Goal: Communication & Community: Answer question/provide support

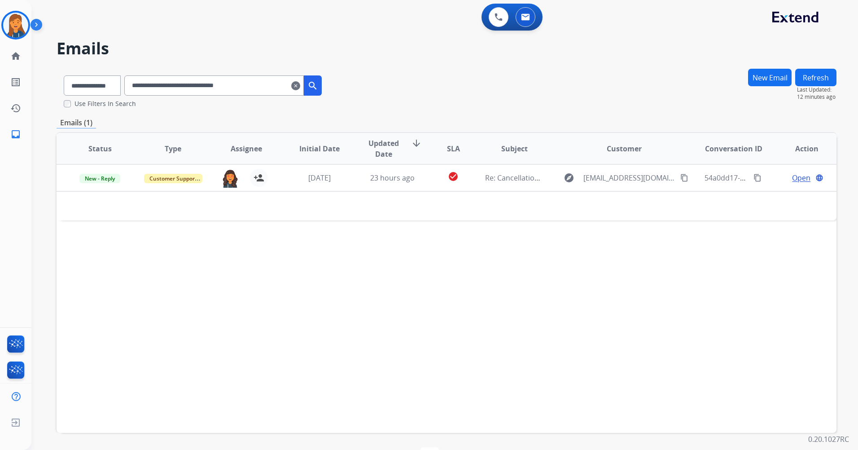
select select "**********"
click at [19, 22] on img at bounding box center [15, 25] width 25 height 25
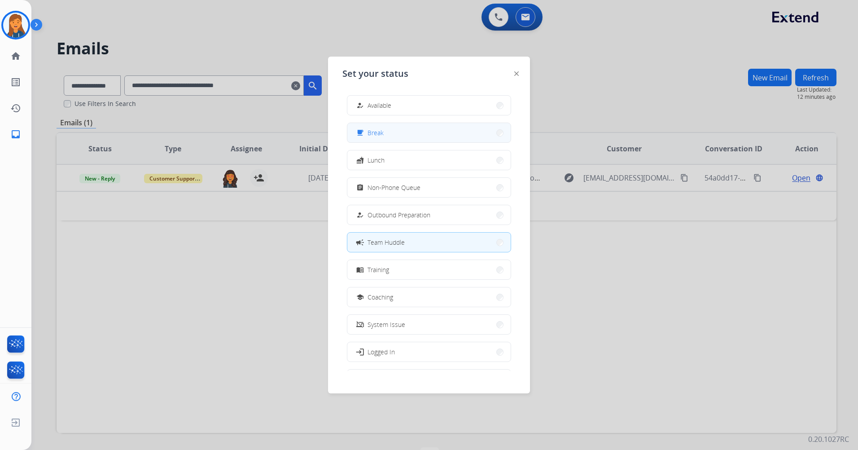
click at [400, 127] on button "free_breakfast Break" at bounding box center [428, 132] width 163 height 19
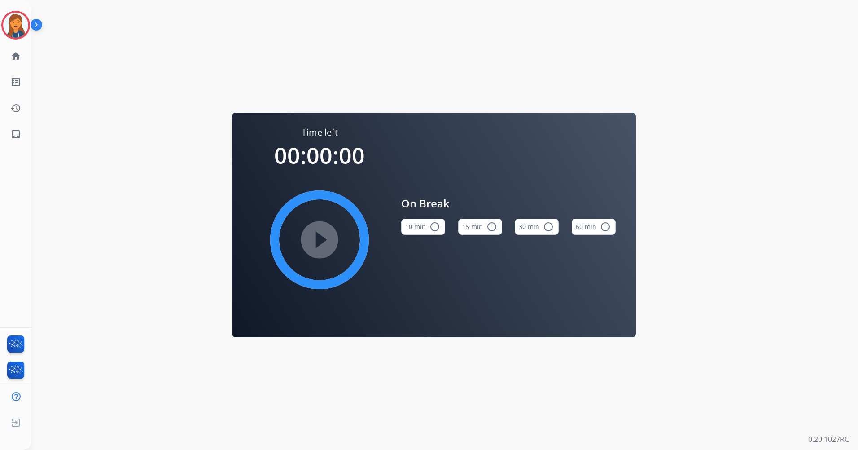
click at [482, 226] on button "15 min radio_button_unchecked" at bounding box center [480, 227] width 44 height 16
click at [17, 17] on img at bounding box center [15, 25] width 25 height 25
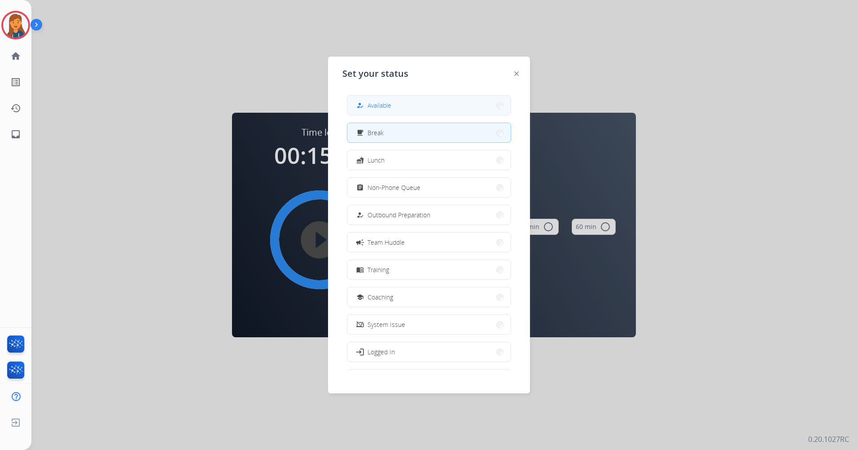
click at [396, 96] on button "how_to_reg Available" at bounding box center [428, 105] width 163 height 19
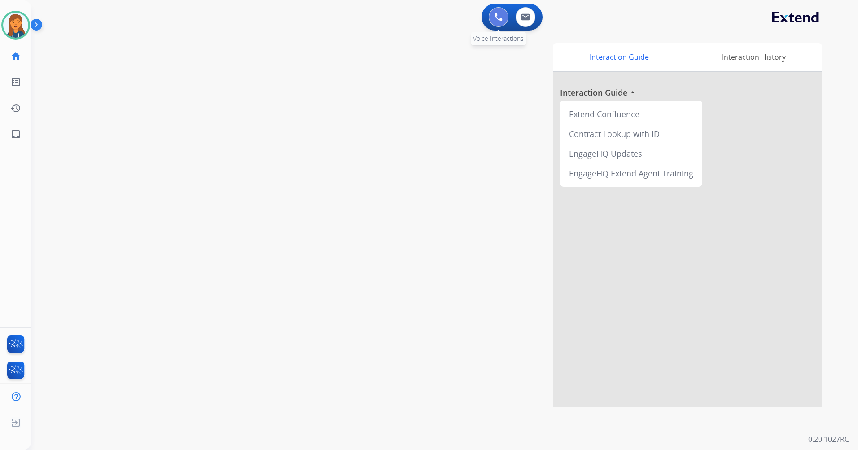
click at [499, 13] on button at bounding box center [499, 17] width 20 height 20
click at [492, 20] on button at bounding box center [499, 17] width 20 height 20
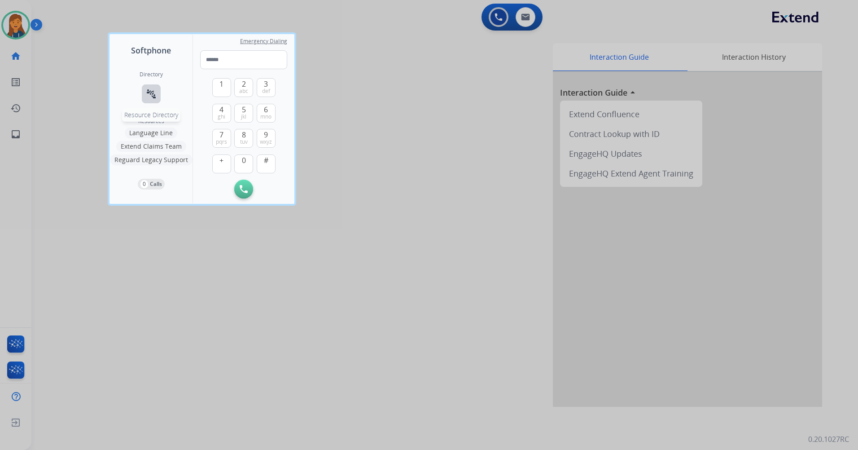
click at [147, 91] on button "connect_without_contact Resource Directory" at bounding box center [151, 93] width 19 height 19
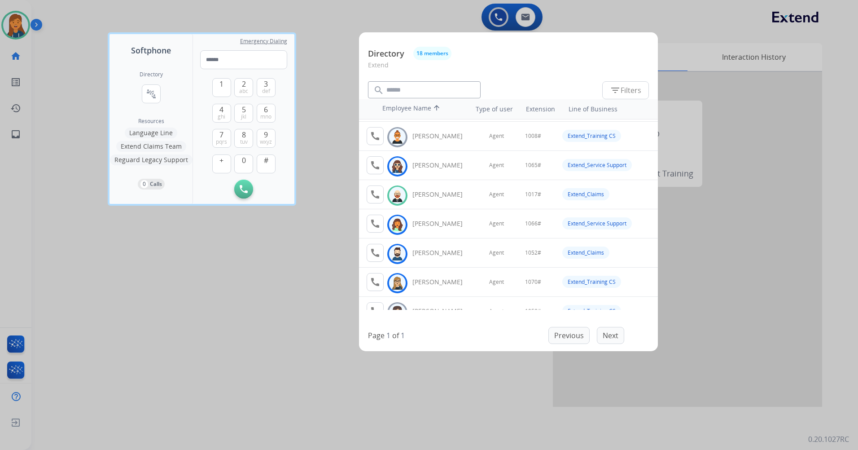
scroll to position [45, 0]
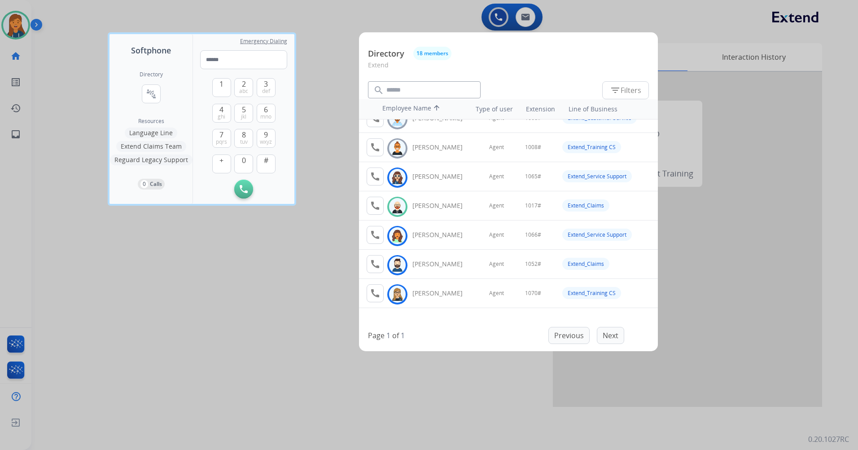
click at [208, 328] on div at bounding box center [429, 225] width 858 height 450
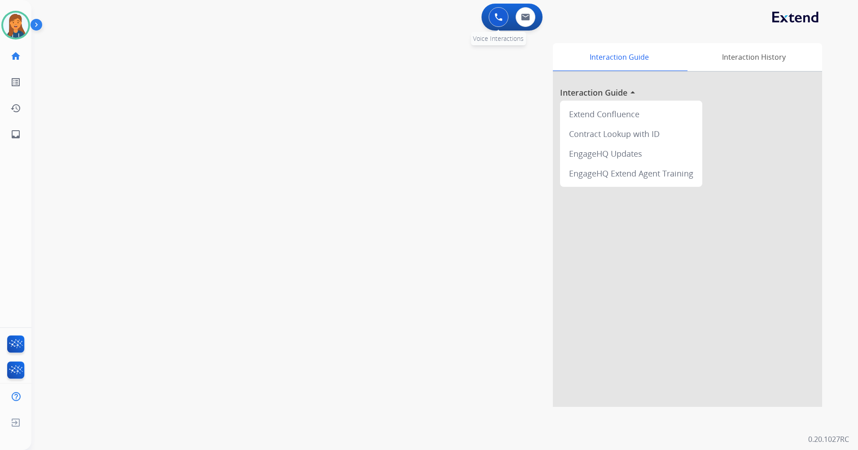
click at [494, 22] on button at bounding box center [499, 17] width 20 height 20
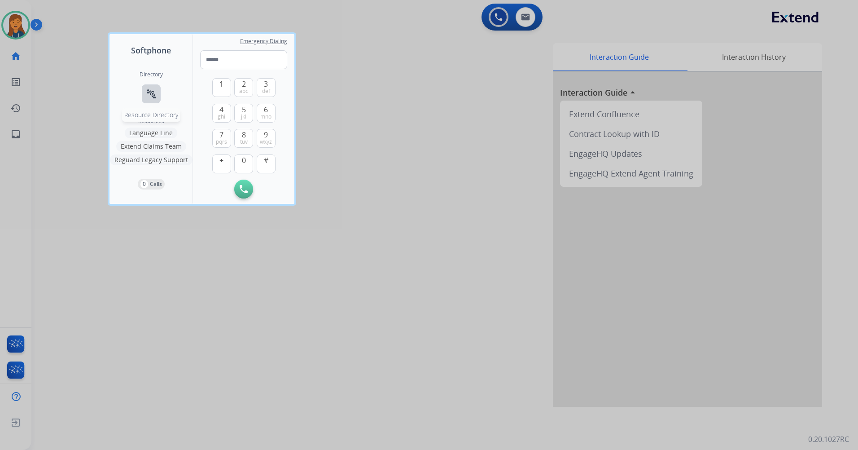
drag, startPoint x: 138, startPoint y: 87, endPoint x: 145, endPoint y: 94, distance: 9.8
click at [141, 92] on div "Directory connect_without_contact Resource Directory Resources Language Line Ex…" at bounding box center [150, 130] width 83 height 147
drag, startPoint x: 145, startPoint y: 94, endPoint x: 153, endPoint y: 97, distance: 8.4
click at [153, 97] on mat-icon "connect_without_contact" at bounding box center [151, 93] width 11 height 11
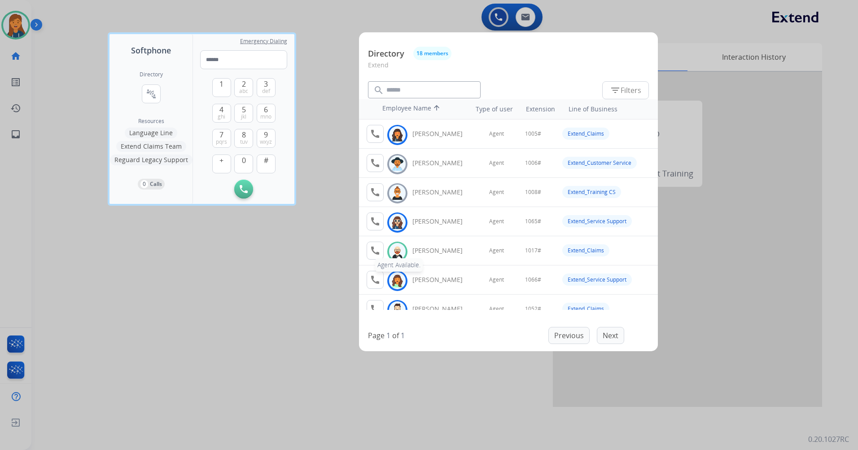
click at [379, 247] on mat-icon "call" at bounding box center [375, 250] width 11 height 11
click at [220, 85] on span "1" at bounding box center [221, 84] width 4 height 11
click at [240, 160] on button "0" at bounding box center [243, 163] width 19 height 19
click at [222, 83] on span "1" at bounding box center [221, 84] width 4 height 11
click at [223, 132] on span "7" at bounding box center [221, 134] width 4 height 11
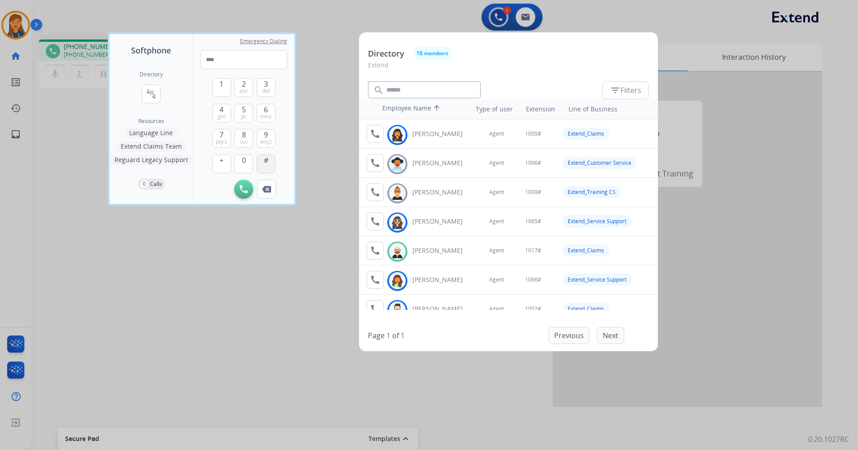
click at [265, 163] on span "#" at bounding box center [266, 160] width 4 height 11
type input "*****"
click at [166, 324] on div at bounding box center [429, 225] width 858 height 450
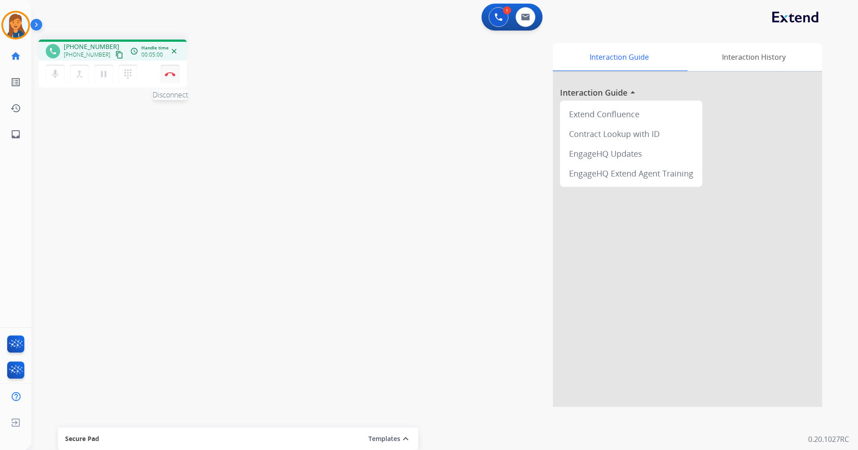
click at [174, 71] on button "Disconnect" at bounding box center [170, 74] width 19 height 19
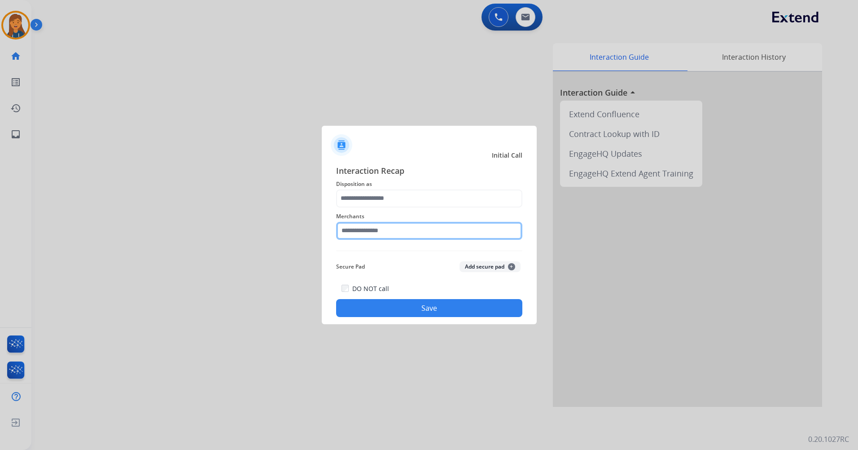
click at [357, 234] on input "text" at bounding box center [429, 231] width 186 height 18
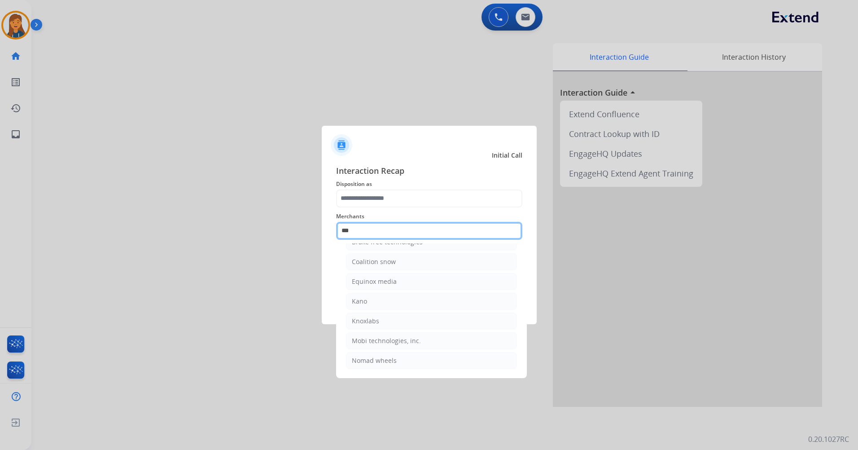
scroll to position [0, 0]
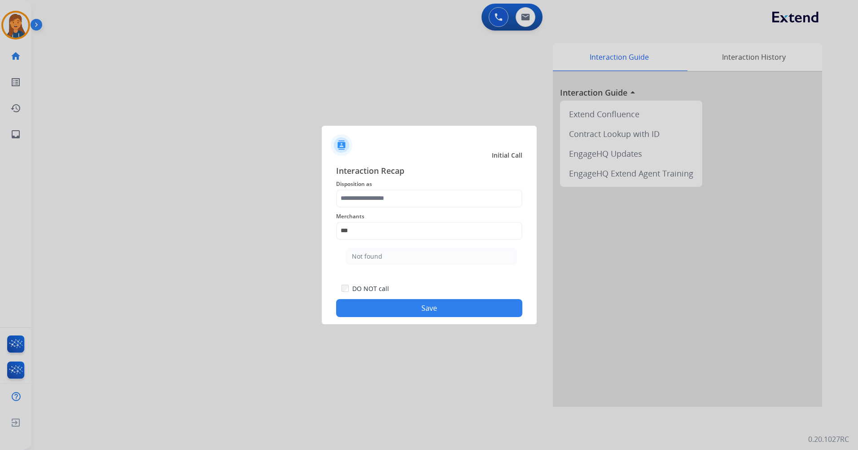
drag, startPoint x: 378, startPoint y: 258, endPoint x: 387, endPoint y: 217, distance: 42.3
click at [380, 253] on div "Not found" at bounding box center [367, 256] width 31 height 9
type input "*********"
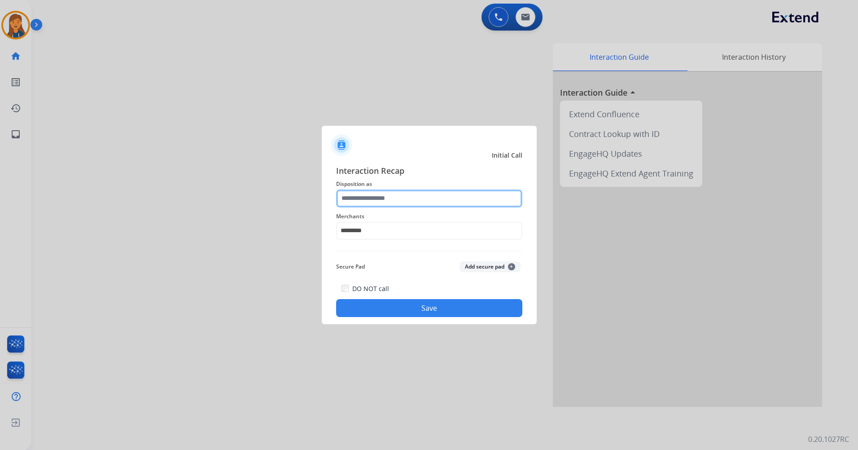
click at [389, 201] on input "text" at bounding box center [429, 198] width 186 height 18
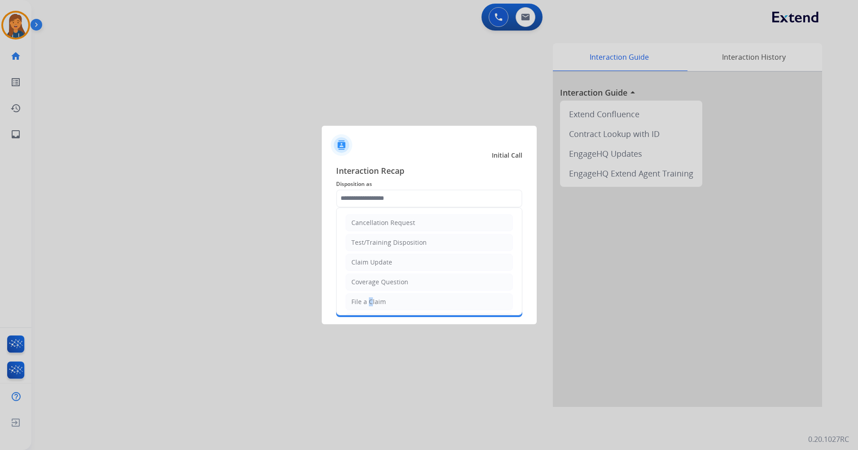
click at [369, 302] on div "File a Claim" at bounding box center [368, 301] width 35 height 9
type input "**********"
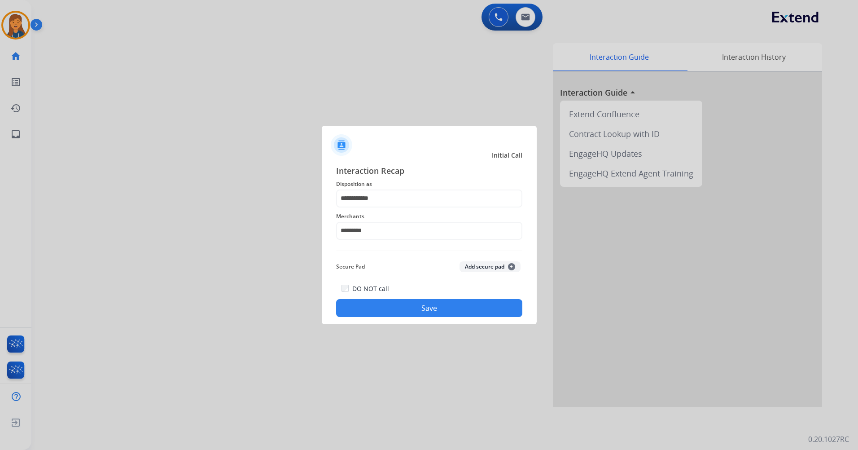
click at [427, 308] on button "Save" at bounding box center [429, 308] width 186 height 18
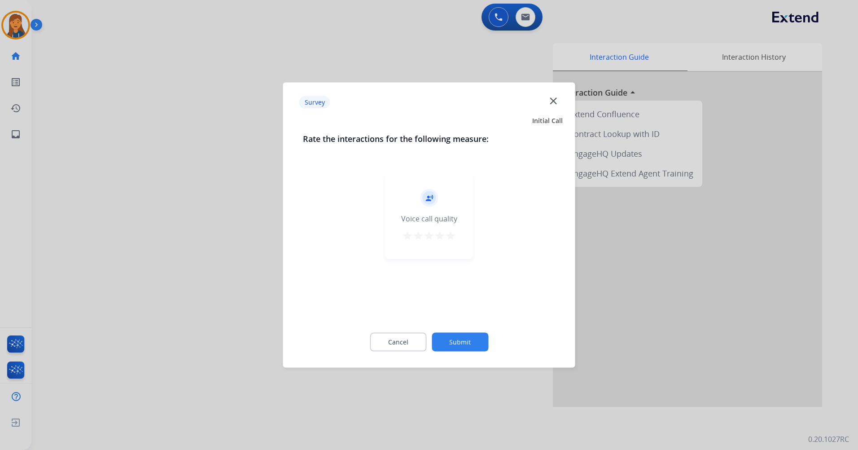
click at [450, 233] on mat-icon "star" at bounding box center [450, 235] width 11 height 11
click at [473, 349] on button "Submit" at bounding box center [460, 342] width 57 height 19
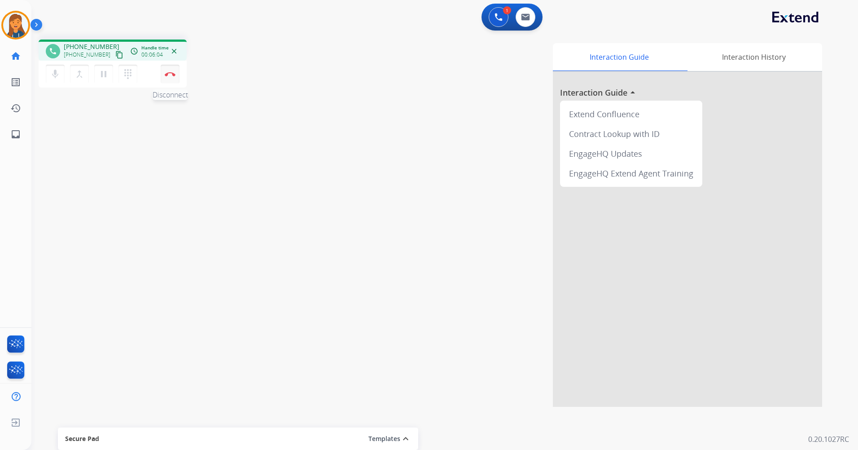
click at [171, 76] on img at bounding box center [170, 74] width 11 height 4
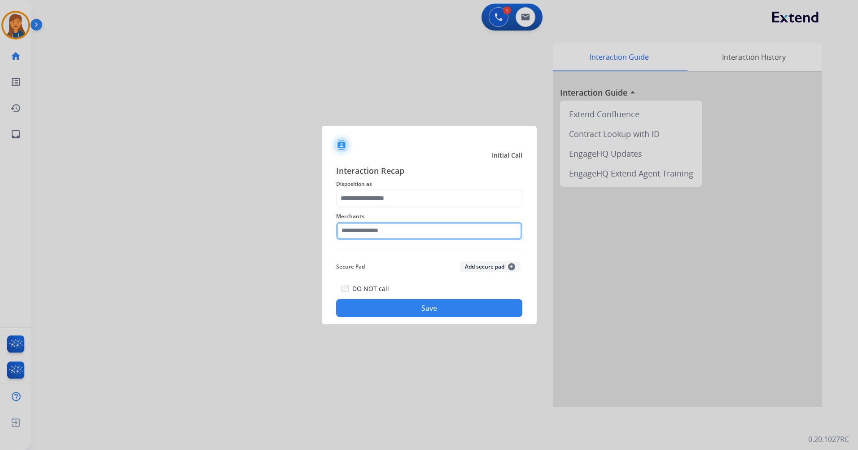
click at [356, 228] on input "text" at bounding box center [429, 231] width 186 height 18
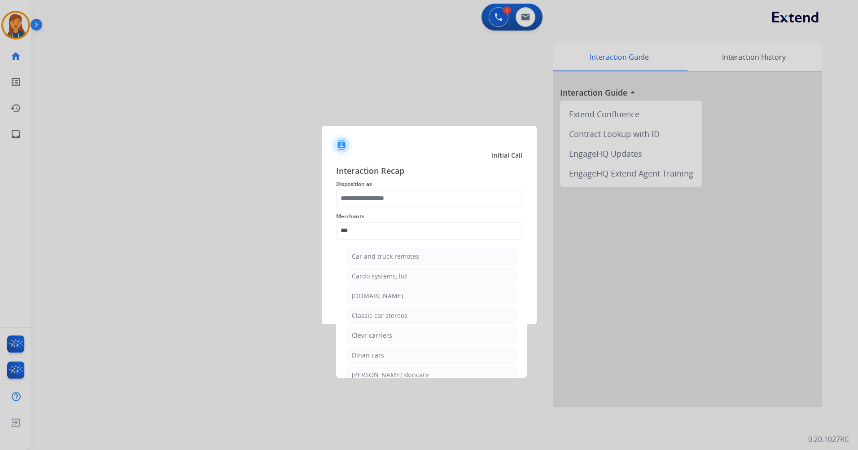
click at [363, 293] on div "[DOMAIN_NAME]" at bounding box center [378, 295] width 52 height 9
type input "**********"
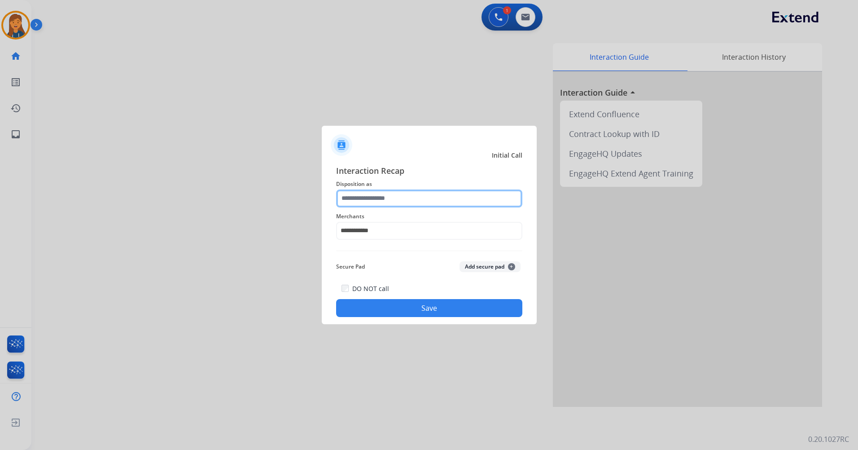
click at [363, 198] on input "text" at bounding box center [429, 198] width 186 height 18
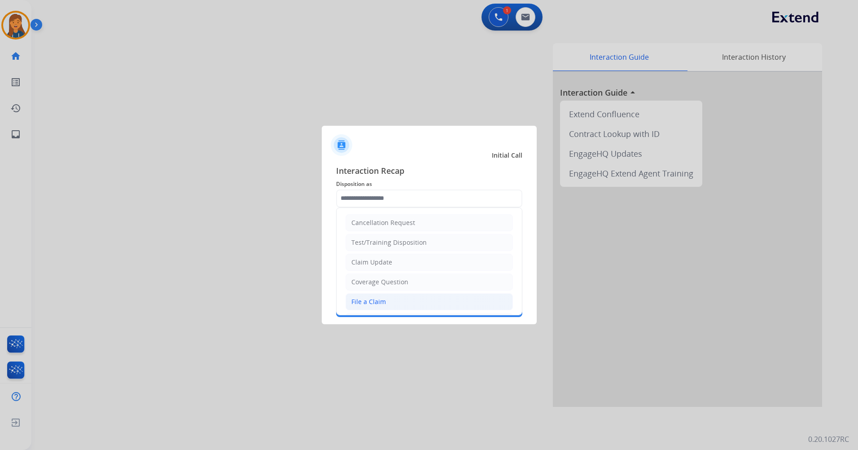
click at [381, 298] on div "File a Claim" at bounding box center [368, 301] width 35 height 9
type input "**********"
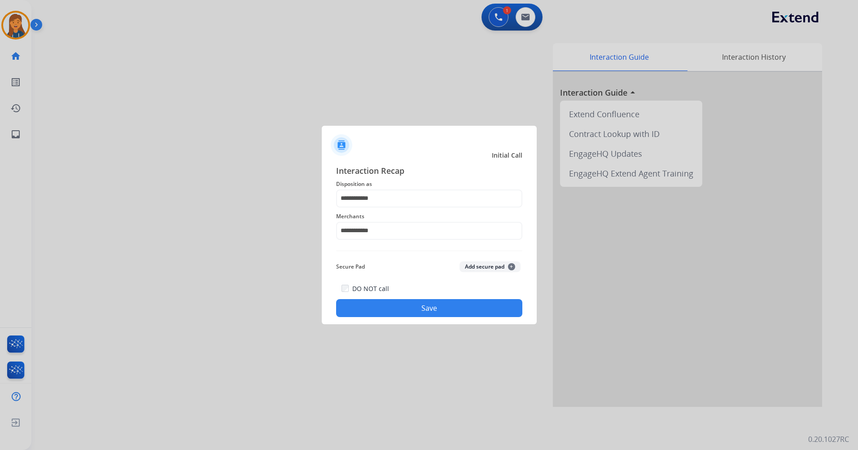
click at [379, 314] on button "Save" at bounding box center [429, 308] width 186 height 18
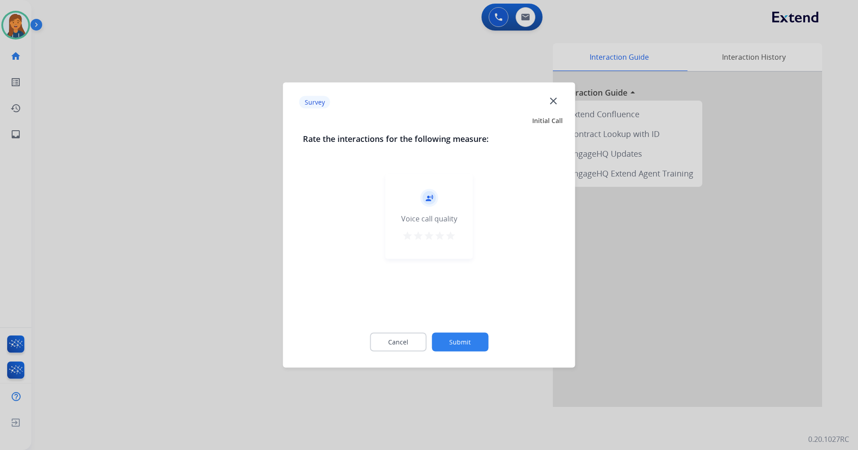
click at [451, 237] on mat-icon "star" at bounding box center [450, 235] width 11 height 11
click at [453, 347] on button "Submit" at bounding box center [460, 342] width 57 height 19
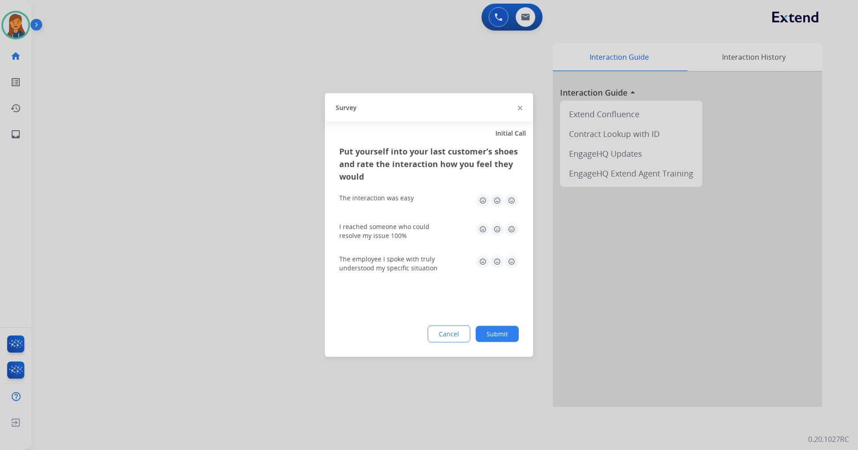
click at [514, 200] on img at bounding box center [511, 200] width 14 height 14
click at [508, 232] on img at bounding box center [511, 229] width 14 height 14
click at [510, 267] on img at bounding box center [511, 261] width 14 height 14
click at [498, 332] on button "Submit" at bounding box center [497, 334] width 43 height 16
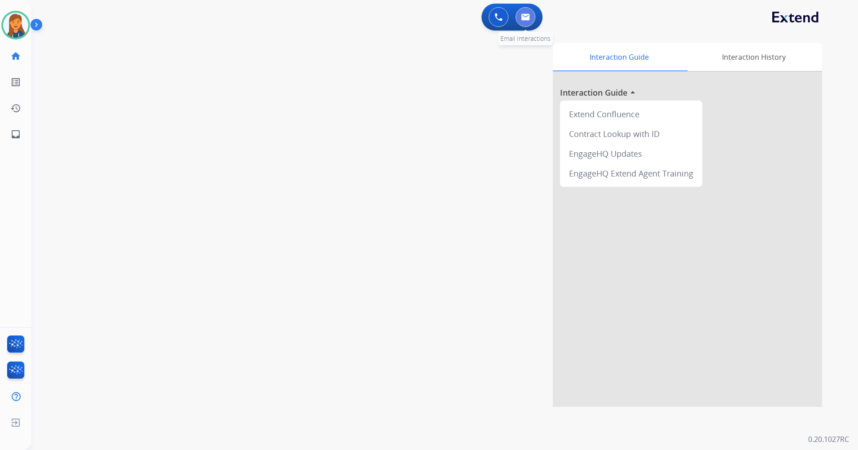
click at [529, 16] on img at bounding box center [525, 16] width 9 height 7
select select "**********"
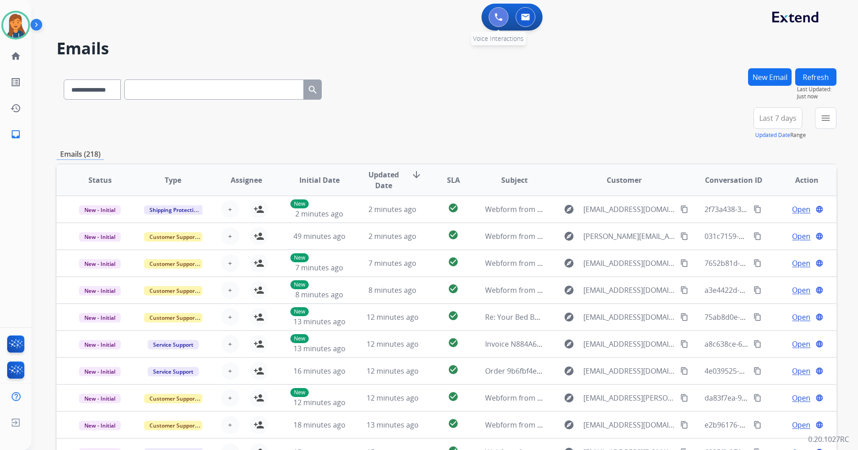
click at [501, 20] on img at bounding box center [499, 17] width 8 height 8
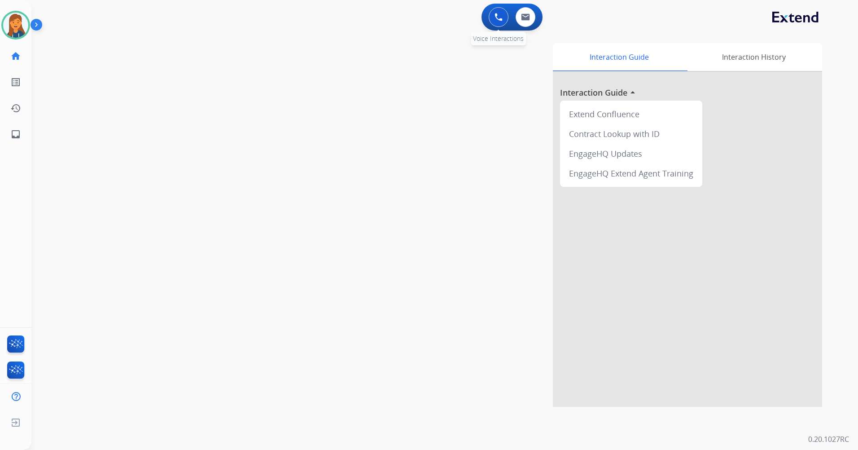
click at [495, 20] on img at bounding box center [499, 17] width 8 height 8
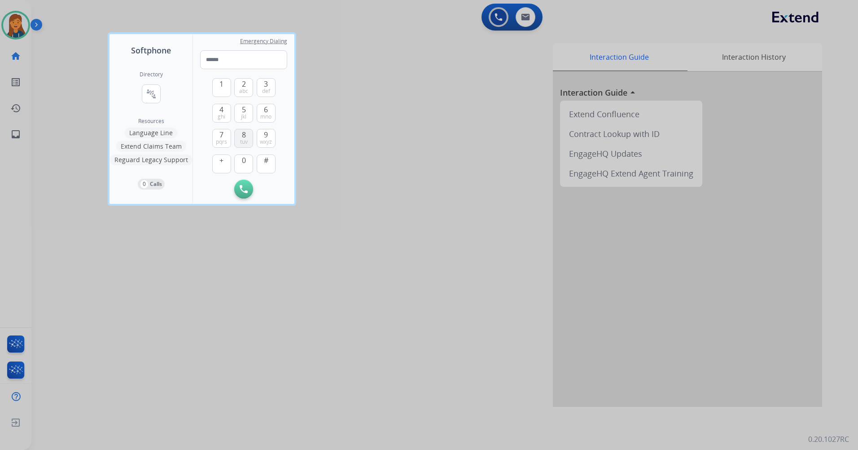
click at [241, 134] on button "8 tuv" at bounding box center [243, 138] width 19 height 19
click at [268, 112] on span "6" at bounding box center [266, 109] width 4 height 11
click at [223, 110] on span "4" at bounding box center [221, 109] width 4 height 11
click at [259, 83] on button "3 def" at bounding box center [266, 87] width 19 height 19
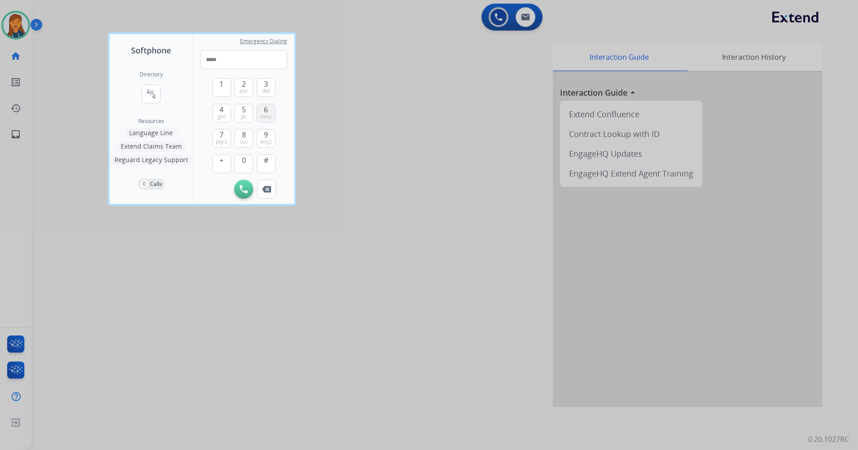
click at [264, 112] on span "6" at bounding box center [266, 109] width 4 height 11
click at [266, 81] on span "3" at bounding box center [266, 84] width 4 height 11
drag, startPoint x: 264, startPoint y: 145, endPoint x: 263, endPoint y: 132, distance: 13.5
click at [264, 144] on button "9 wxyz" at bounding box center [266, 138] width 19 height 19
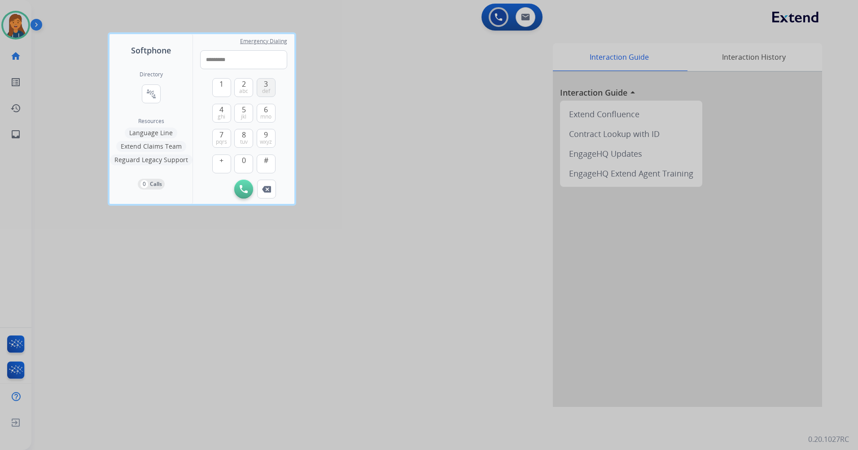
click at [266, 89] on span "def" at bounding box center [266, 91] width 8 height 7
type input "**********"
click at [238, 185] on button "Initiate Call" at bounding box center [243, 189] width 19 height 19
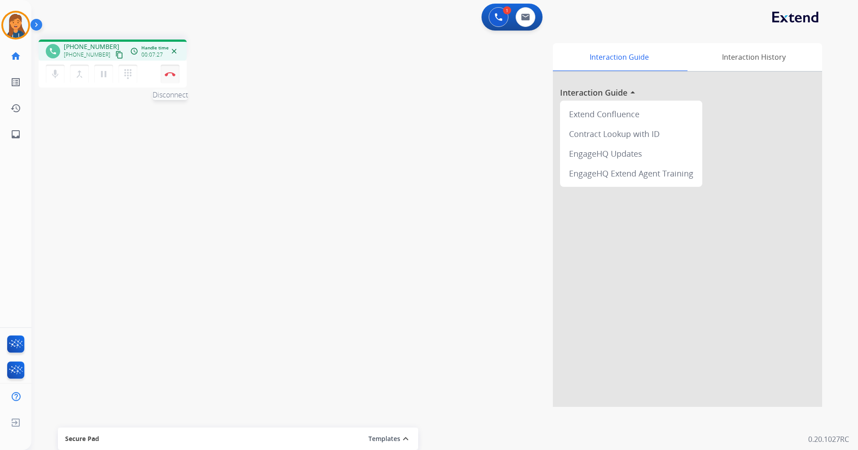
click at [166, 77] on button "Disconnect" at bounding box center [170, 74] width 19 height 19
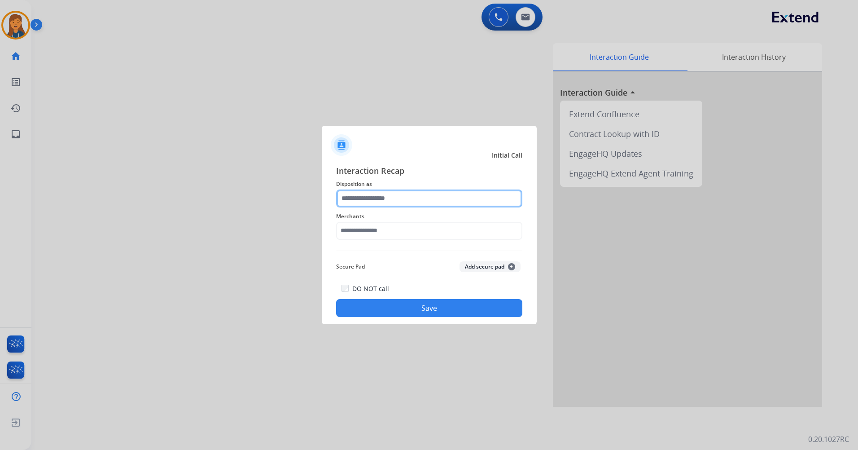
click at [440, 197] on input "text" at bounding box center [429, 198] width 186 height 18
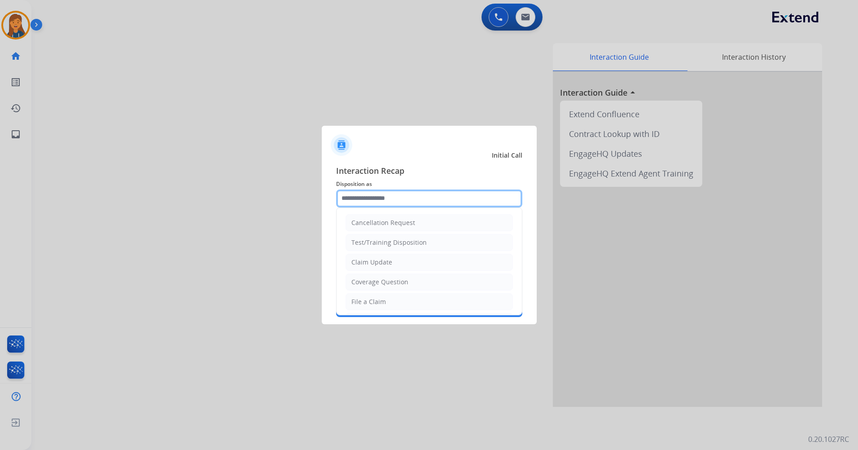
scroll to position [180, 0]
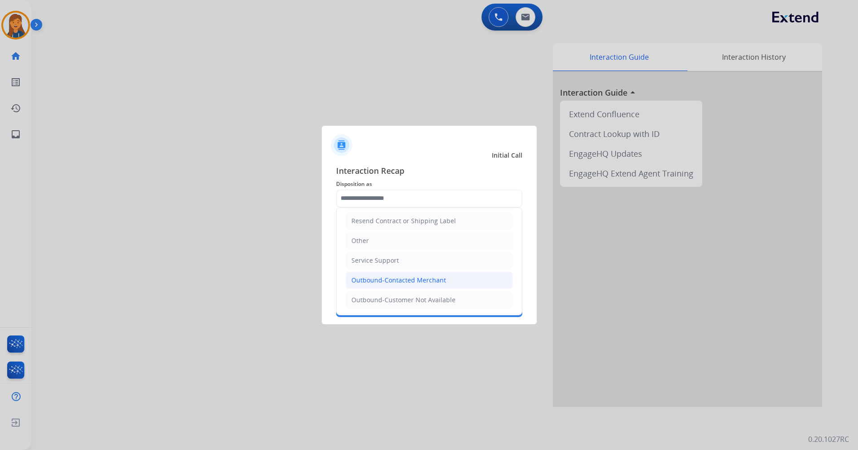
click at [391, 284] on div "Outbound-Contacted Merchant" at bounding box center [398, 280] width 95 height 9
type input "**********"
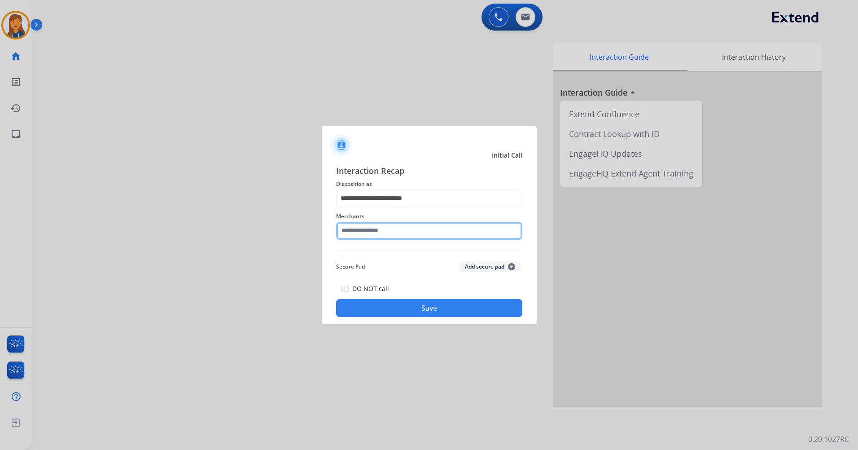
click at [390, 231] on input "text" at bounding box center [429, 231] width 186 height 18
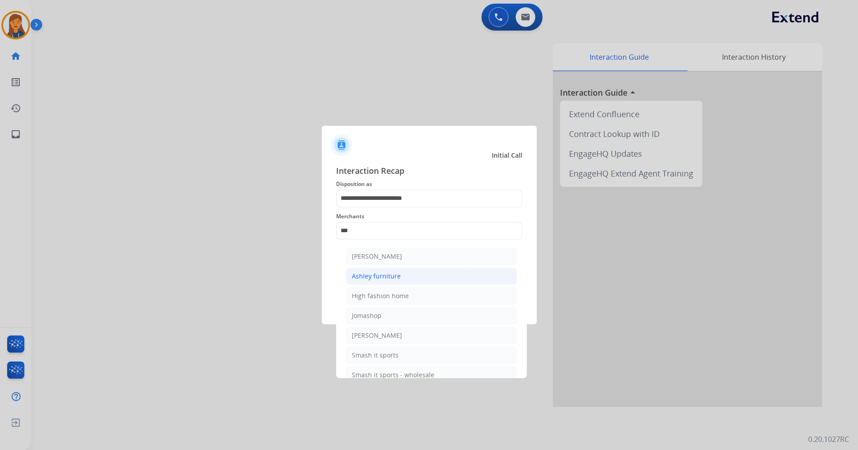
click at [378, 271] on li "Ashley furniture" at bounding box center [431, 275] width 171 height 17
type input "**********"
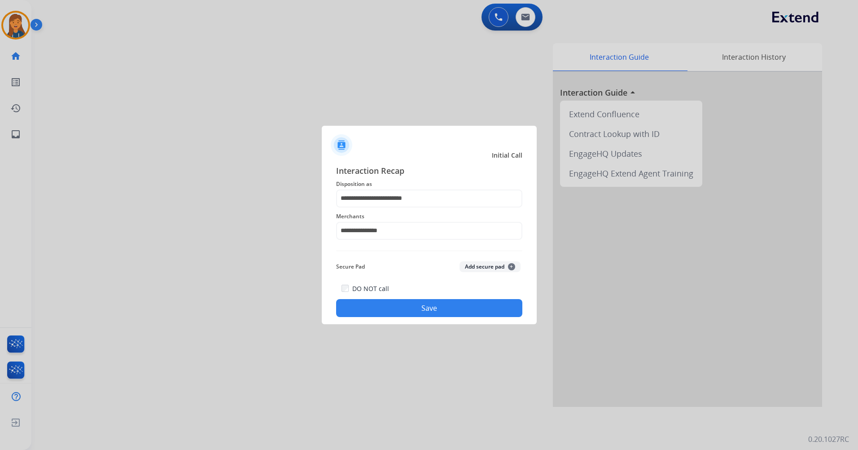
click at [389, 302] on button "Save" at bounding box center [429, 308] width 186 height 18
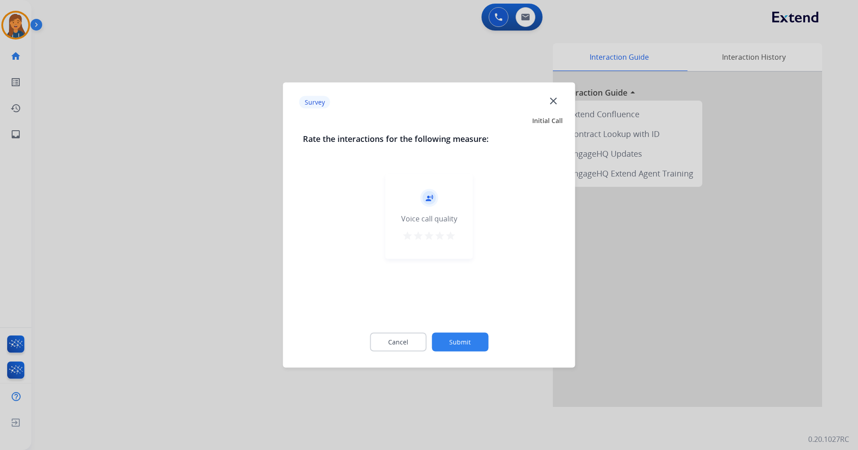
drag, startPoint x: 452, startPoint y: 233, endPoint x: 452, endPoint y: 265, distance: 32.3
click at [452, 233] on mat-icon "star" at bounding box center [450, 235] width 11 height 11
drag, startPoint x: 460, startPoint y: 352, endPoint x: 457, endPoint y: 333, distance: 19.0
click at [459, 351] on div "Cancel Submit" at bounding box center [429, 342] width 253 height 40
click at [457, 333] on button "Submit" at bounding box center [460, 342] width 57 height 19
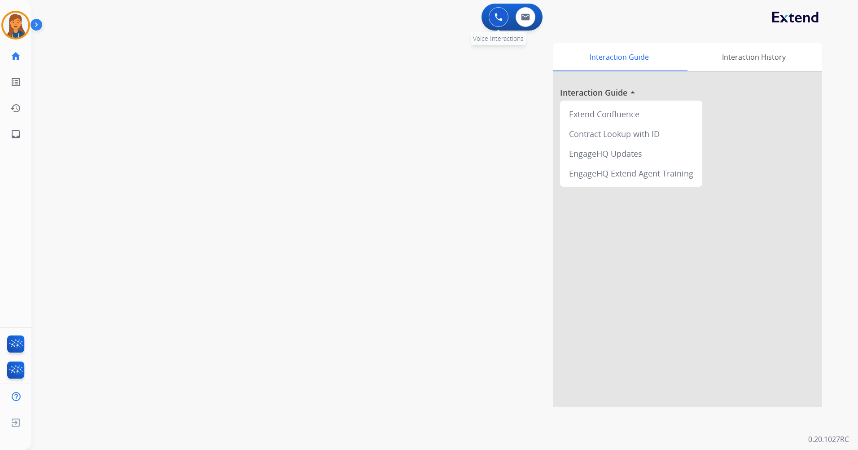
click at [496, 12] on button at bounding box center [499, 17] width 20 height 20
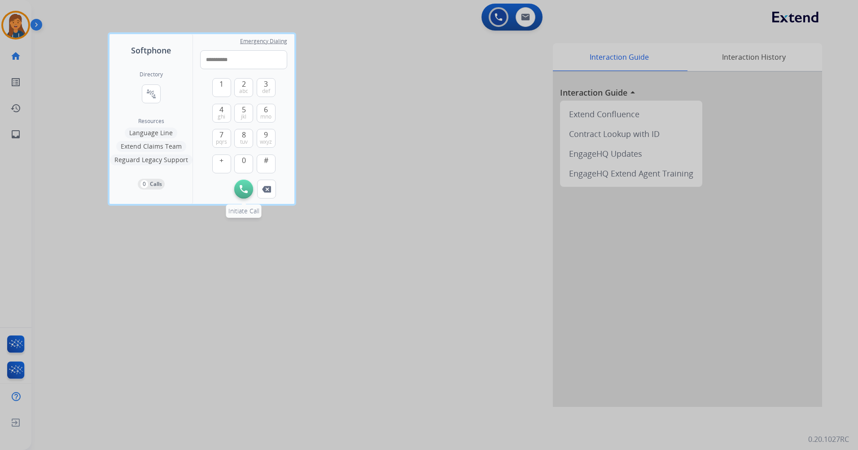
type input "**********"
click at [242, 187] on img at bounding box center [244, 189] width 8 height 8
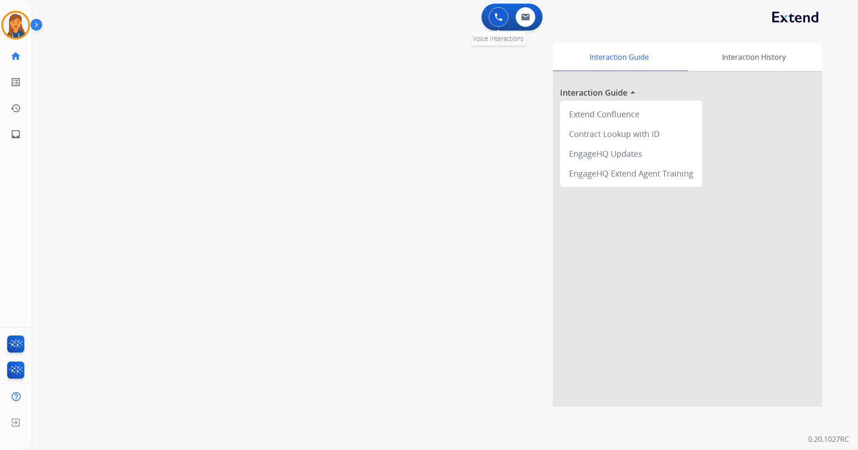
click at [501, 13] on img at bounding box center [499, 17] width 8 height 8
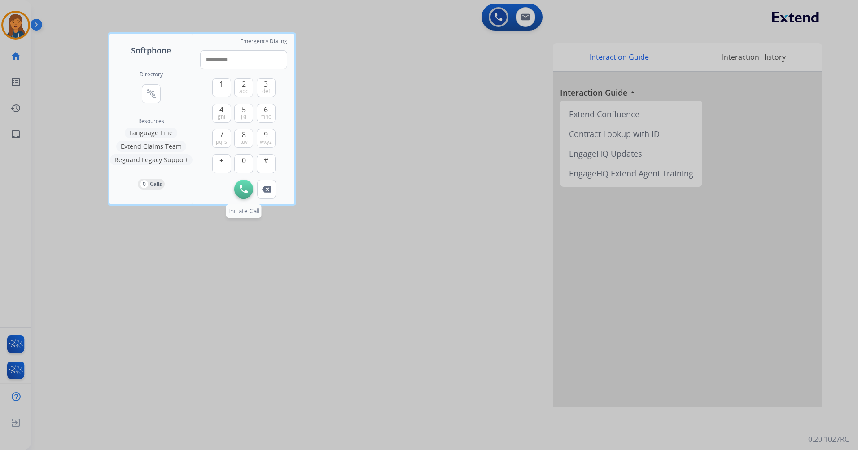
type input "**********"
click at [242, 196] on button "Initiate Call" at bounding box center [243, 189] width 19 height 19
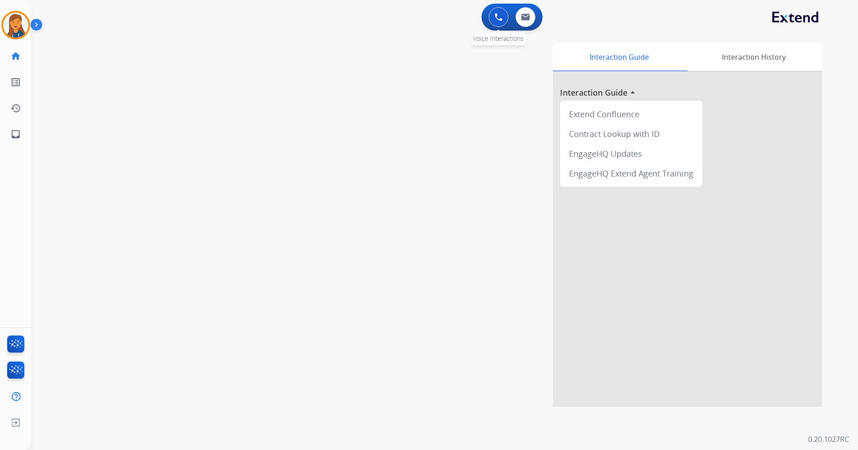
click at [500, 18] on img at bounding box center [499, 17] width 8 height 8
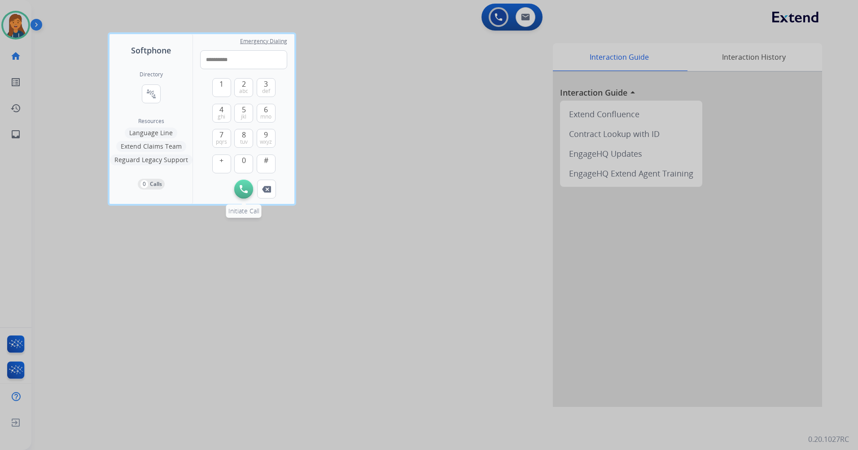
type input "**********"
click at [240, 191] on img at bounding box center [244, 189] width 8 height 8
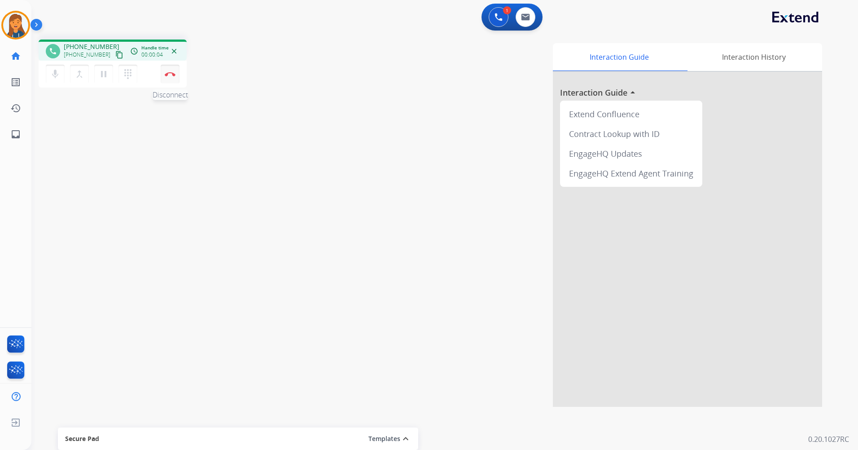
click at [170, 71] on button "Disconnect" at bounding box center [170, 74] width 19 height 19
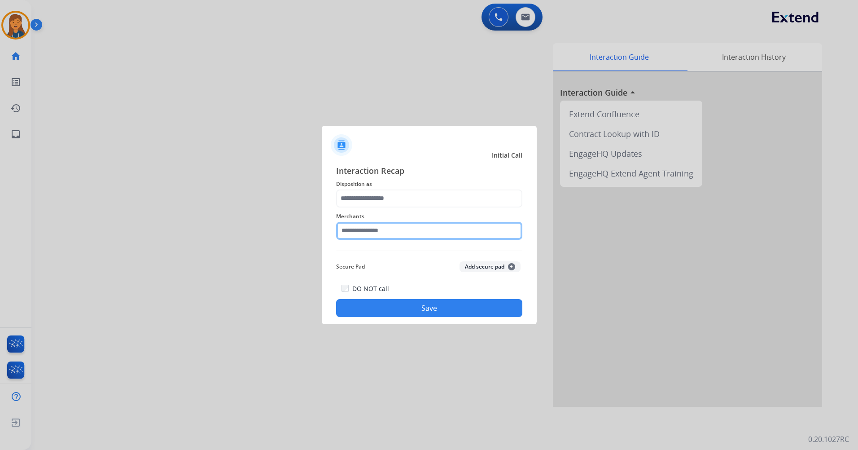
click at [423, 235] on input "text" at bounding box center [429, 231] width 186 height 18
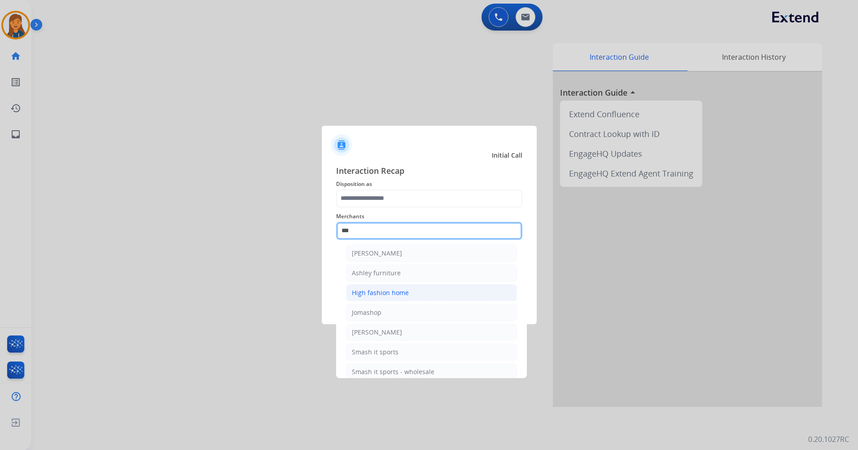
scroll to position [0, 0]
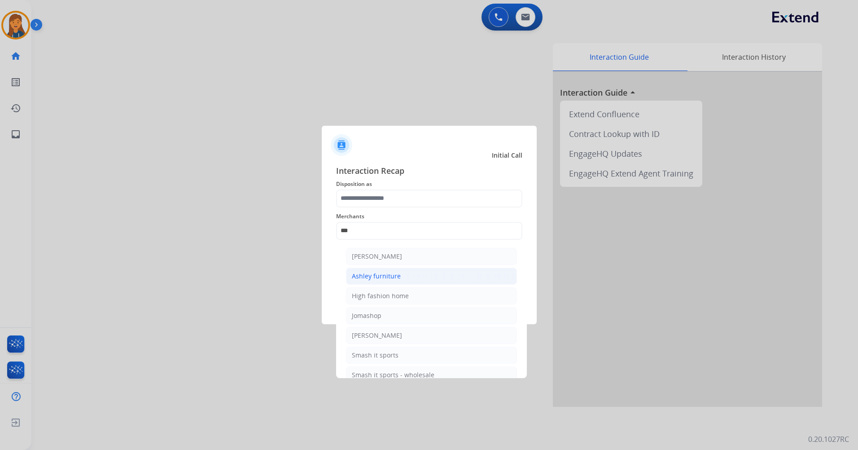
click at [383, 280] on li "Ashley furniture" at bounding box center [431, 275] width 171 height 17
type input "**********"
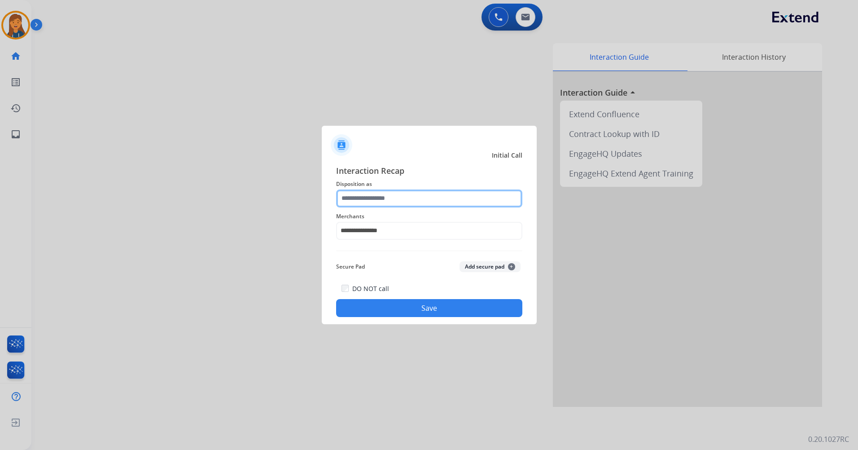
click at [383, 203] on input "text" at bounding box center [429, 198] width 186 height 18
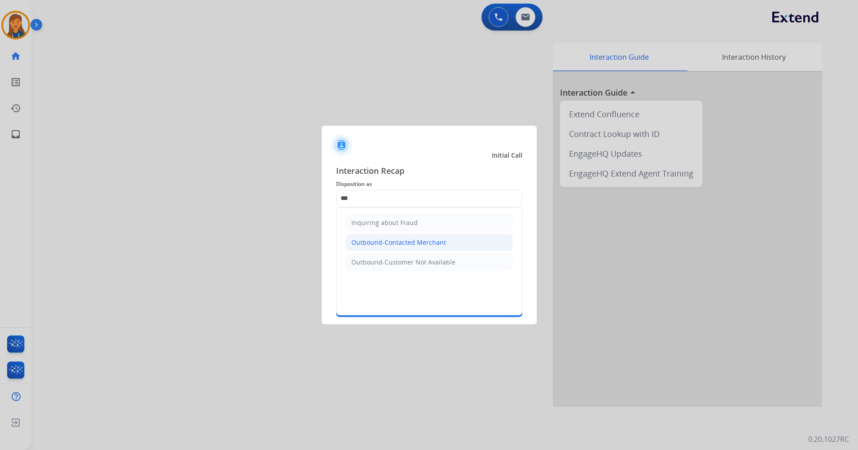
click at [394, 245] on div "Outbound-Contacted Merchant" at bounding box center [398, 242] width 95 height 9
type input "**********"
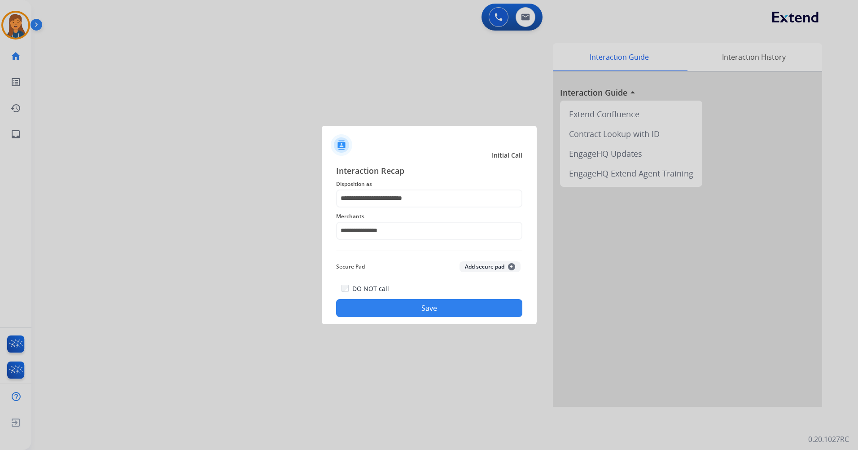
click at [408, 307] on button "Save" at bounding box center [429, 308] width 186 height 18
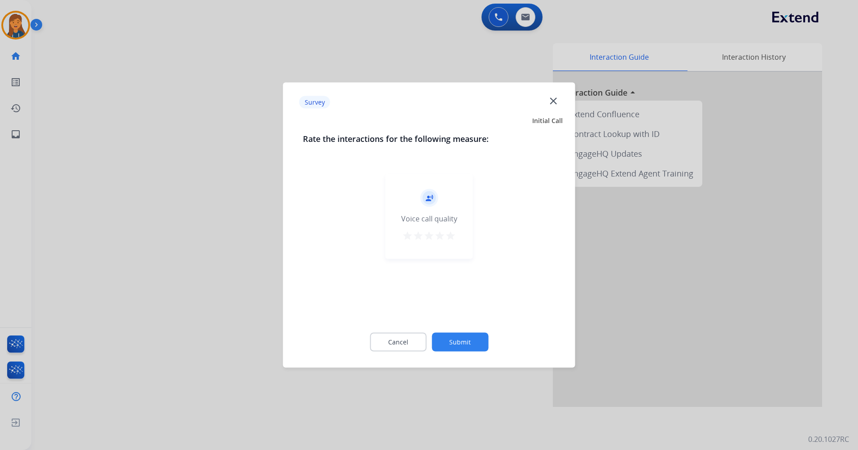
click at [449, 230] on mat-icon "star" at bounding box center [450, 235] width 11 height 11
click at [471, 333] on button "Submit" at bounding box center [460, 342] width 57 height 19
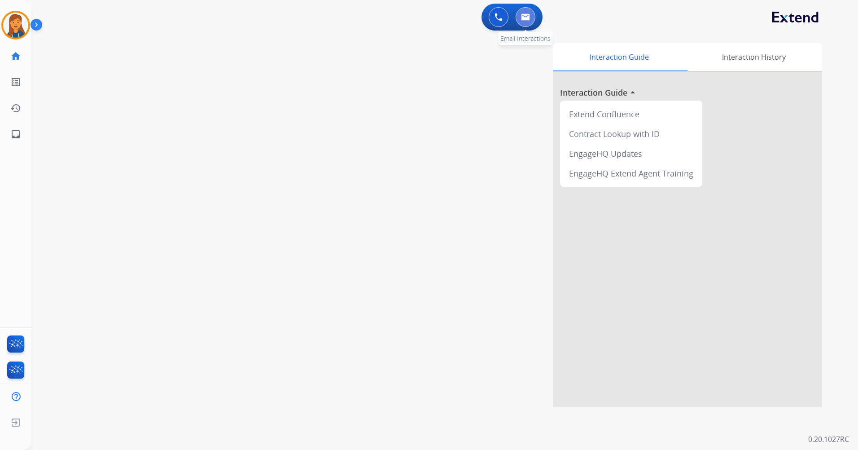
click at [522, 19] on img at bounding box center [525, 16] width 9 height 7
select select "**********"
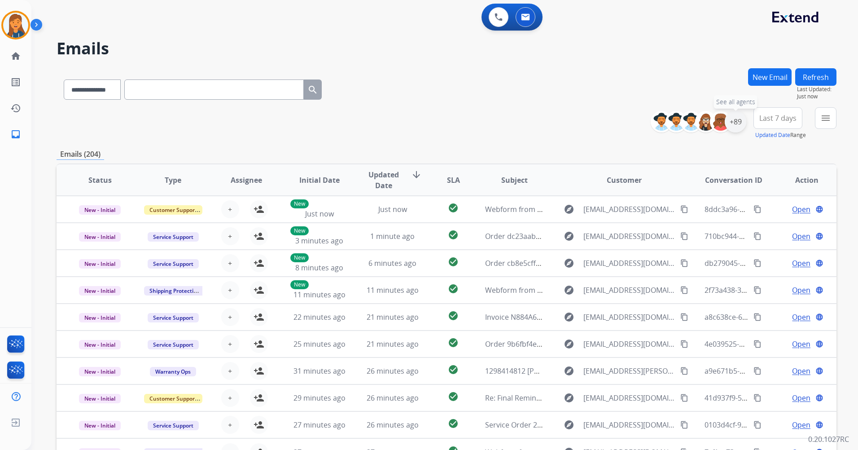
click at [740, 121] on div "+89" at bounding box center [736, 122] width 22 height 22
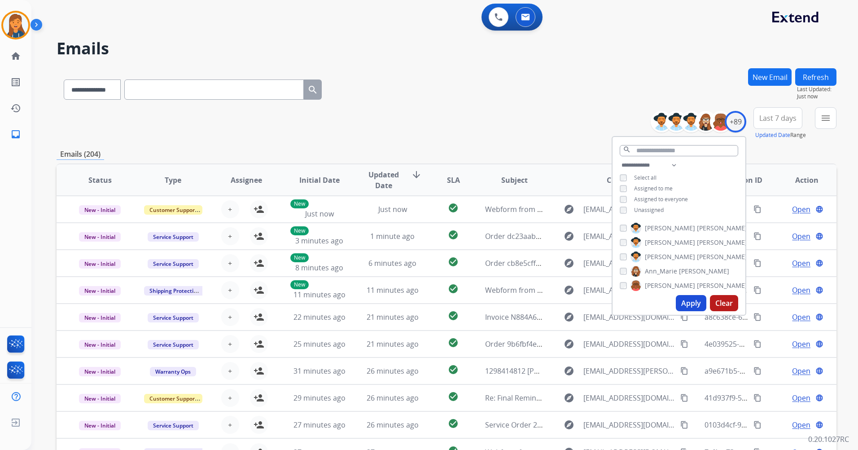
click at [779, 118] on span "Last 7 days" at bounding box center [777, 118] width 37 height 4
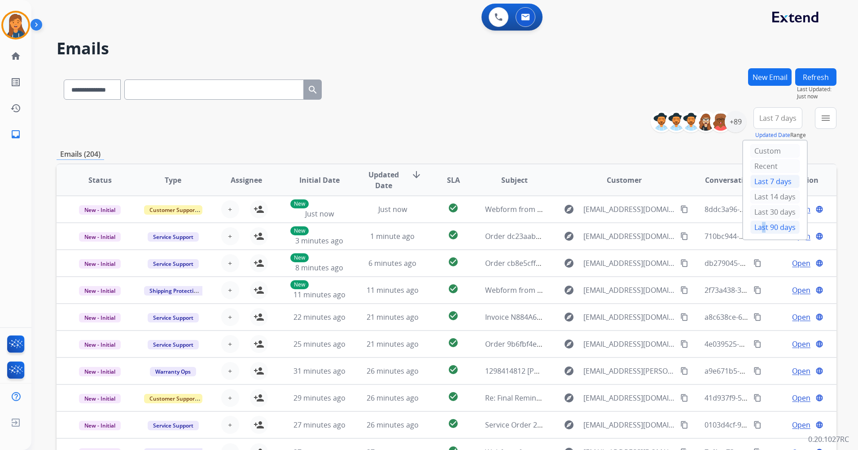
click at [757, 230] on div "Last 90 days" at bounding box center [774, 226] width 49 height 13
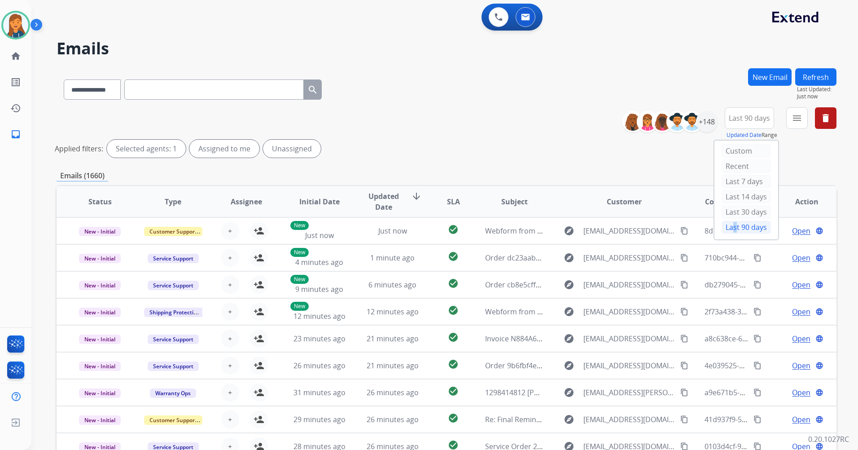
click at [802, 112] on button "menu" at bounding box center [797, 118] width 22 height 22
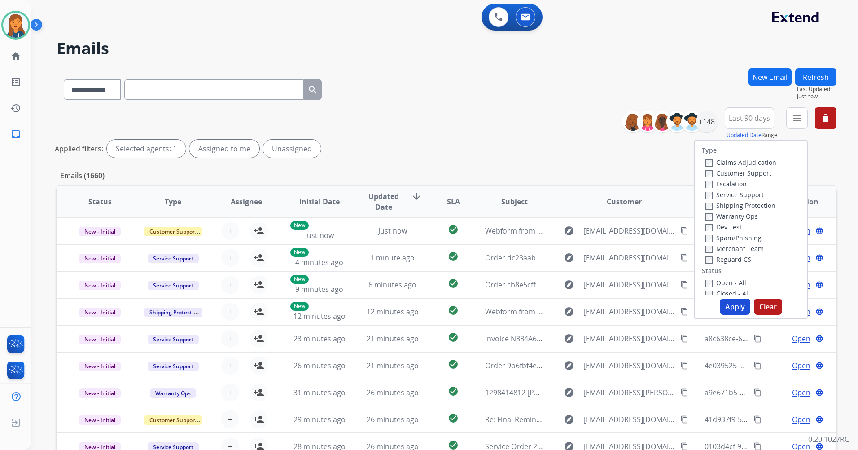
click at [740, 175] on label "Customer Support" at bounding box center [738, 173] width 66 height 9
click at [728, 208] on label "Shipping Protection" at bounding box center [740, 205] width 70 height 9
click at [717, 261] on label "Reguard CS" at bounding box center [728, 259] width 46 height 9
click at [713, 284] on label "Open - All" at bounding box center [725, 282] width 41 height 9
click at [728, 306] on button "Apply" at bounding box center [735, 306] width 31 height 16
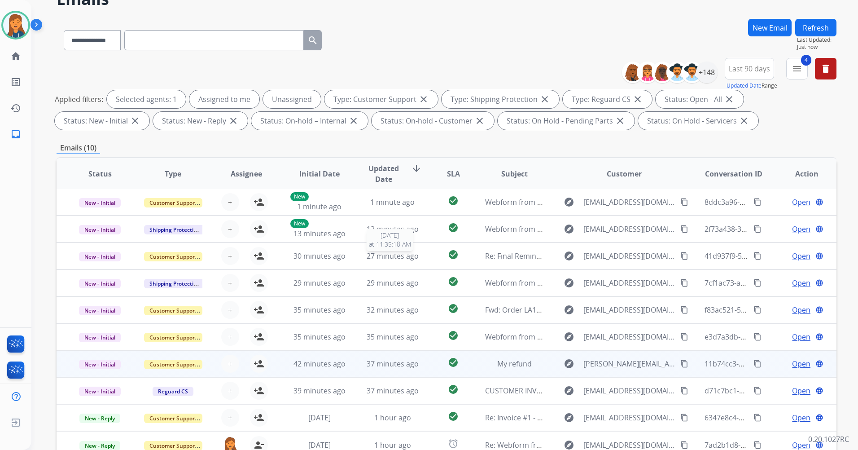
scroll to position [104, 0]
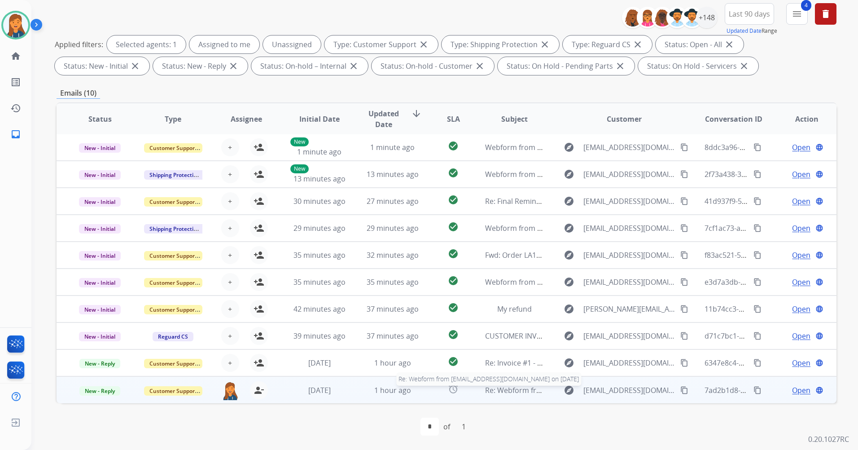
click at [520, 388] on span "Re: Webform from [EMAIL_ADDRESS][DOMAIN_NAME] on [DATE]" at bounding box center [592, 390] width 215 height 10
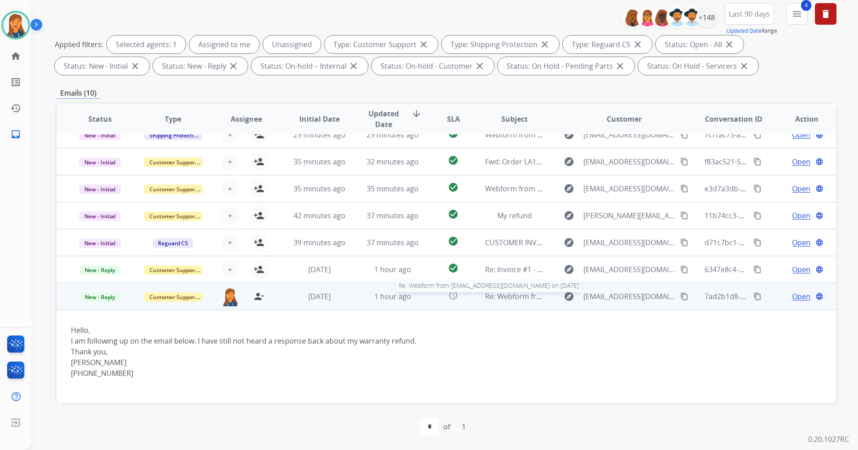
scroll to position [95, 0]
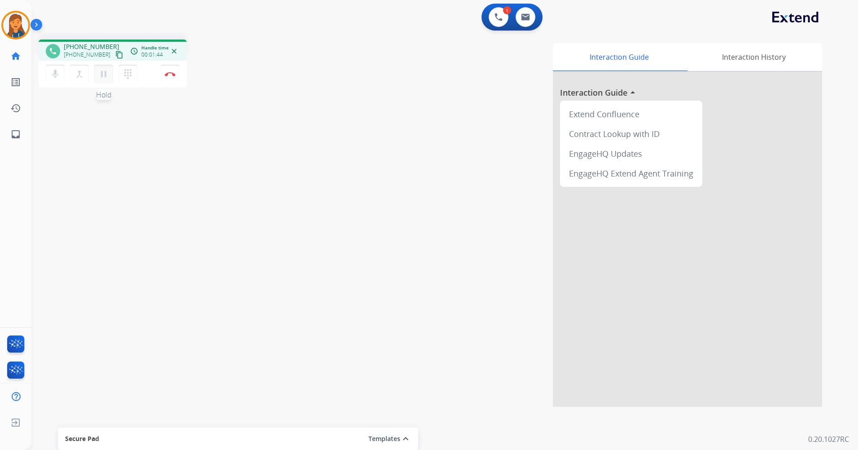
click at [98, 79] on mat-icon "pause" at bounding box center [103, 74] width 11 height 11
click at [104, 73] on mat-icon "play_arrow" at bounding box center [103, 74] width 11 height 11
click at [171, 74] on img at bounding box center [170, 74] width 11 height 4
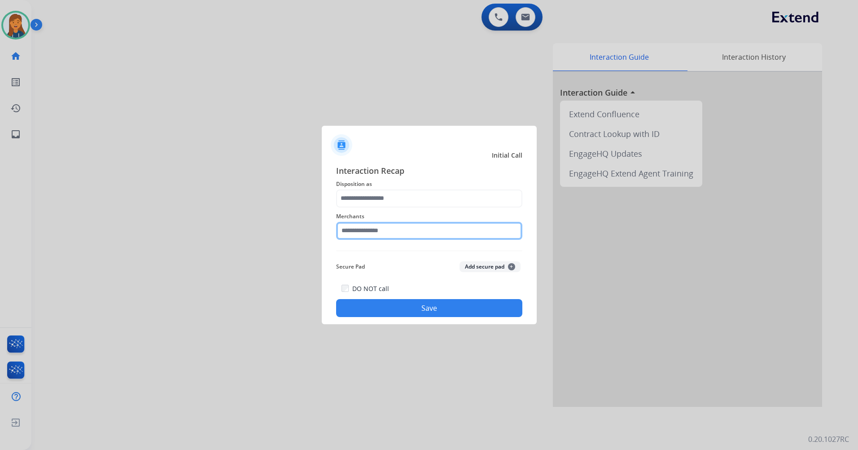
click at [373, 229] on input "text" at bounding box center [429, 231] width 186 height 18
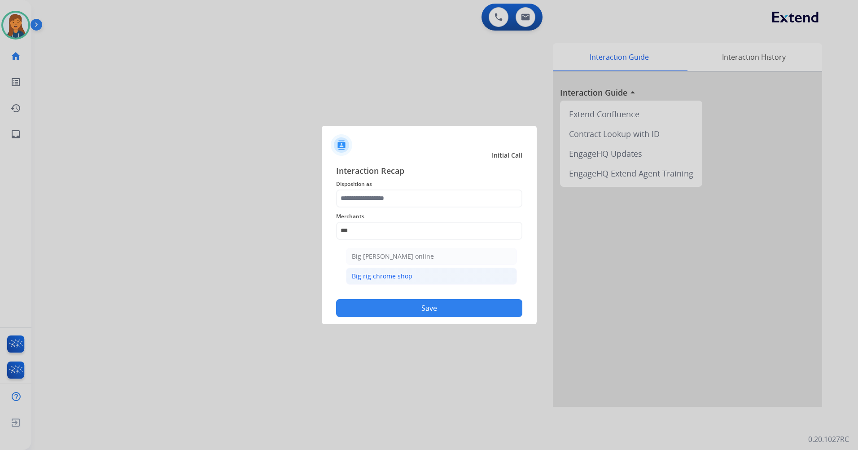
click at [372, 275] on div "Big rig chrome shop" at bounding box center [382, 275] width 61 height 9
type input "**********"
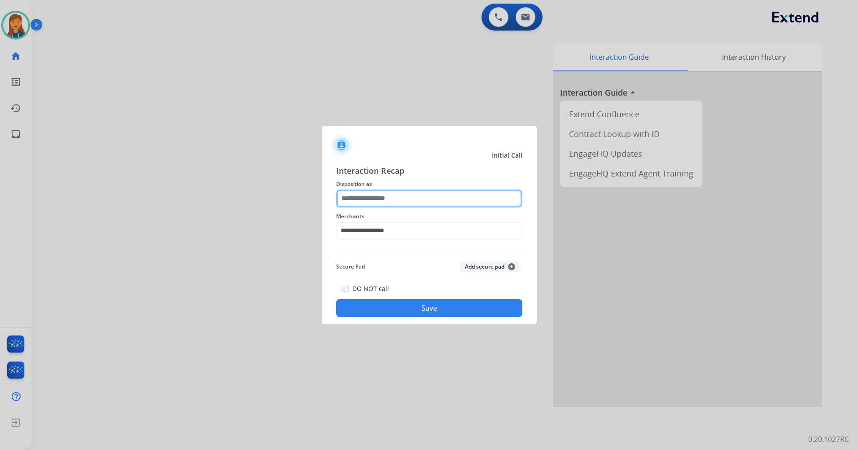
click at [376, 191] on input "text" at bounding box center [429, 198] width 186 height 18
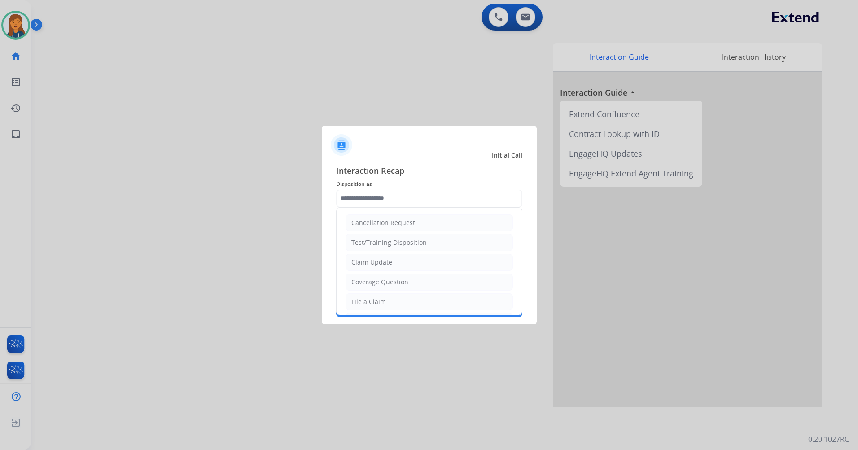
drag, startPoint x: 369, startPoint y: 307, endPoint x: 372, endPoint y: 289, distance: 18.7
click at [368, 307] on li "File a Claim" at bounding box center [429, 301] width 167 height 17
type input "**********"
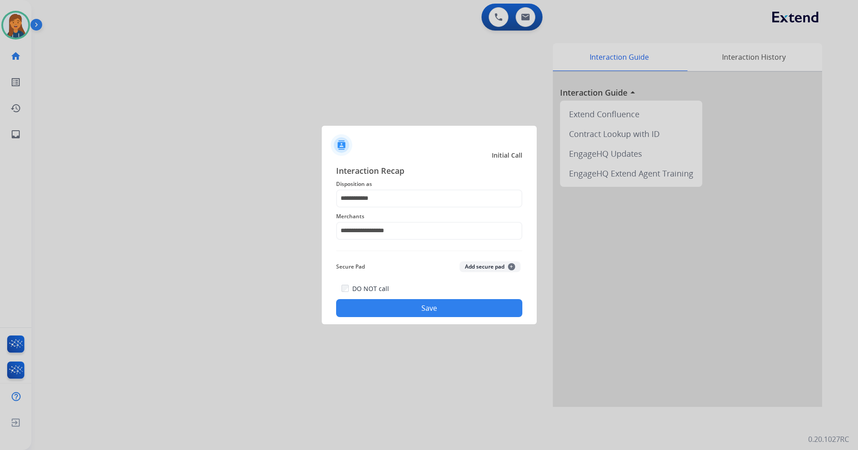
click at [368, 306] on button "Save" at bounding box center [429, 308] width 186 height 18
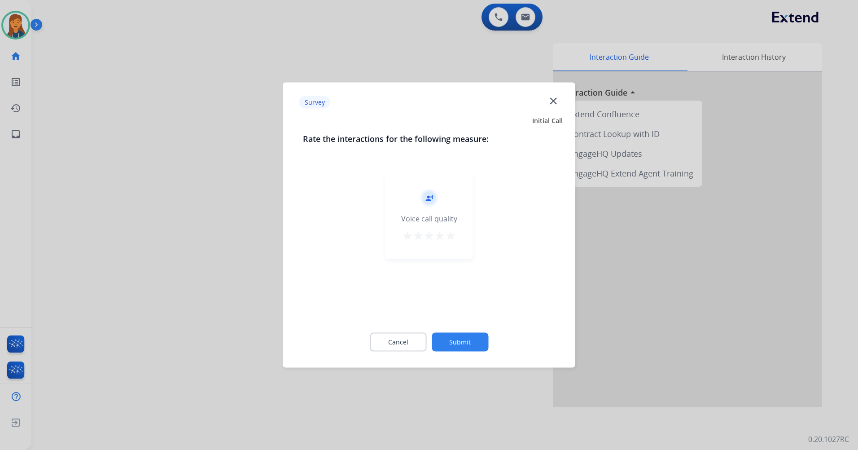
click at [454, 237] on mat-icon "star" at bounding box center [450, 235] width 11 height 11
click at [455, 346] on button "Submit" at bounding box center [460, 342] width 57 height 19
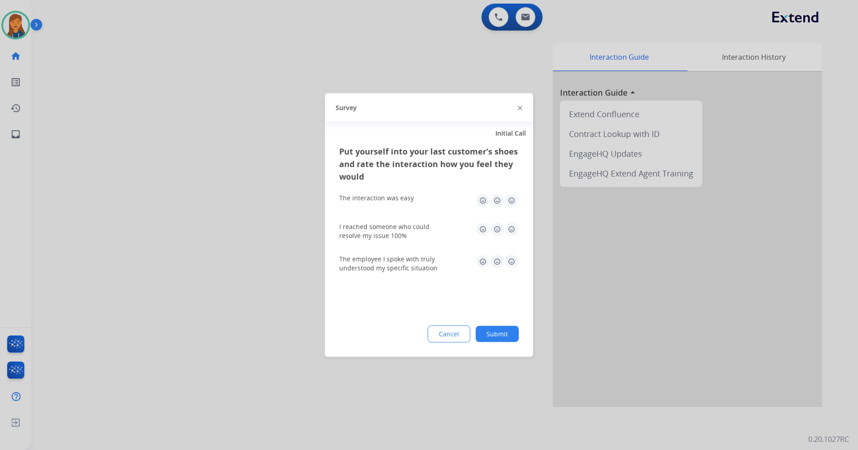
click at [507, 206] on img at bounding box center [511, 200] width 14 height 14
click at [513, 230] on img at bounding box center [511, 229] width 14 height 14
click at [514, 259] on img at bounding box center [511, 261] width 14 height 14
drag, startPoint x: 491, startPoint y: 337, endPoint x: 486, endPoint y: 328, distance: 10.2
click at [490, 337] on button "Submit" at bounding box center [497, 334] width 43 height 16
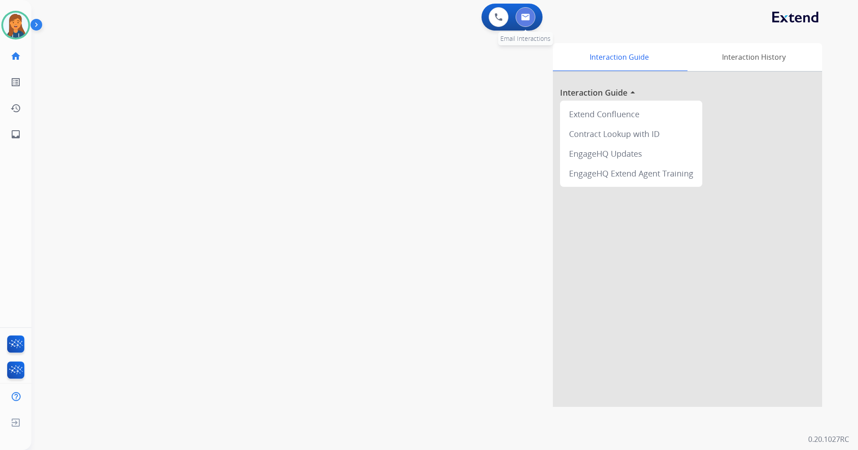
click at [521, 21] on button at bounding box center [526, 17] width 20 height 20
select select "**********"
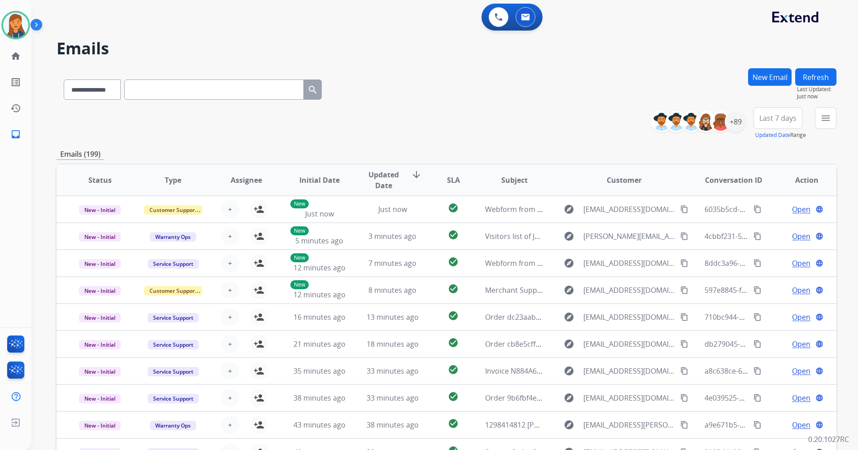
click at [775, 116] on span "Last 7 days" at bounding box center [777, 118] width 37 height 4
click at [757, 229] on div "Last 90 days" at bounding box center [774, 226] width 49 height 13
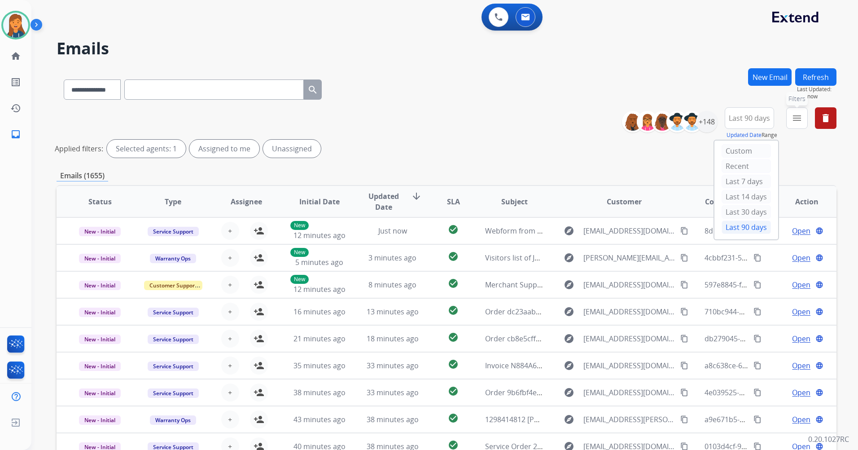
click at [794, 115] on mat-icon "menu" at bounding box center [797, 118] width 11 height 11
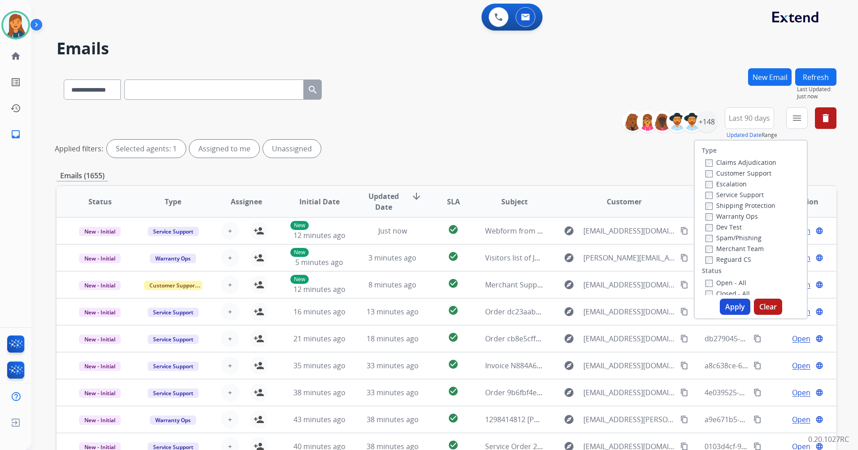
click at [755, 174] on label "Customer Support" at bounding box center [738, 173] width 66 height 9
click at [725, 205] on label "Shipping Protection" at bounding box center [740, 205] width 70 height 9
click at [725, 259] on label "Reguard CS" at bounding box center [728, 259] width 46 height 9
click at [715, 282] on label "Open - All" at bounding box center [725, 282] width 41 height 9
click at [728, 311] on button "Apply" at bounding box center [735, 306] width 31 height 16
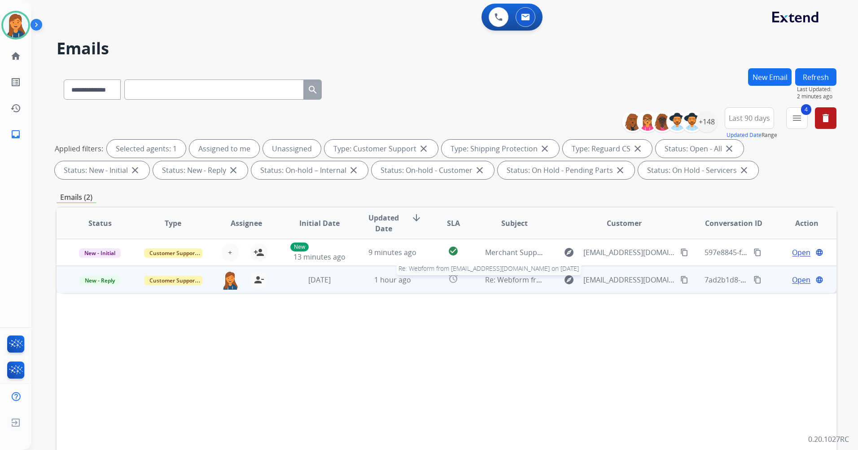
click at [499, 280] on span "Re: Webform from [EMAIL_ADDRESS][DOMAIN_NAME] on [DATE]" at bounding box center [592, 280] width 215 height 10
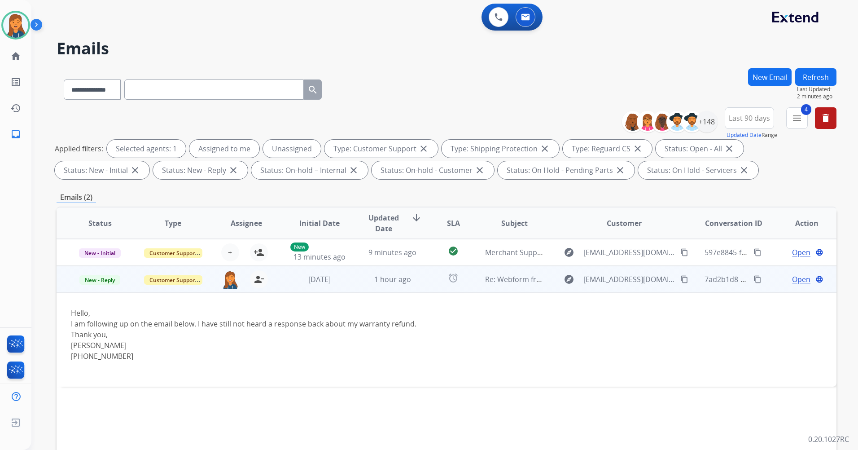
click at [680, 280] on mat-icon "content_copy" at bounding box center [684, 279] width 8 height 8
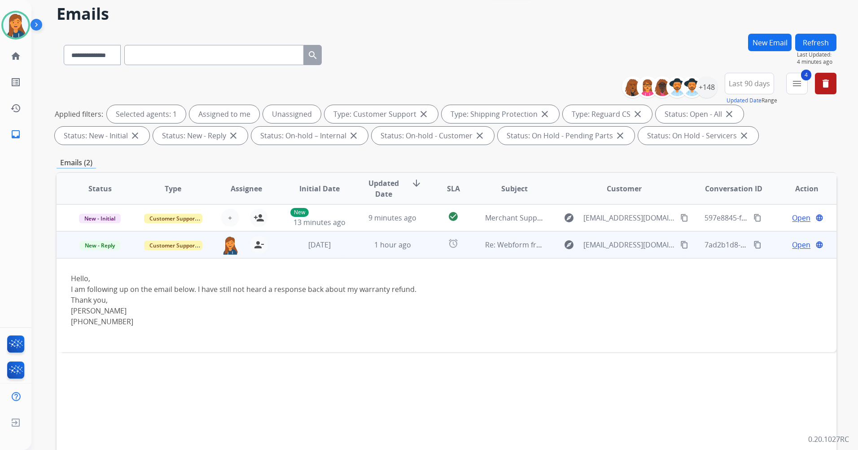
scroll to position [45, 0]
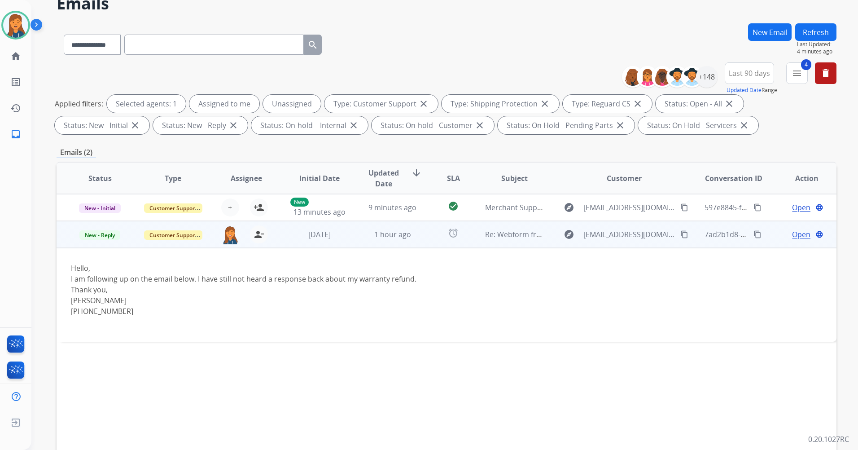
click at [800, 239] on span "Open" at bounding box center [801, 234] width 18 height 11
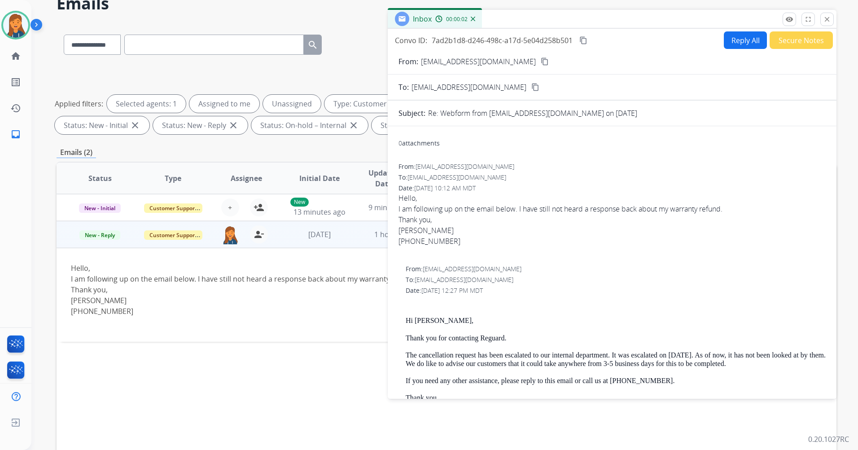
click at [735, 40] on button "Reply All" at bounding box center [745, 40] width 43 height 18
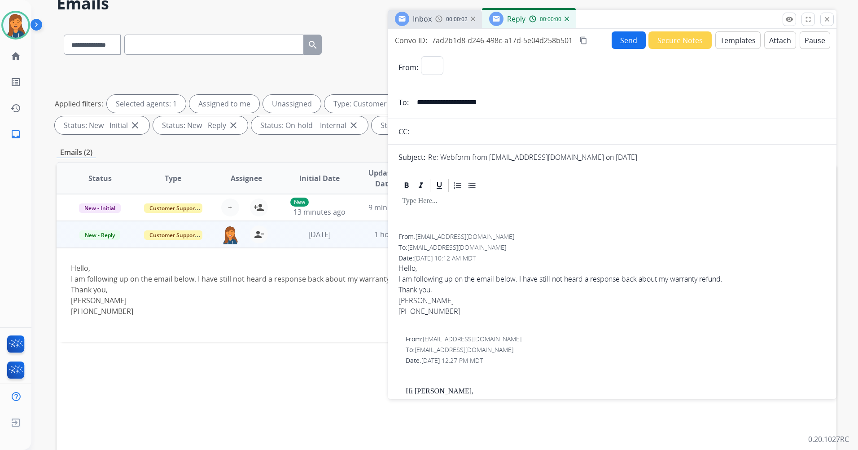
select select "**********"
click at [730, 44] on button "Templates" at bounding box center [737, 40] width 45 height 18
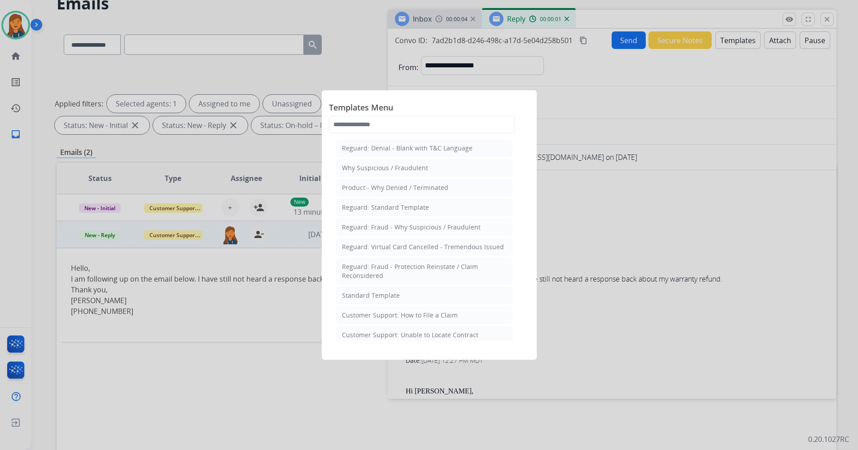
drag, startPoint x: 387, startPoint y: 297, endPoint x: 423, endPoint y: 295, distance: 35.9
click at [387, 297] on div "Standard Template" at bounding box center [371, 295] width 58 height 9
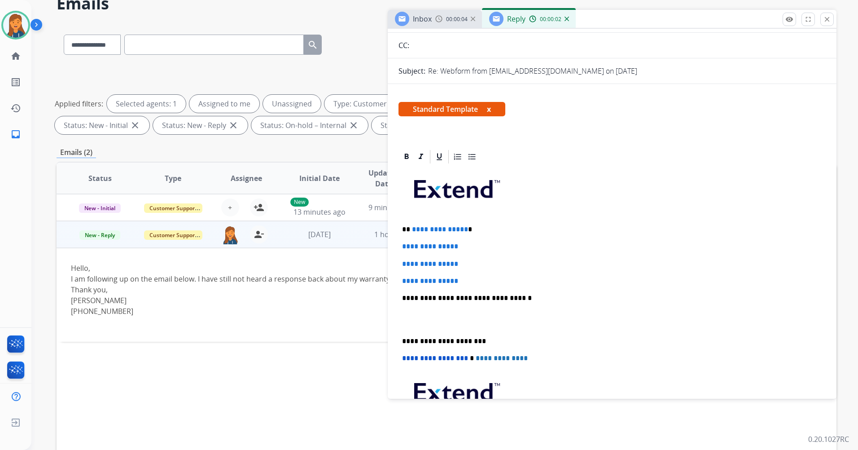
scroll to position [135, 0]
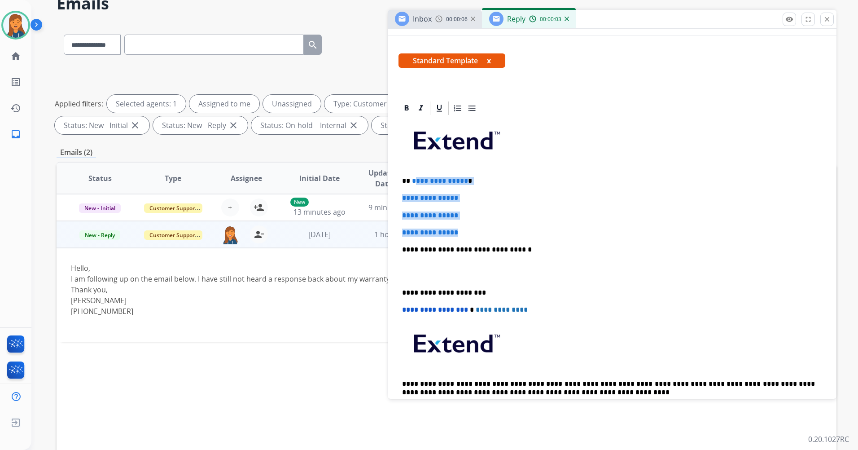
drag, startPoint x: 467, startPoint y: 230, endPoint x: 415, endPoint y: 182, distance: 70.8
click at [415, 182] on div "**********" at bounding box center [611, 270] width 427 height 309
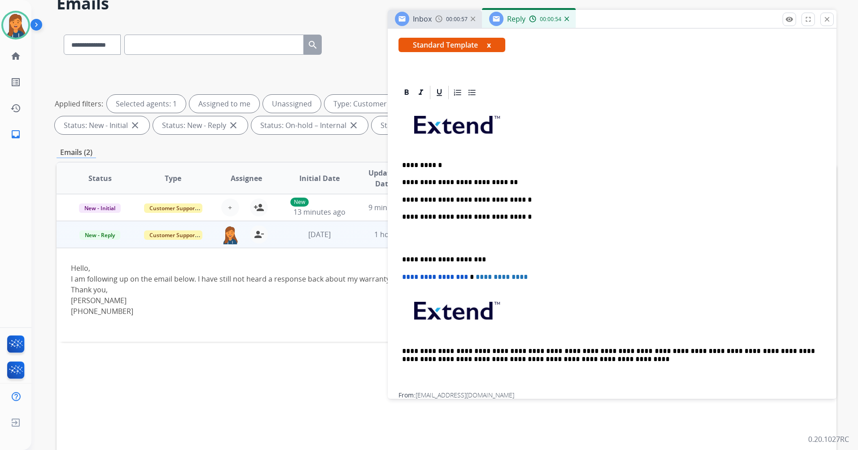
scroll to position [0, 0]
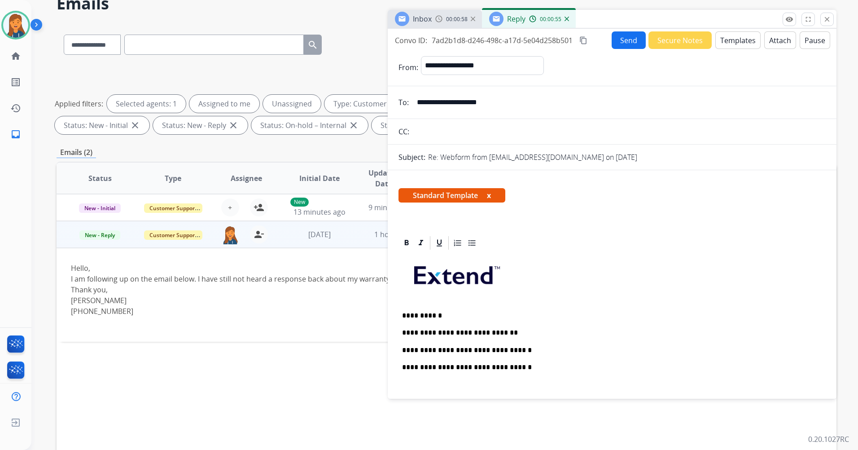
click at [742, 36] on button "Templates" at bounding box center [737, 40] width 45 height 18
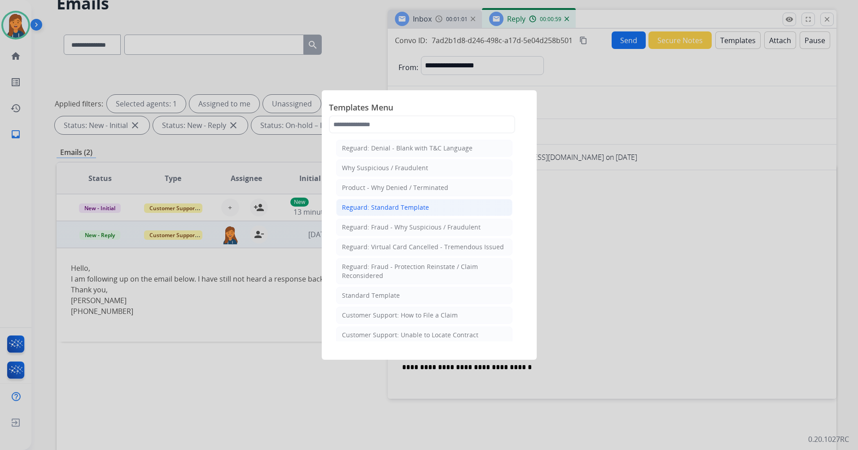
click at [395, 210] on div "Reguard: Standard Template" at bounding box center [385, 207] width 87 height 9
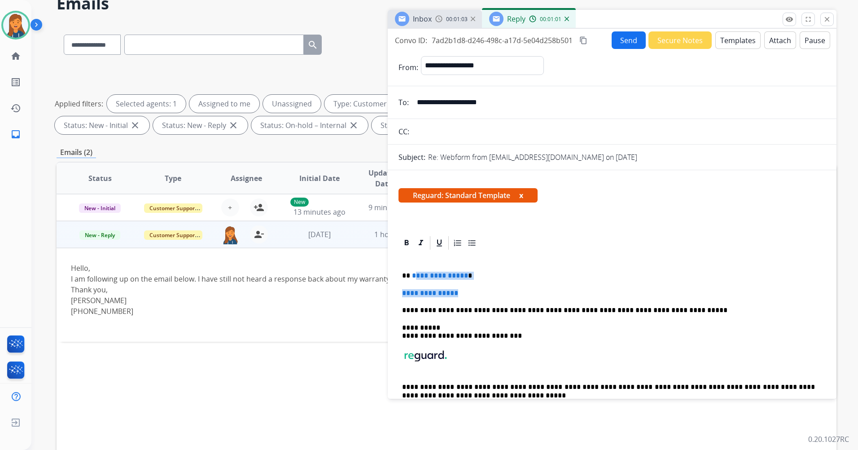
drag, startPoint x: 453, startPoint y: 293, endPoint x: 413, endPoint y: 277, distance: 42.9
click at [413, 277] on div "**********" at bounding box center [611, 339] width 427 height 177
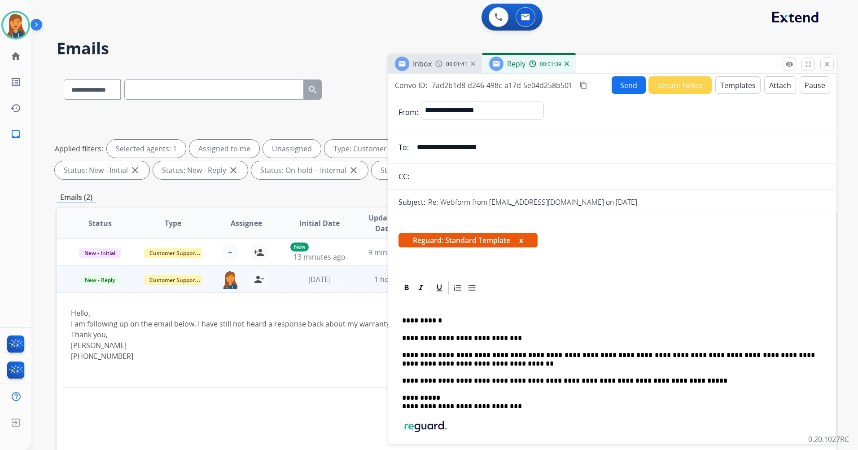
click at [582, 86] on mat-icon "content_copy" at bounding box center [583, 85] width 8 height 8
click at [619, 88] on button "Send" at bounding box center [630, 86] width 34 height 18
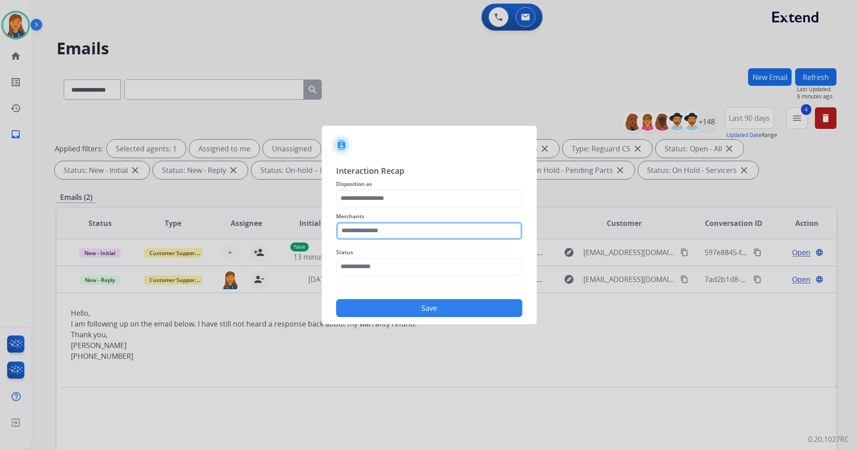
click at [372, 227] on input "text" at bounding box center [429, 231] width 186 height 18
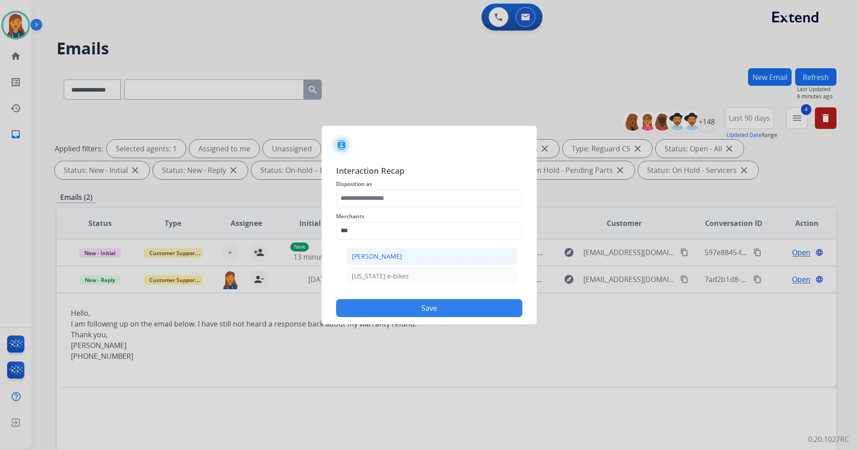
click at [370, 251] on li "[PERSON_NAME]" at bounding box center [431, 256] width 171 height 17
type input "**********"
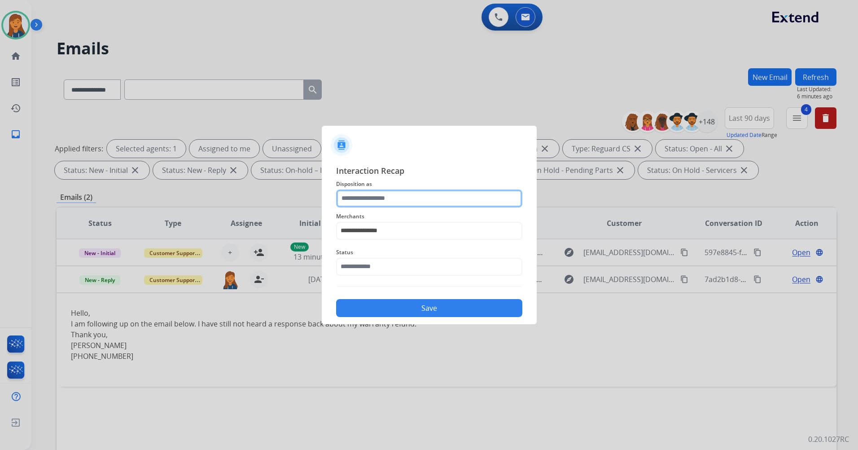
click at [389, 189] on input "text" at bounding box center [429, 198] width 186 height 18
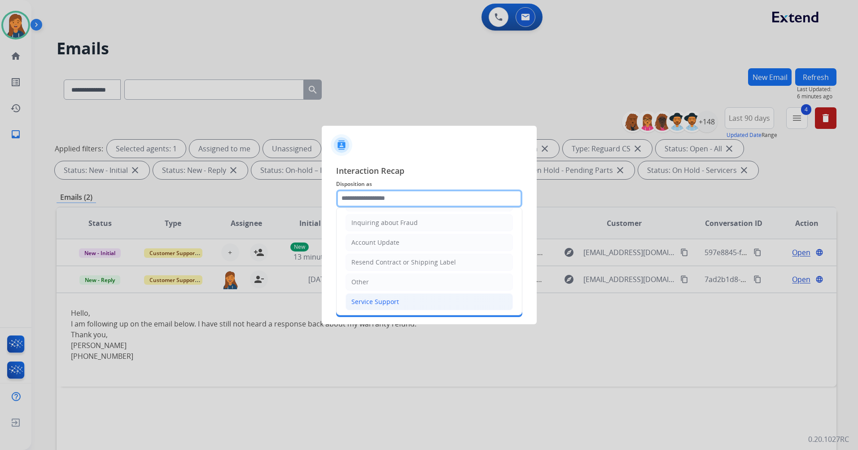
scroll to position [140, 0]
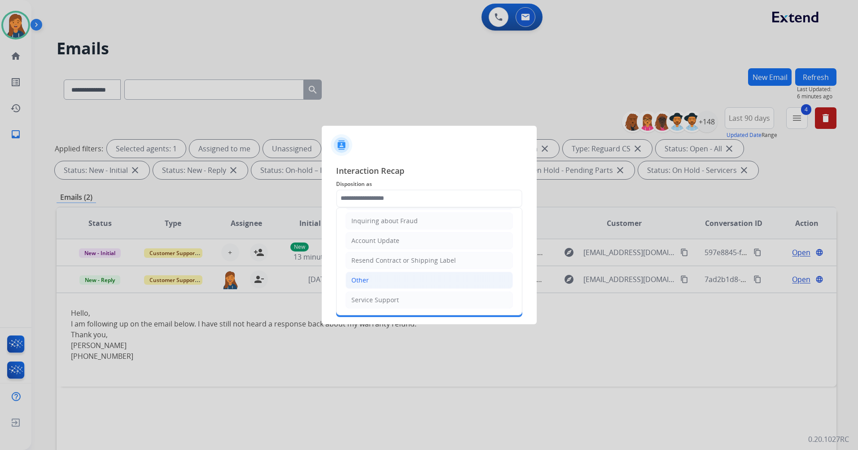
click at [371, 283] on li "Other" at bounding box center [429, 279] width 167 height 17
type input "*****"
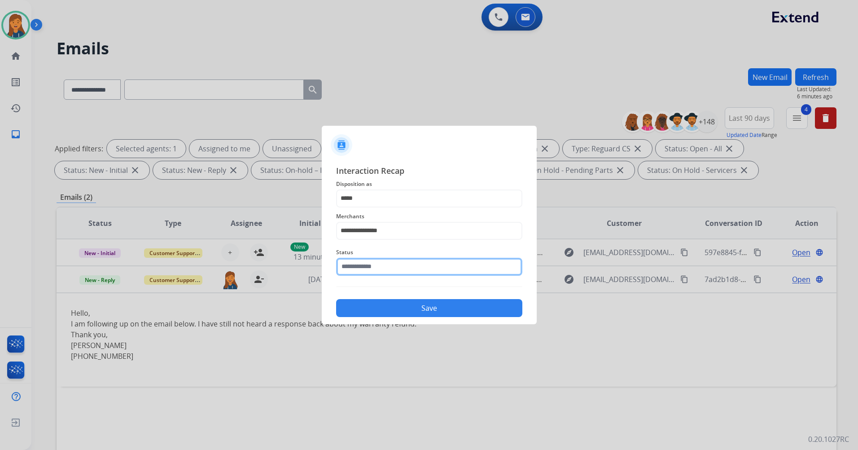
click at [374, 263] on input "text" at bounding box center [429, 267] width 186 height 18
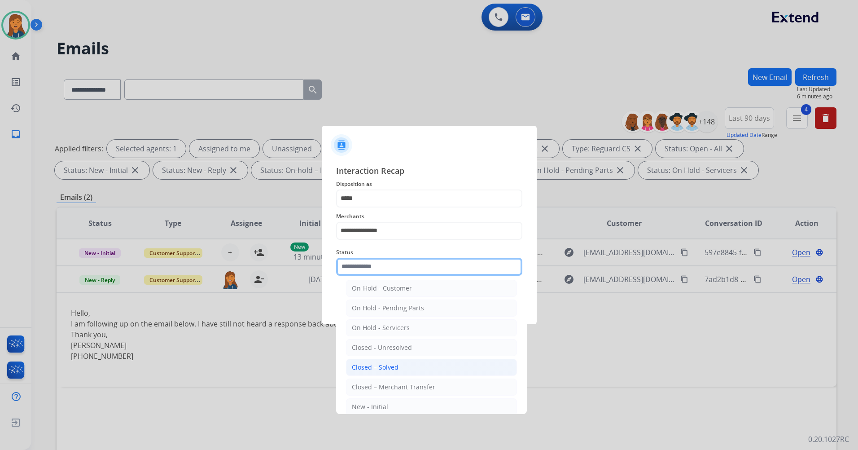
scroll to position [45, 0]
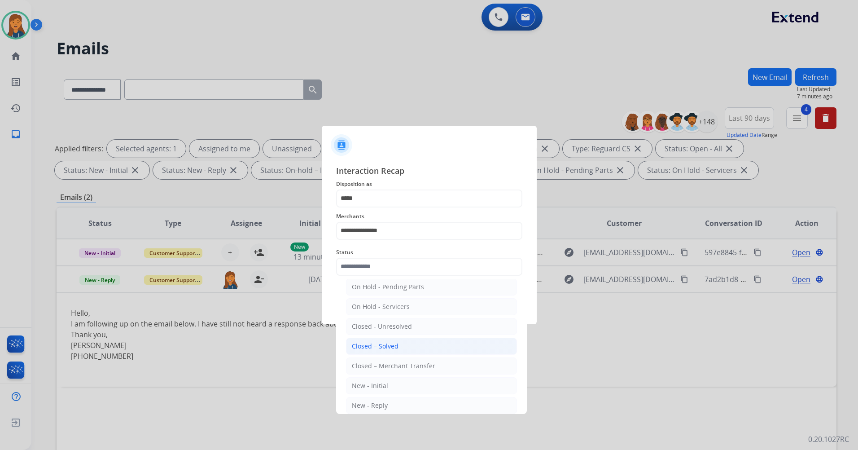
click at [368, 354] on li "Closed – Solved" at bounding box center [431, 345] width 171 height 17
type input "**********"
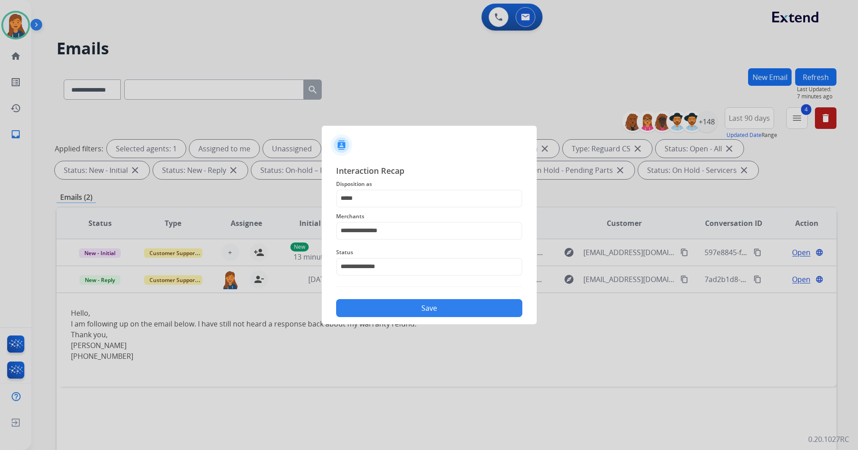
click at [372, 307] on button "Save" at bounding box center [429, 308] width 186 height 18
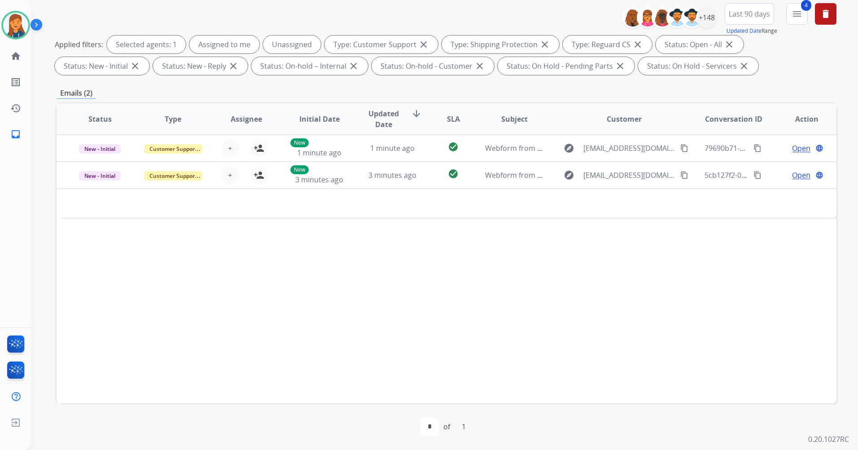
scroll to position [0, 0]
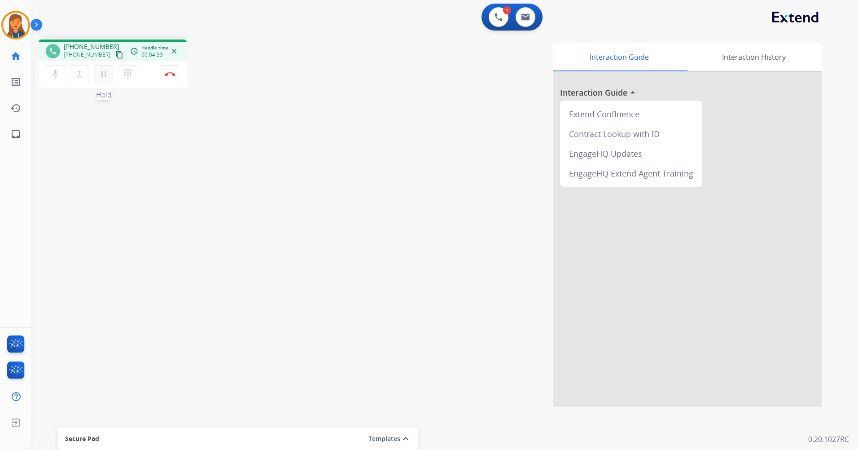
click at [98, 72] on button "pause Hold" at bounding box center [103, 74] width 19 height 19
click at [99, 75] on mat-icon "play_arrow" at bounding box center [103, 74] width 11 height 11
click at [103, 78] on mat-icon "pause" at bounding box center [103, 74] width 11 height 11
click at [104, 70] on mat-icon "play_arrow" at bounding box center [103, 74] width 11 height 11
click at [177, 75] on button "Disconnect" at bounding box center [170, 74] width 19 height 19
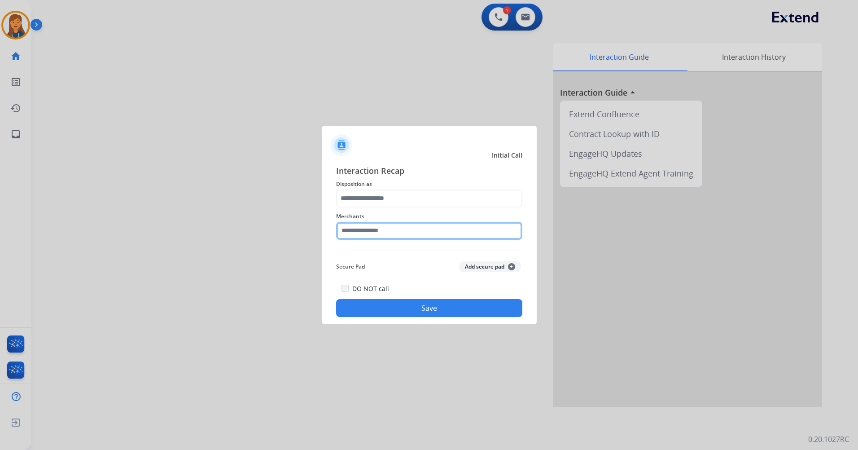
click at [360, 236] on input "text" at bounding box center [429, 231] width 186 height 18
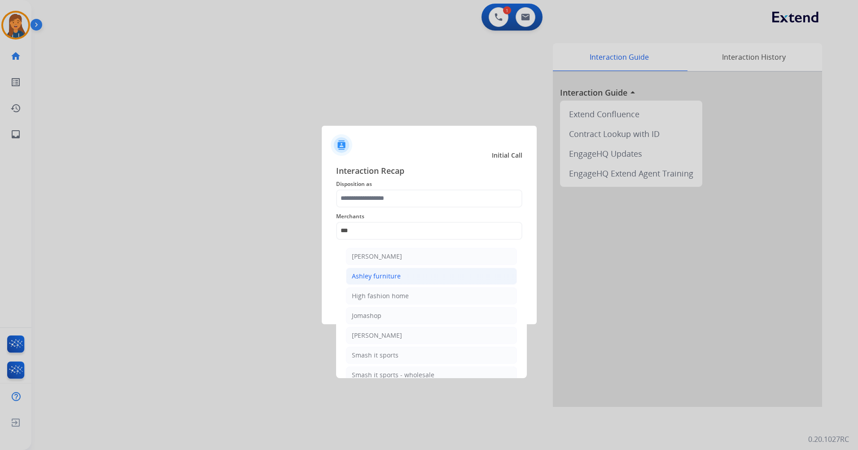
click at [361, 275] on div "Ashley furniture" at bounding box center [376, 275] width 49 height 9
type input "**********"
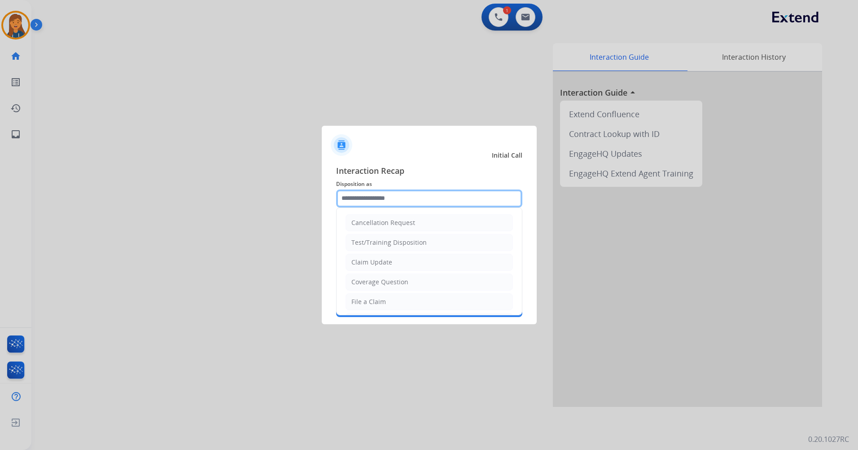
click at [350, 193] on input "text" at bounding box center [429, 198] width 186 height 18
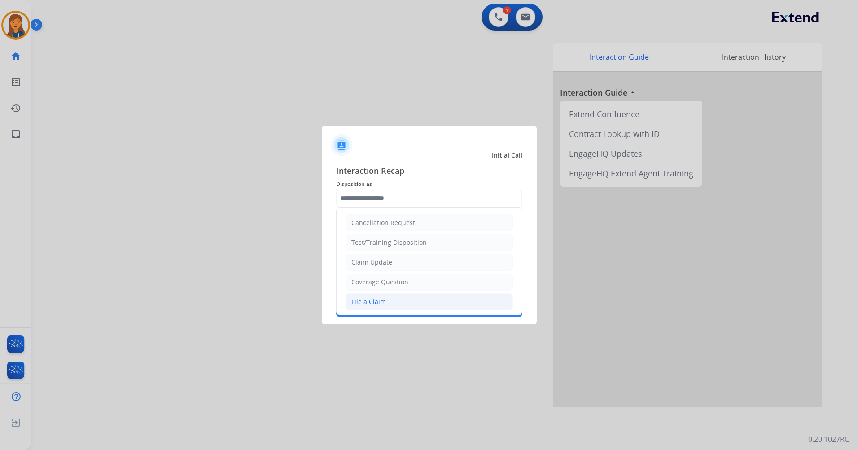
click at [361, 302] on div "File a Claim" at bounding box center [368, 301] width 35 height 9
type input "**********"
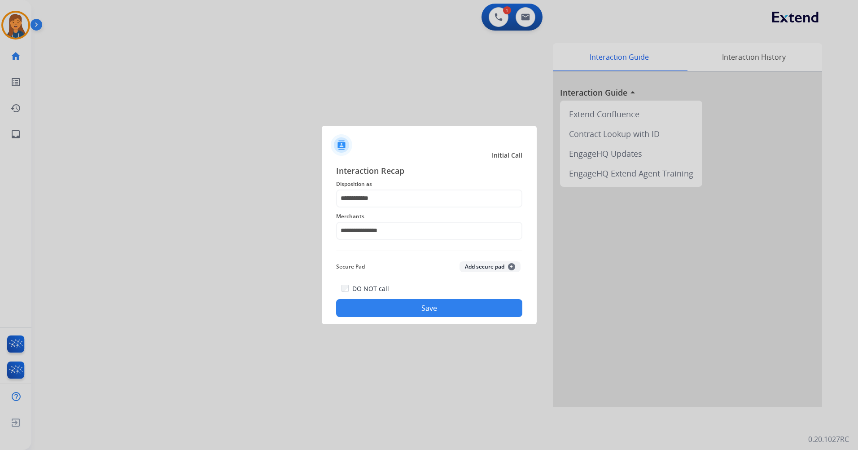
click at [402, 311] on button "Save" at bounding box center [429, 308] width 186 height 18
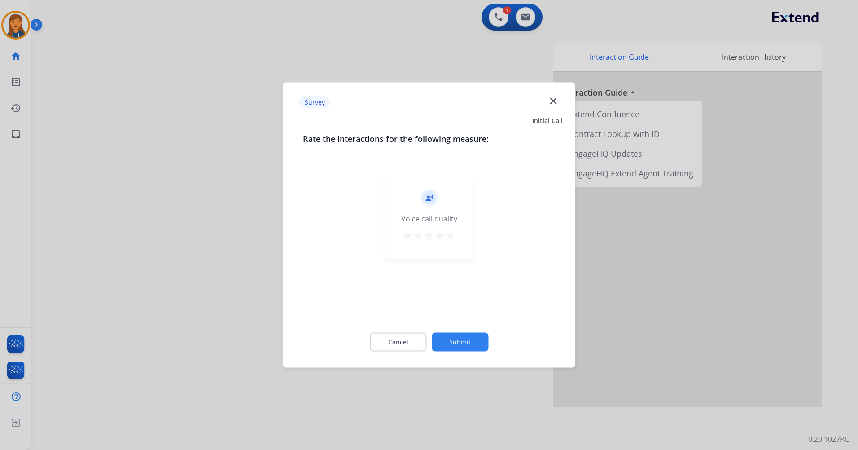
click at [449, 241] on button "star" at bounding box center [450, 236] width 11 height 13
click at [445, 230] on button "star" at bounding box center [450, 236] width 11 height 13
click at [460, 348] on button "Submit" at bounding box center [460, 342] width 57 height 19
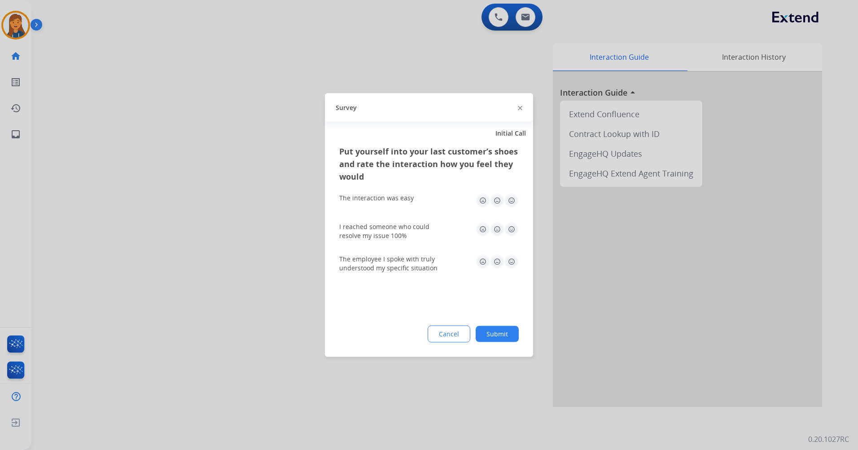
click at [515, 204] on img at bounding box center [511, 200] width 14 height 14
drag, startPoint x: 515, startPoint y: 223, endPoint x: 511, endPoint y: 236, distance: 12.6
click at [514, 224] on img at bounding box center [511, 229] width 14 height 14
click at [510, 267] on img at bounding box center [511, 261] width 14 height 14
click at [495, 328] on button "Submit" at bounding box center [497, 334] width 43 height 16
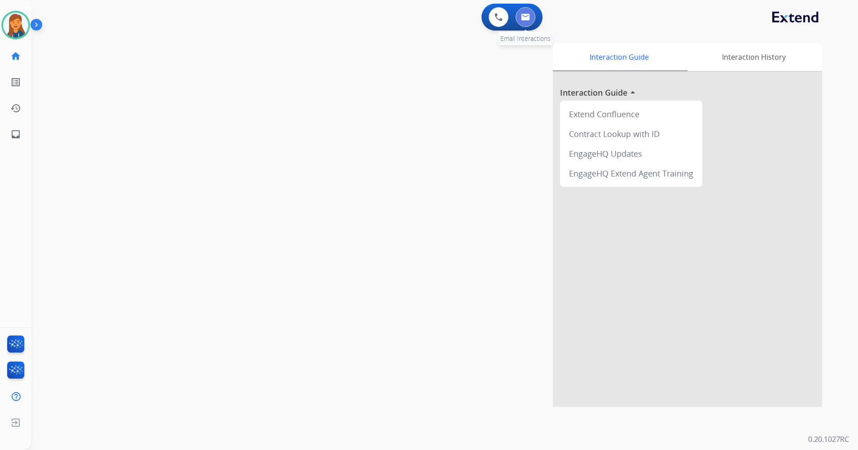
click at [530, 14] on img at bounding box center [525, 16] width 9 height 7
select select "**********"
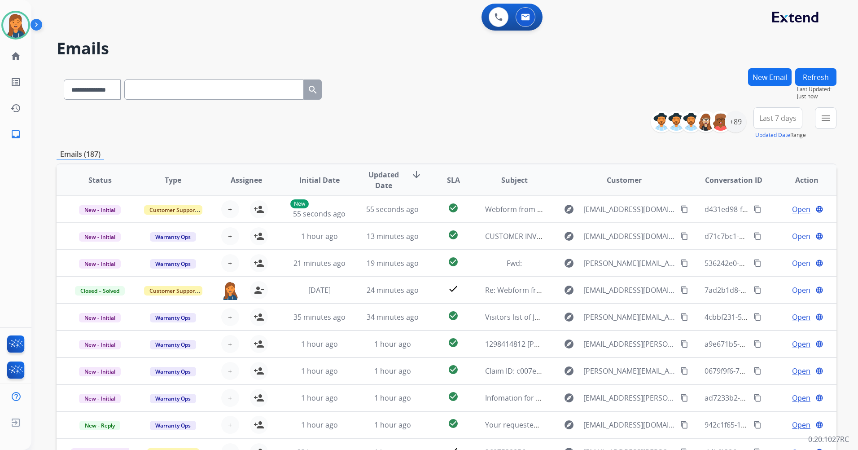
click at [775, 110] on button "Last 7 days" at bounding box center [777, 118] width 49 height 22
click at [757, 226] on div "Last 90 days" at bounding box center [774, 226] width 49 height 13
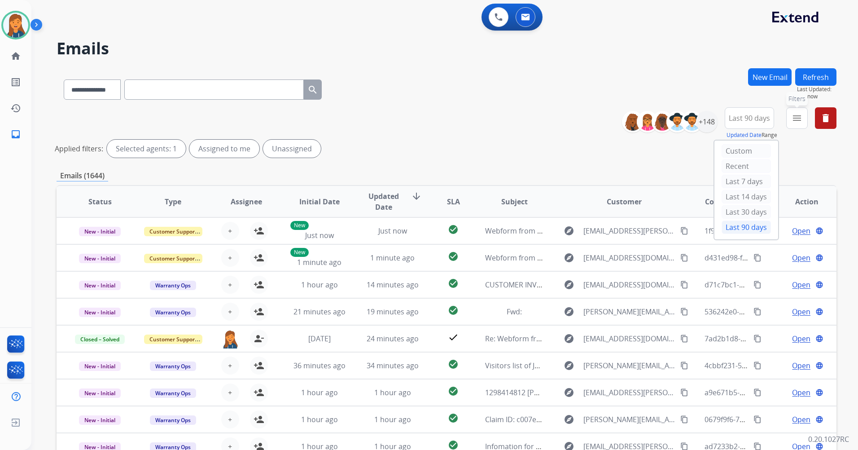
click at [799, 111] on button "menu Filters" at bounding box center [797, 118] width 22 height 22
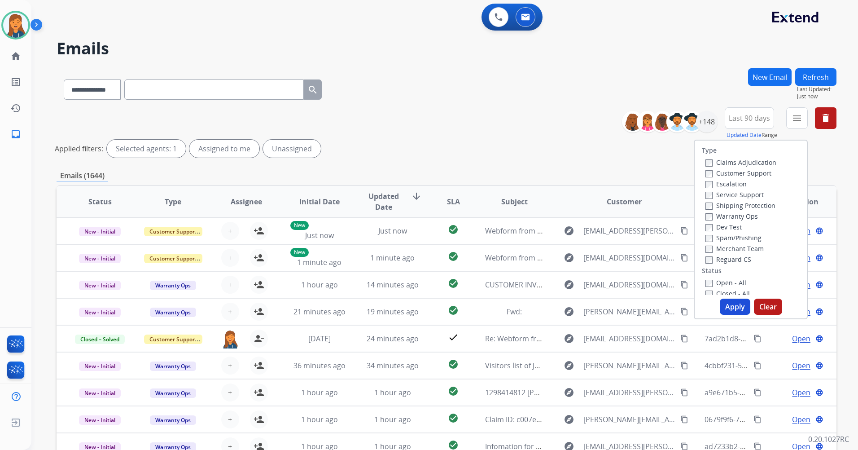
click at [727, 170] on label "Customer Support" at bounding box center [738, 173] width 66 height 9
drag, startPoint x: 727, startPoint y: 201, endPoint x: 727, endPoint y: 218, distance: 16.6
click at [727, 202] on label "Shipping Protection" at bounding box center [740, 205] width 70 height 9
click at [725, 261] on label "Reguard CS" at bounding box center [728, 259] width 46 height 9
click at [725, 279] on label "Open - All" at bounding box center [725, 282] width 41 height 9
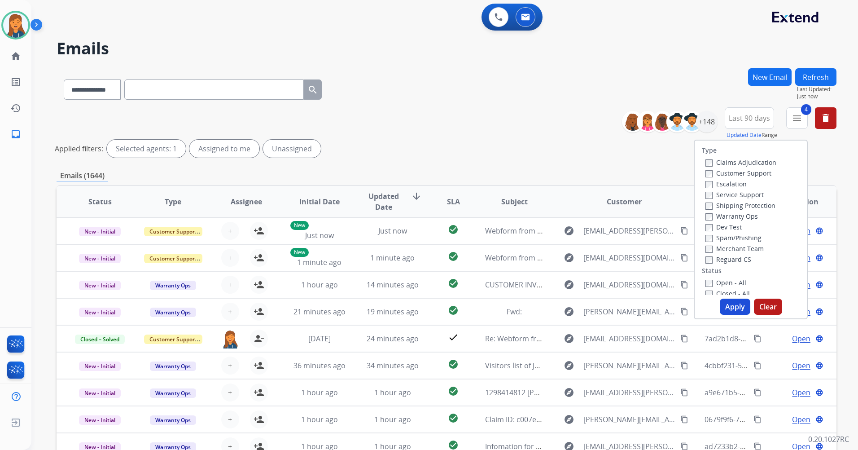
click at [727, 306] on button "Apply" at bounding box center [735, 306] width 31 height 16
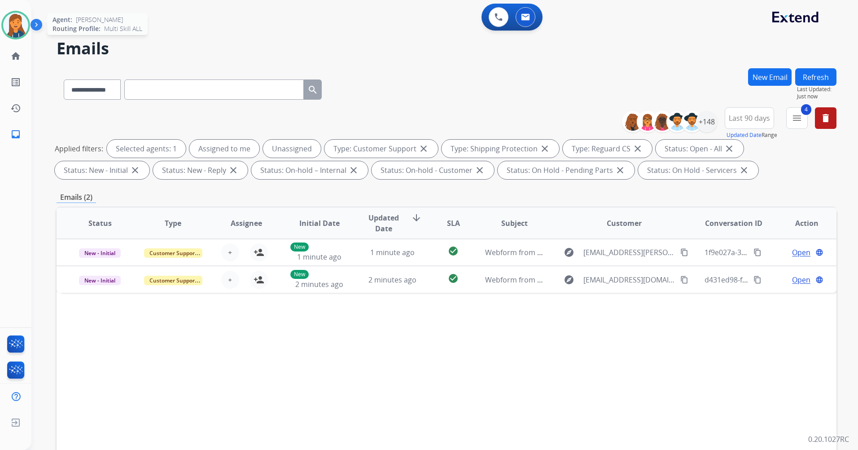
click at [6, 20] on img at bounding box center [15, 25] width 25 height 25
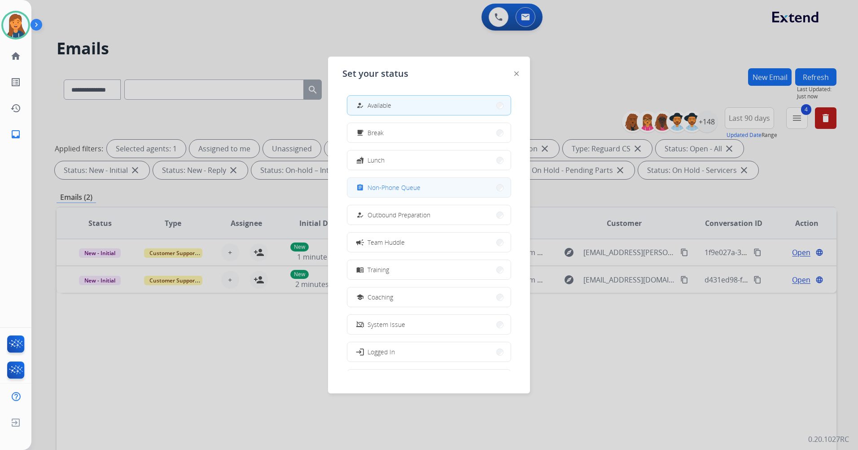
click at [403, 193] on button "assignment Non-Phone Queue" at bounding box center [428, 187] width 163 height 19
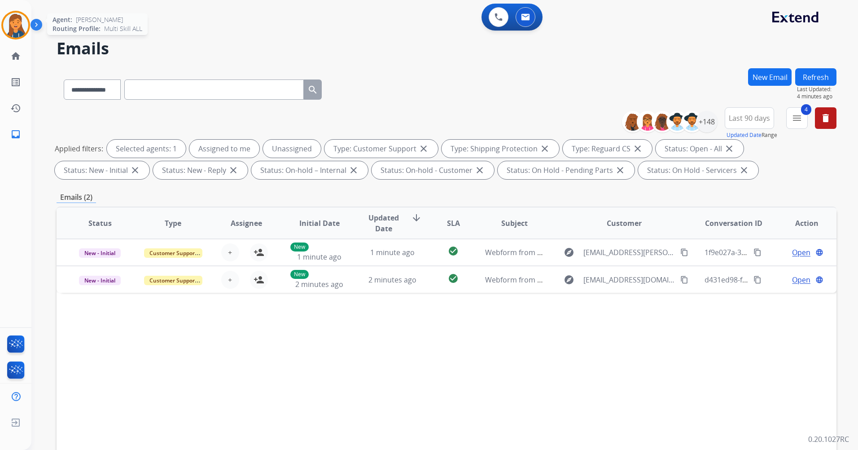
click at [18, 30] on img at bounding box center [15, 25] width 25 height 25
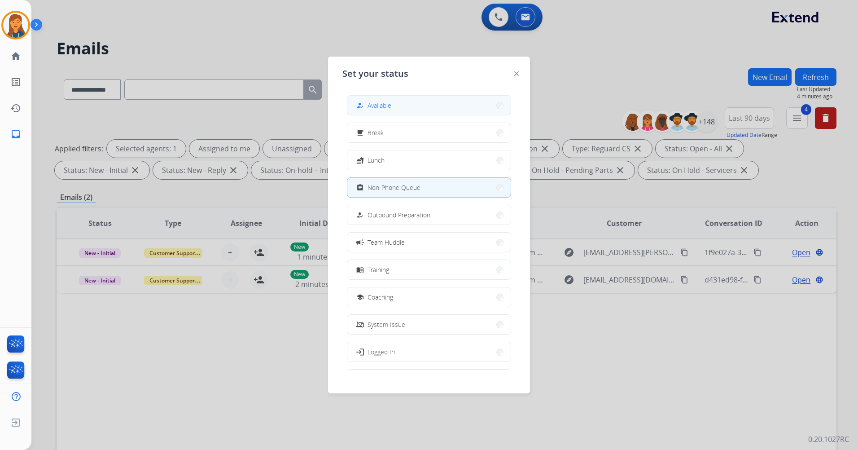
click at [401, 98] on button "how_to_reg Available" at bounding box center [428, 105] width 163 height 19
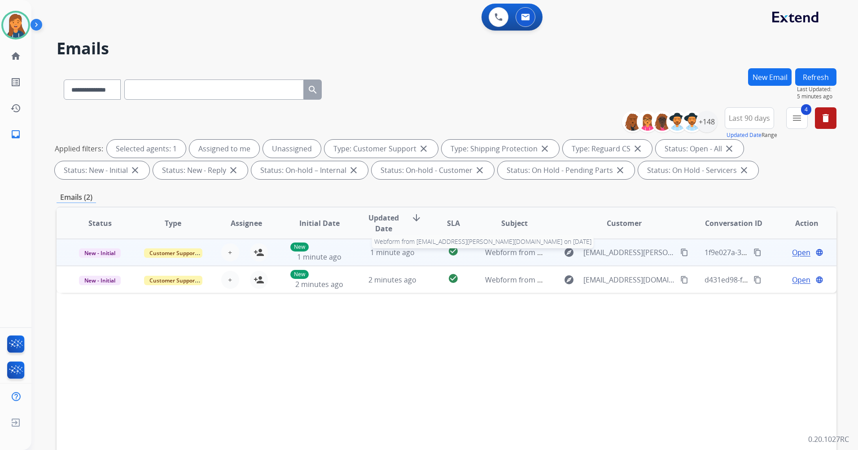
click at [501, 253] on span "Webform from [EMAIL_ADDRESS][PERSON_NAME][DOMAIN_NAME] on [DATE]" at bounding box center [614, 252] width 259 height 10
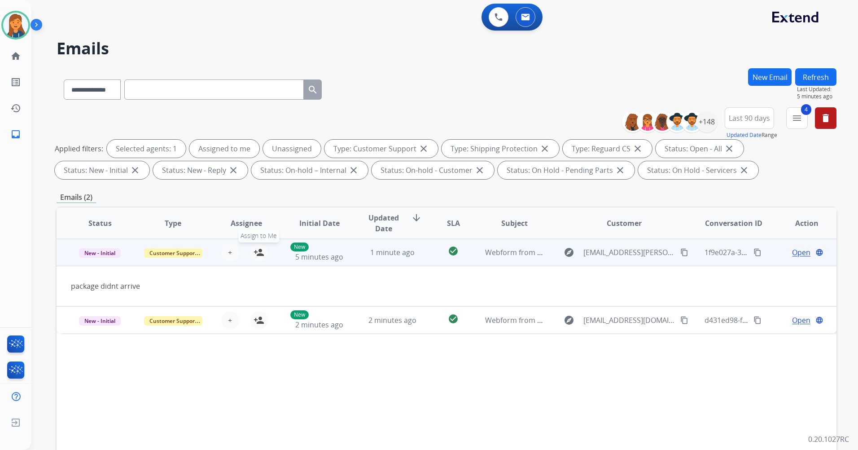
click at [256, 254] on mat-icon "person_add" at bounding box center [259, 252] width 11 height 11
click at [794, 253] on span "Open" at bounding box center [801, 252] width 18 height 11
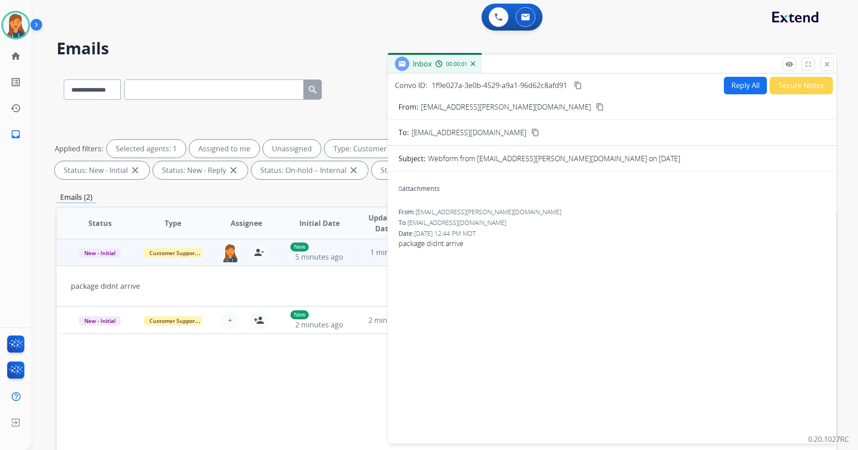
click at [596, 105] on mat-icon "content_copy" at bounding box center [600, 107] width 8 height 8
click at [747, 77] on button "Reply All" at bounding box center [745, 86] width 43 height 18
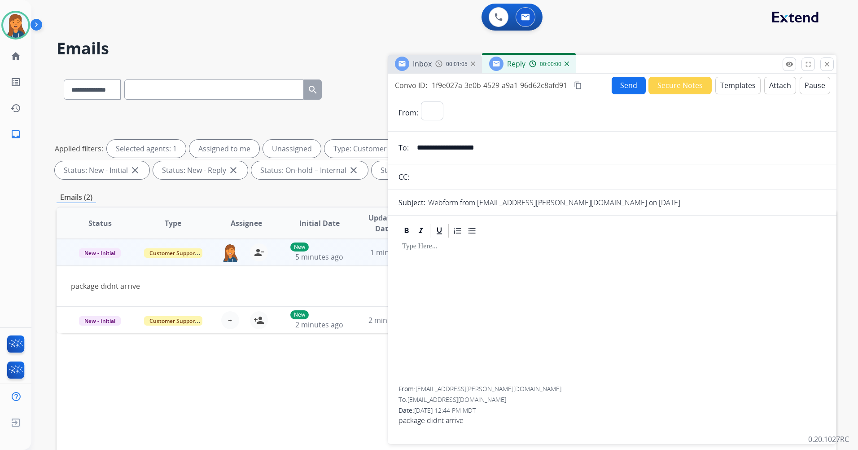
select select "**********"
click at [744, 83] on button "Templates" at bounding box center [737, 86] width 45 height 18
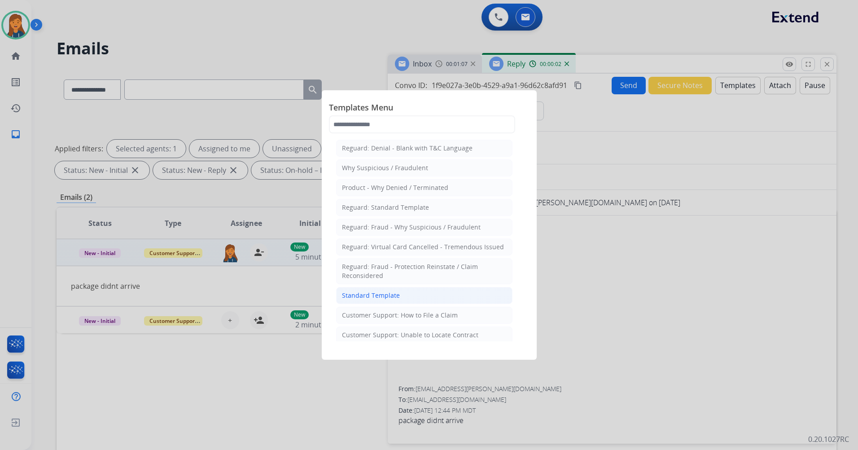
click at [375, 291] on div "Standard Template" at bounding box center [371, 295] width 58 height 9
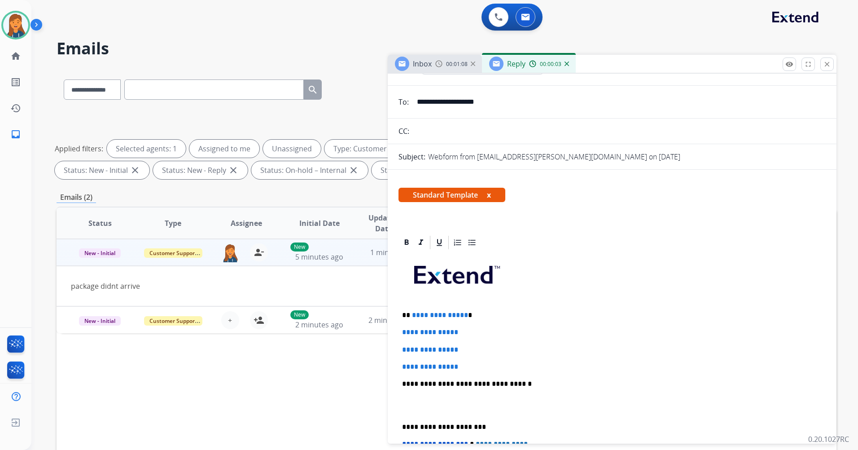
scroll to position [90, 0]
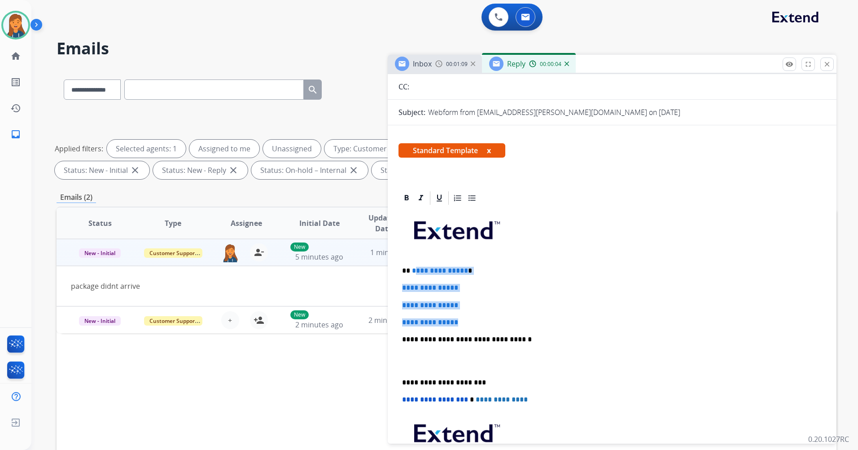
drag, startPoint x: 467, startPoint y: 320, endPoint x: 412, endPoint y: 269, distance: 74.0
click at [412, 269] on div "**********" at bounding box center [611, 360] width 427 height 309
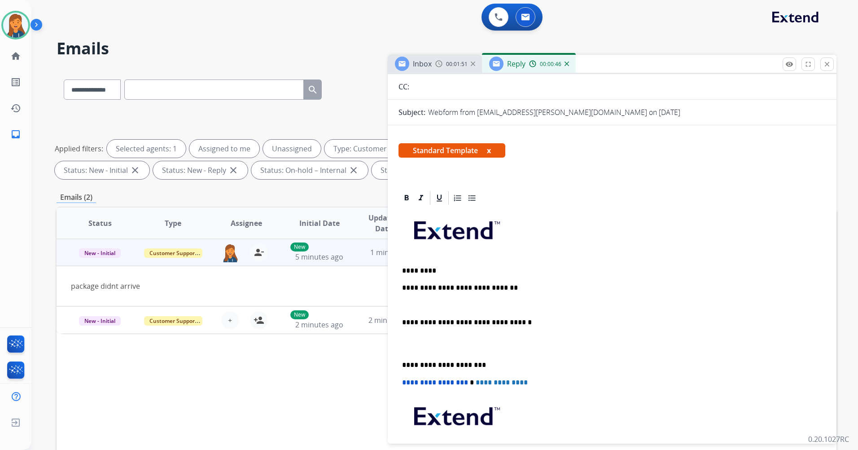
click at [432, 275] on div "**********" at bounding box center [611, 352] width 427 height 292
drag, startPoint x: 428, startPoint y: 269, endPoint x: 440, endPoint y: 273, distance: 12.2
click at [428, 269] on p "*********" at bounding box center [608, 271] width 413 height 8
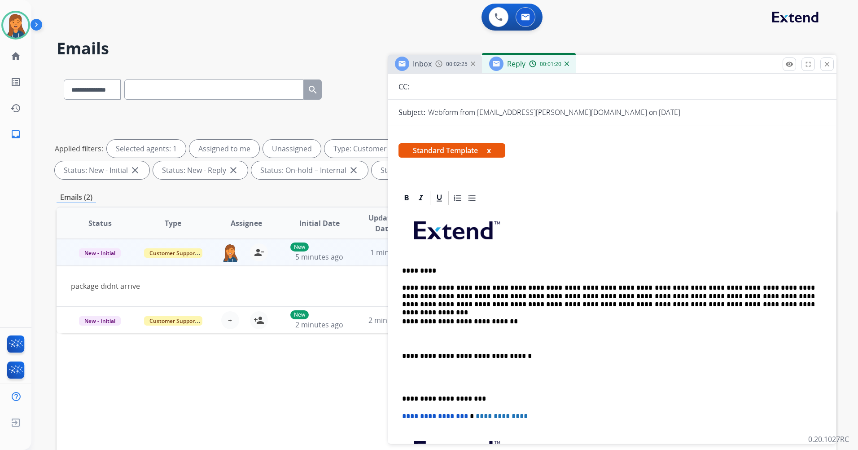
click at [468, 304] on p "**********" at bounding box center [608, 296] width 413 height 25
click at [639, 305] on p "**********" at bounding box center [608, 296] width 413 height 25
click at [639, 306] on p "**********" at bounding box center [608, 296] width 413 height 25
click at [672, 307] on p "**********" at bounding box center [608, 296] width 413 height 25
click at [404, 363] on div "**********" at bounding box center [611, 368] width 427 height 325
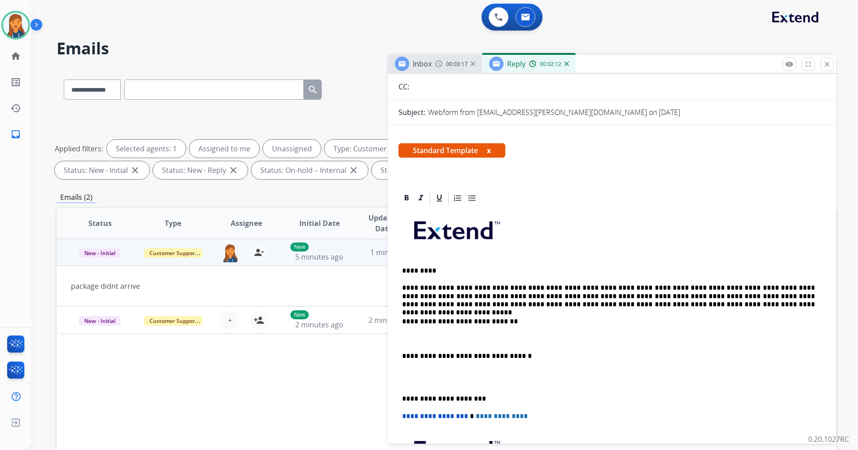
click at [404, 355] on p "**********" at bounding box center [608, 356] width 413 height 8
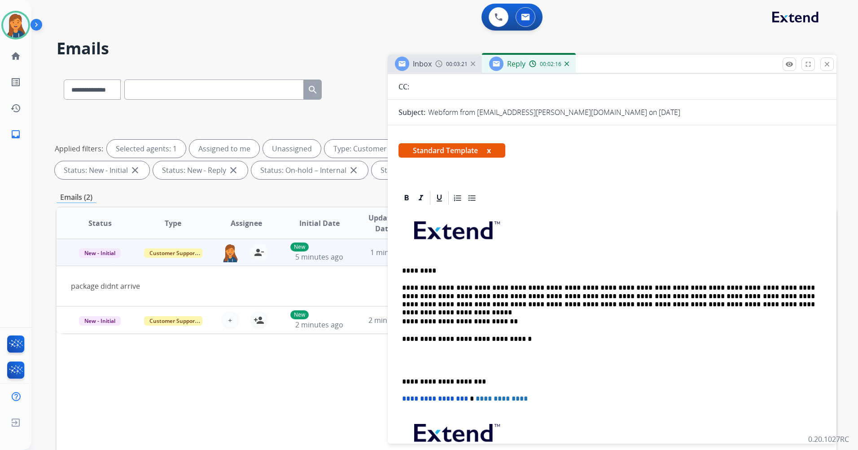
click at [403, 380] on p "**********" at bounding box center [608, 381] width 413 height 8
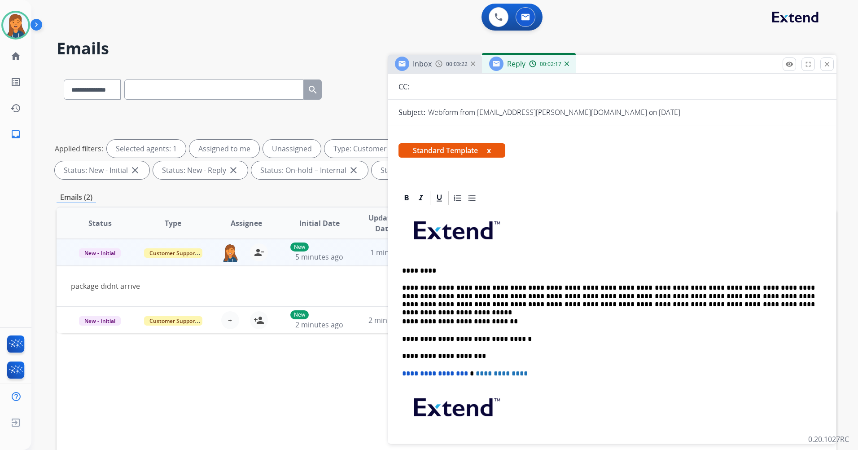
scroll to position [0, 0]
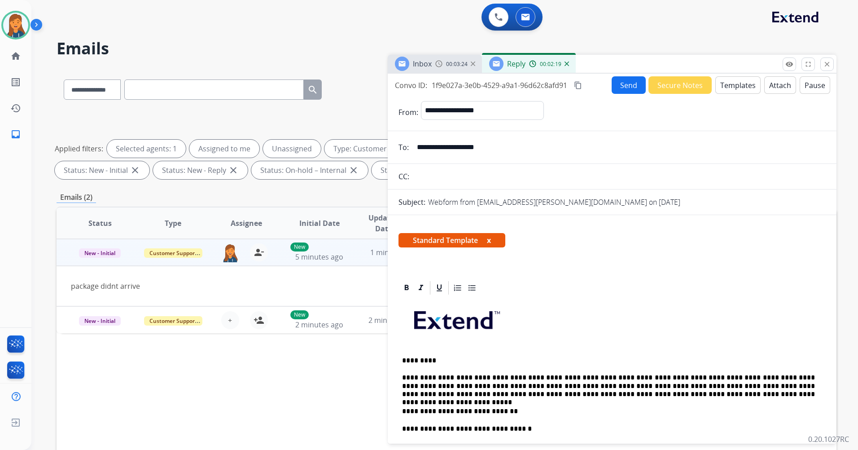
click at [579, 85] on mat-icon "content_copy" at bounding box center [578, 85] width 8 height 8
click at [631, 92] on button "Send" at bounding box center [629, 85] width 34 height 18
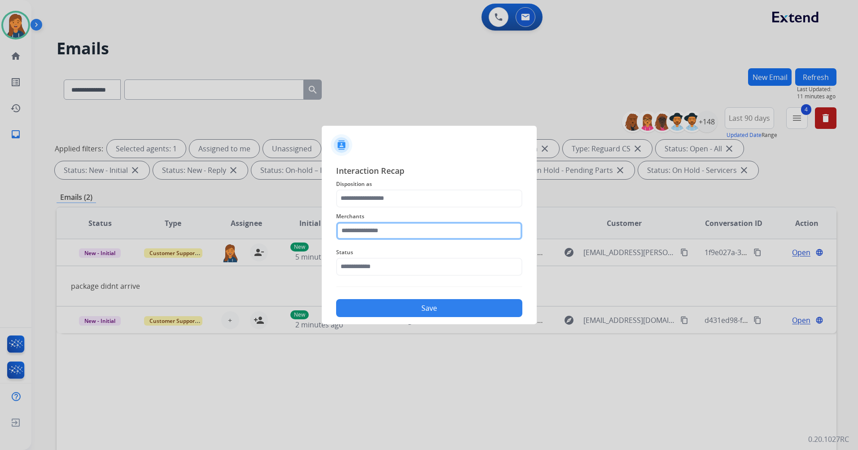
click at [374, 237] on input "text" at bounding box center [429, 231] width 186 height 18
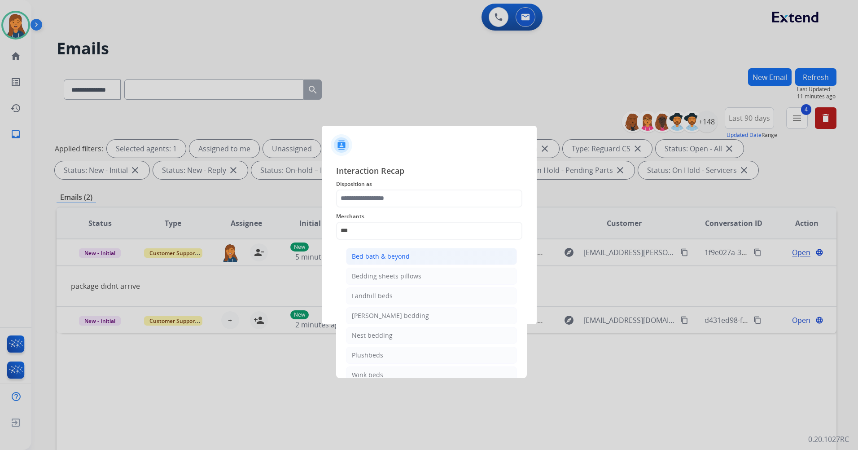
click at [371, 252] on div "Bed bath & beyond" at bounding box center [381, 256] width 58 height 9
type input "**********"
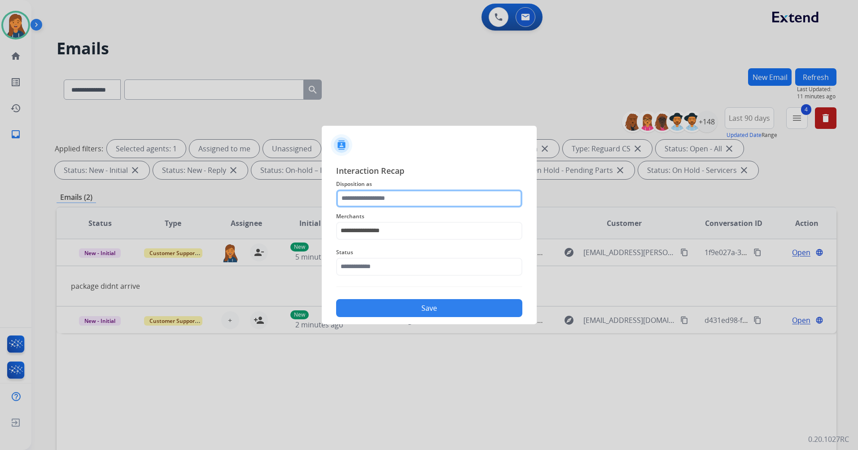
click at [373, 191] on input "text" at bounding box center [429, 198] width 186 height 18
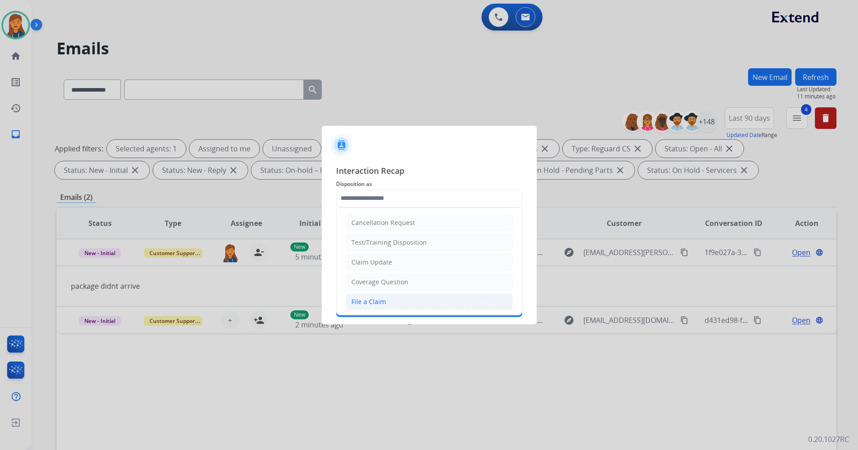
click at [375, 304] on div "File a Claim" at bounding box center [368, 301] width 35 height 9
type input "**********"
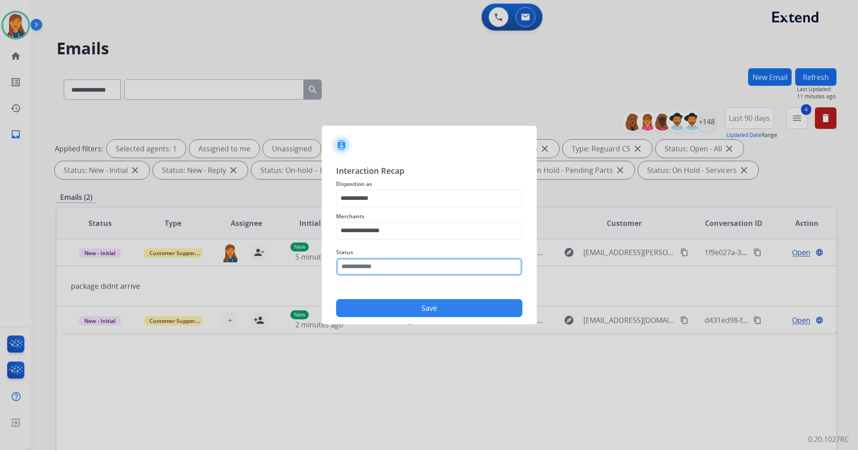
click at [375, 273] on input "text" at bounding box center [429, 267] width 186 height 18
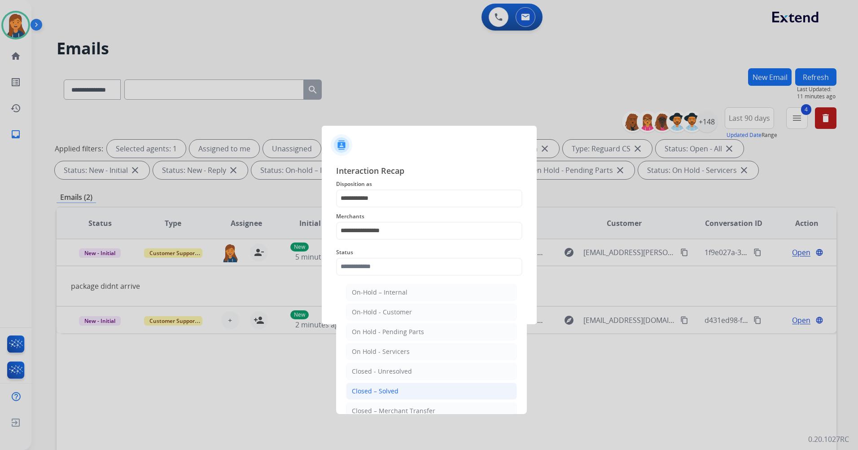
click at [372, 385] on li "Closed – Solved" at bounding box center [431, 390] width 171 height 17
type input "**********"
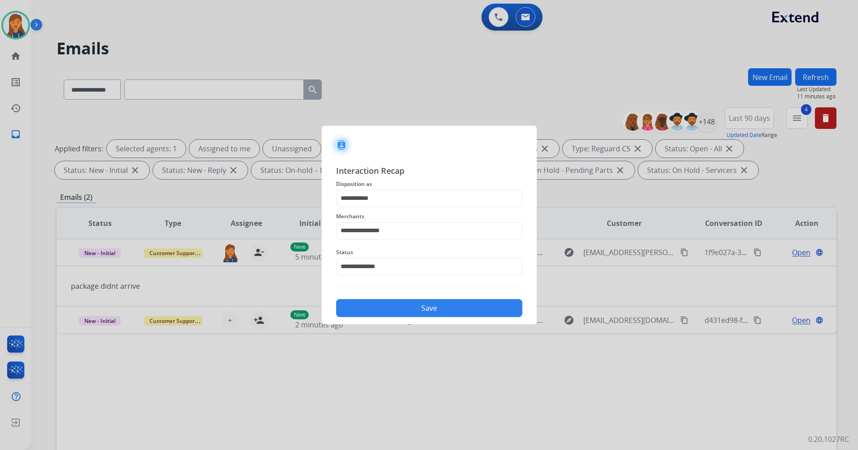
click at [390, 318] on div "**********" at bounding box center [429, 240] width 215 height 167
click at [390, 312] on button "Save" at bounding box center [429, 308] width 186 height 18
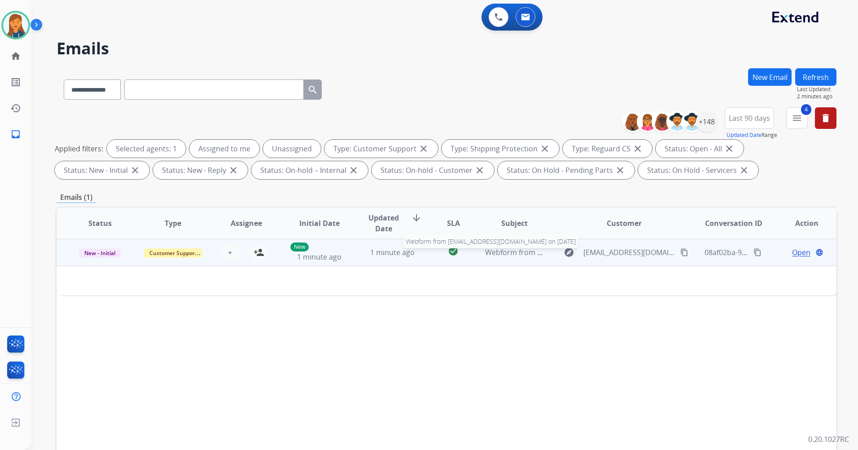
click at [514, 251] on span "Webform from [EMAIL_ADDRESS][DOMAIN_NAME] on [DATE]" at bounding box center [586, 252] width 203 height 10
click at [501, 256] on span "Webform from [EMAIL_ADDRESS][DOMAIN_NAME] on [DATE]" at bounding box center [586, 253] width 203 height 10
click at [255, 252] on mat-icon "person_add" at bounding box center [259, 252] width 11 height 11
click at [797, 251] on span "Open" at bounding box center [801, 252] width 18 height 11
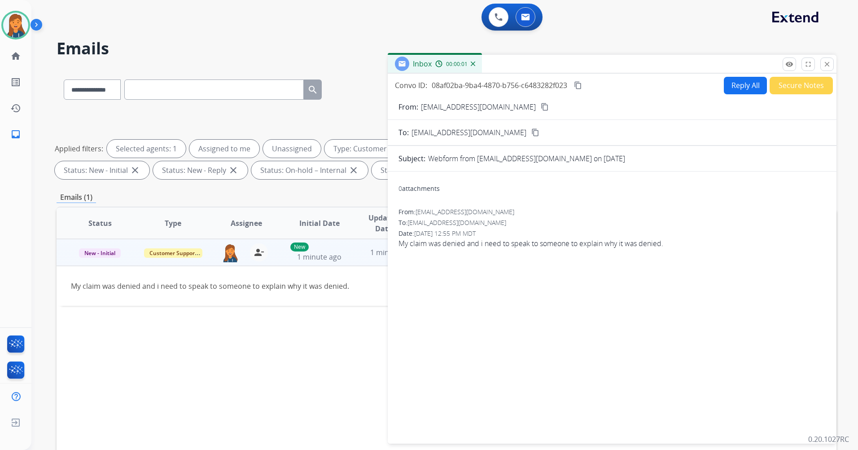
click at [539, 105] on button "content_copy" at bounding box center [544, 106] width 11 height 11
drag, startPoint x: 726, startPoint y: 83, endPoint x: 677, endPoint y: 72, distance: 49.8
click at [726, 83] on button "Reply All" at bounding box center [745, 86] width 43 height 18
select select "**********"
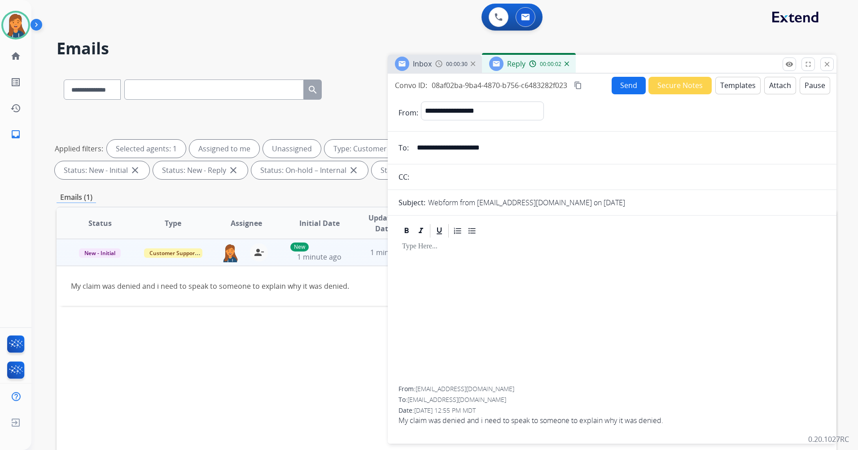
click at [735, 83] on button "Templates" at bounding box center [737, 86] width 45 height 18
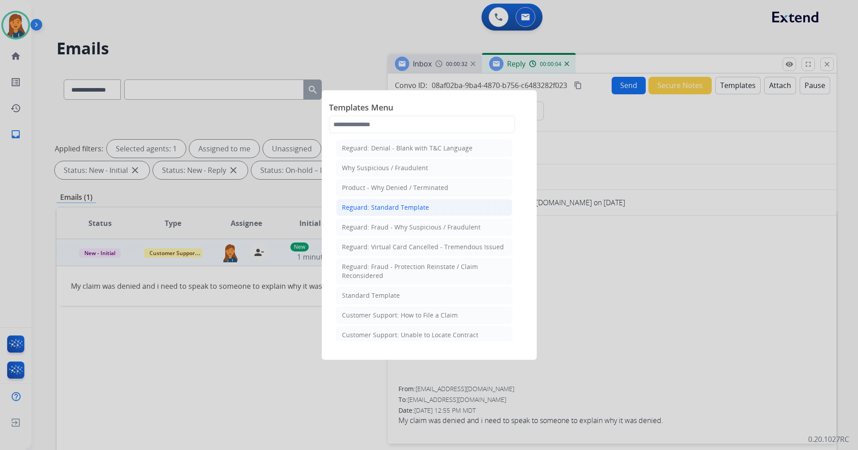
click at [386, 207] on div "Reguard: Standard Template" at bounding box center [385, 207] width 87 height 9
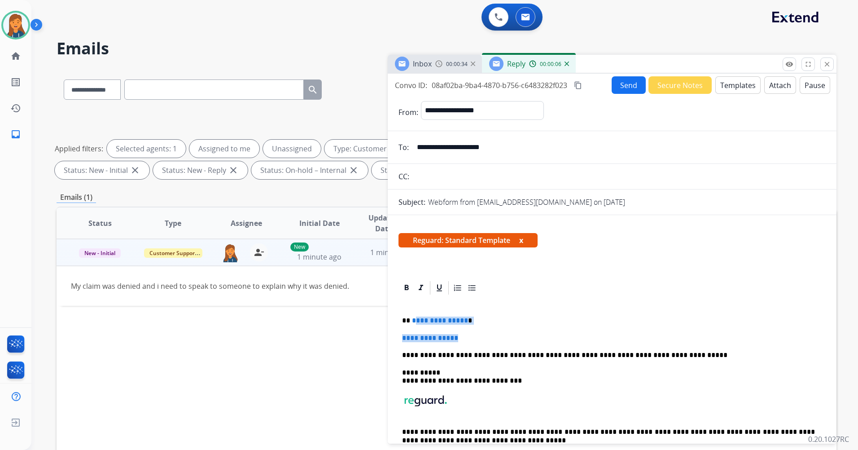
drag, startPoint x: 467, startPoint y: 334, endPoint x: 412, endPoint y: 321, distance: 56.2
click at [412, 321] on div "**********" at bounding box center [611, 384] width 427 height 177
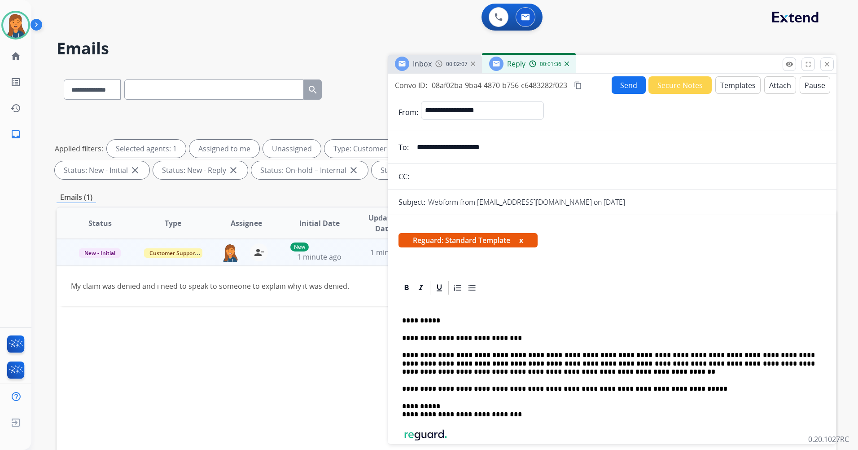
click at [404, 374] on p "**********" at bounding box center [608, 363] width 413 height 25
click at [497, 371] on p "**********" at bounding box center [608, 363] width 413 height 25
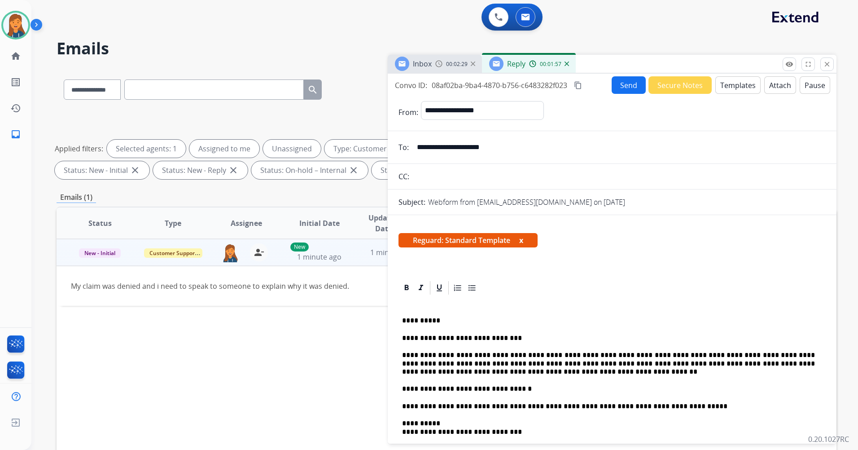
click at [578, 85] on mat-icon "content_copy" at bounding box center [578, 85] width 8 height 8
click at [635, 83] on button "Send" at bounding box center [629, 85] width 34 height 18
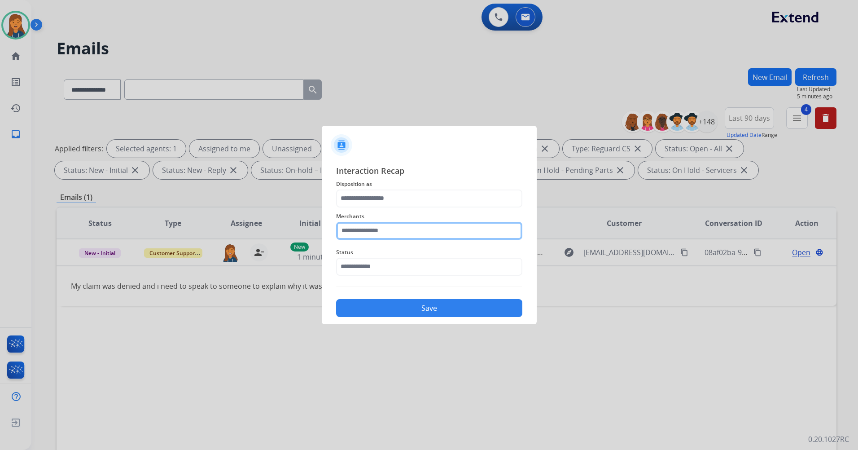
click at [376, 223] on input "text" at bounding box center [429, 231] width 186 height 18
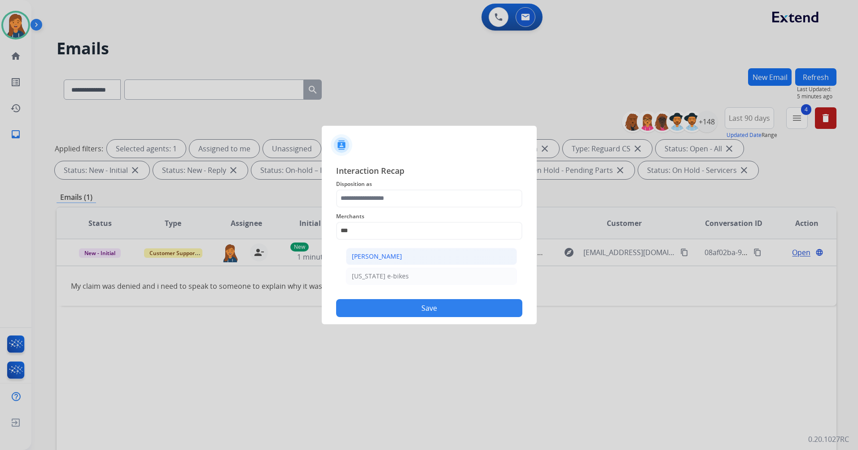
click at [368, 263] on li "[PERSON_NAME]" at bounding box center [431, 256] width 171 height 17
type input "**********"
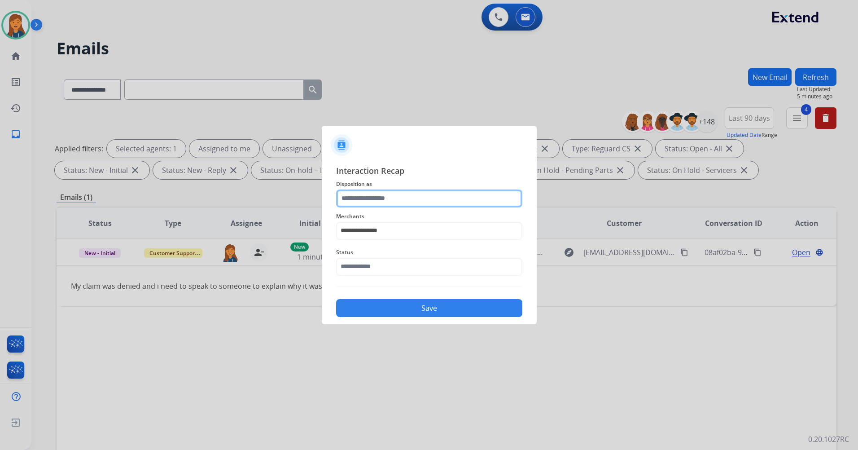
click at [379, 198] on input "text" at bounding box center [429, 198] width 186 height 18
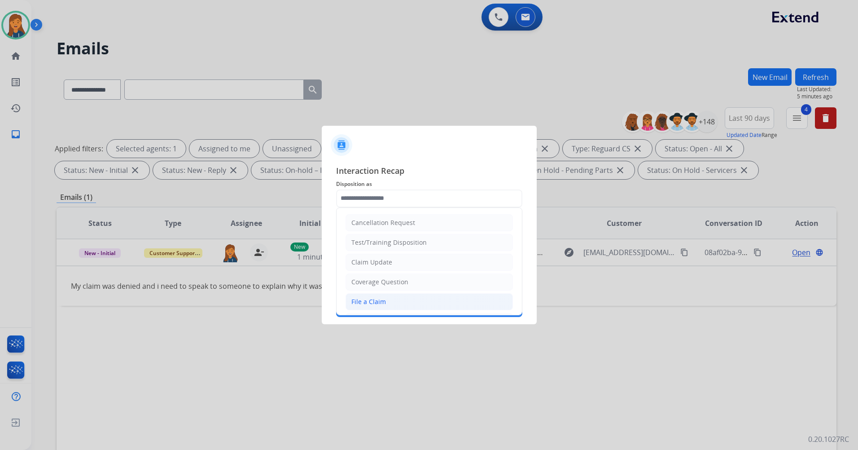
click at [364, 294] on li "File a Claim" at bounding box center [429, 301] width 167 height 17
type input "**********"
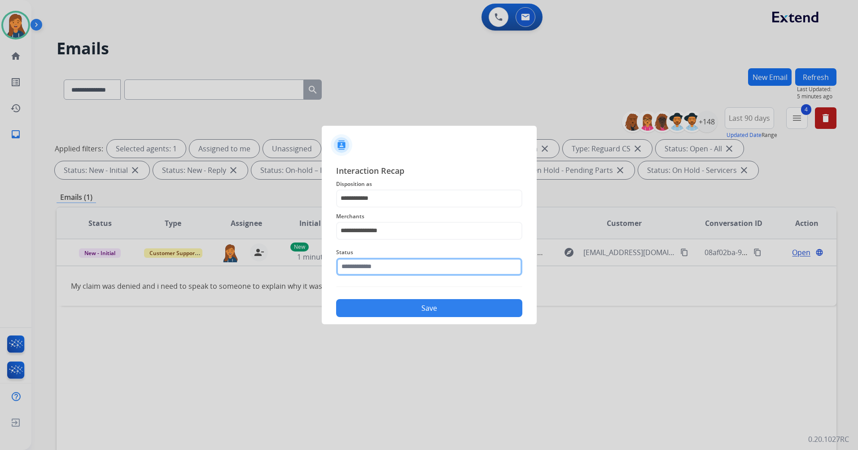
click at [370, 266] on input "text" at bounding box center [429, 267] width 186 height 18
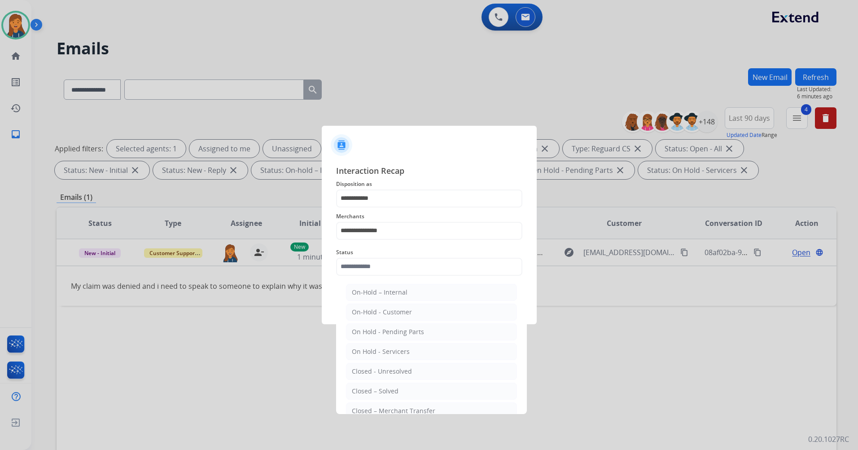
click at [372, 388] on div "Closed – Solved" at bounding box center [375, 390] width 47 height 9
type input "**********"
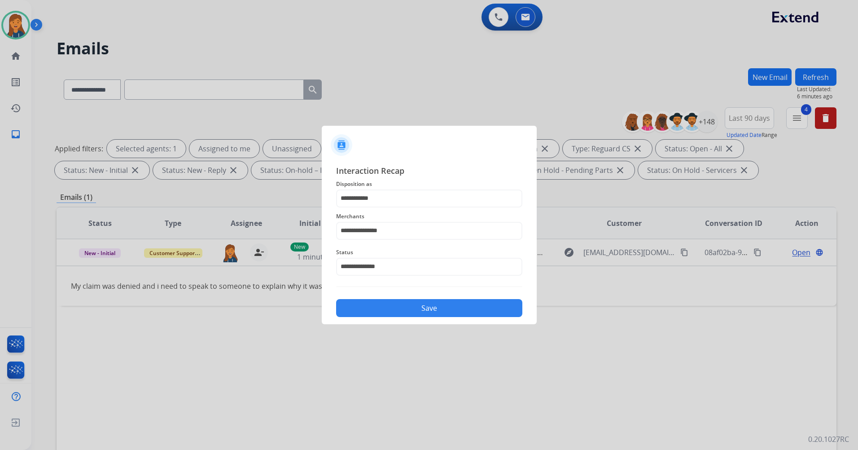
click at [390, 309] on button "Save" at bounding box center [429, 308] width 186 height 18
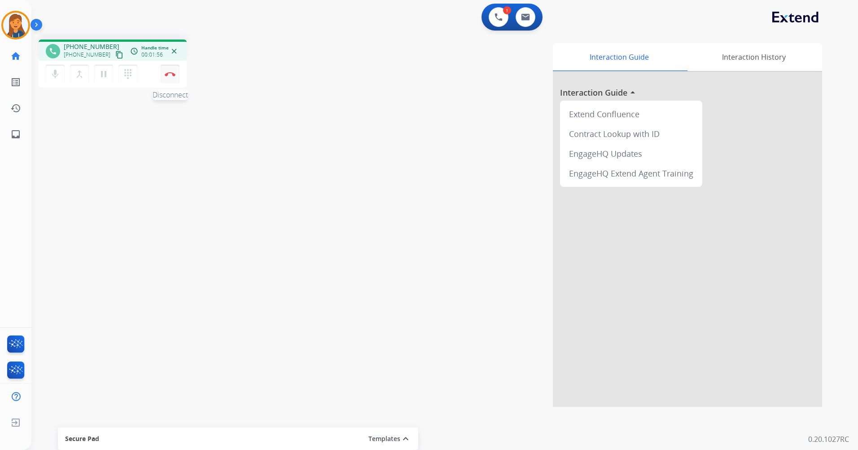
click at [172, 77] on button "Disconnect" at bounding box center [170, 74] width 19 height 19
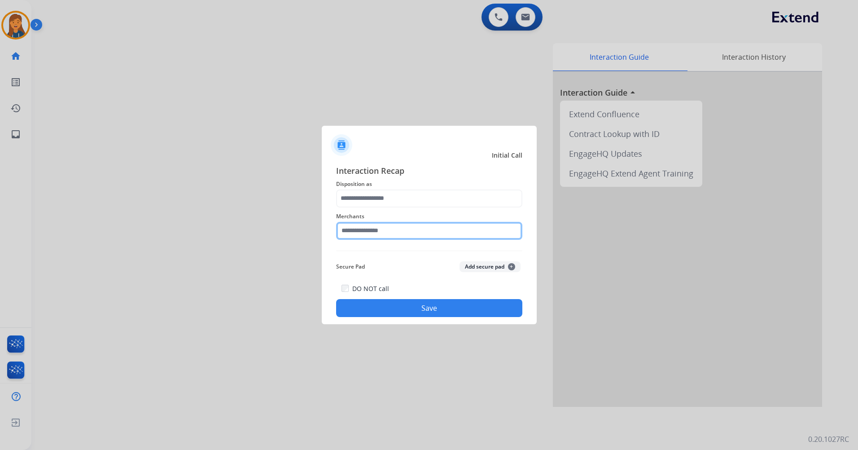
click at [399, 228] on input "text" at bounding box center [429, 231] width 186 height 18
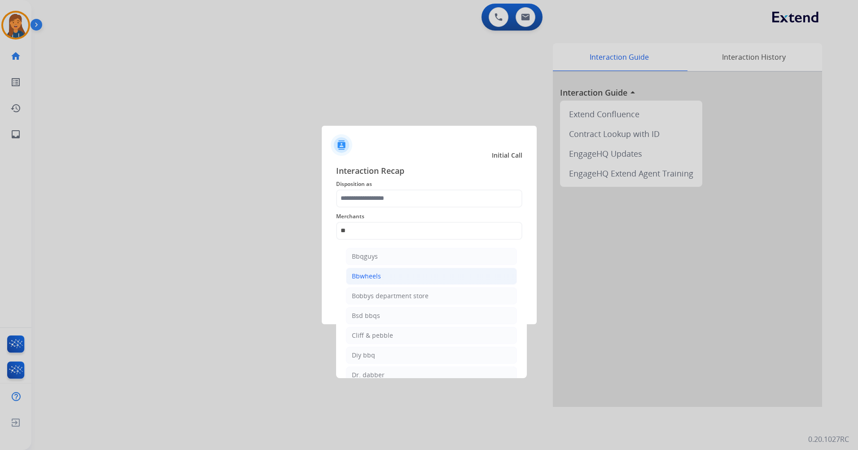
click at [384, 277] on li "Bbwheels" at bounding box center [431, 275] width 171 height 17
type input "********"
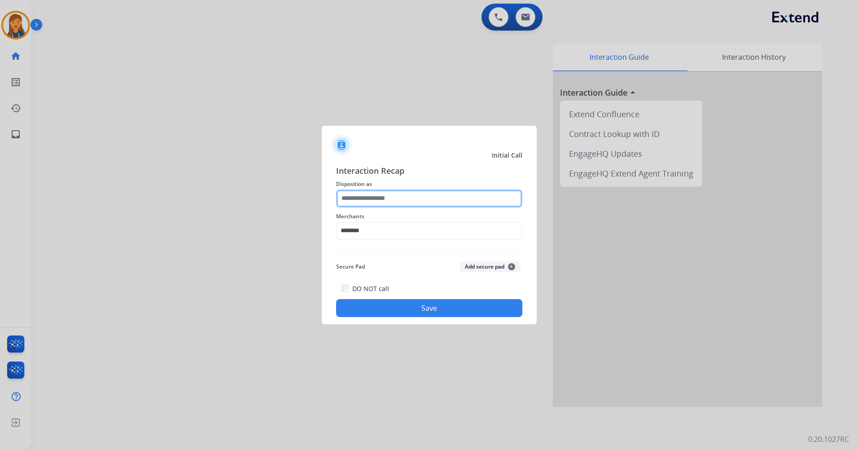
click at [389, 201] on input "text" at bounding box center [429, 198] width 186 height 18
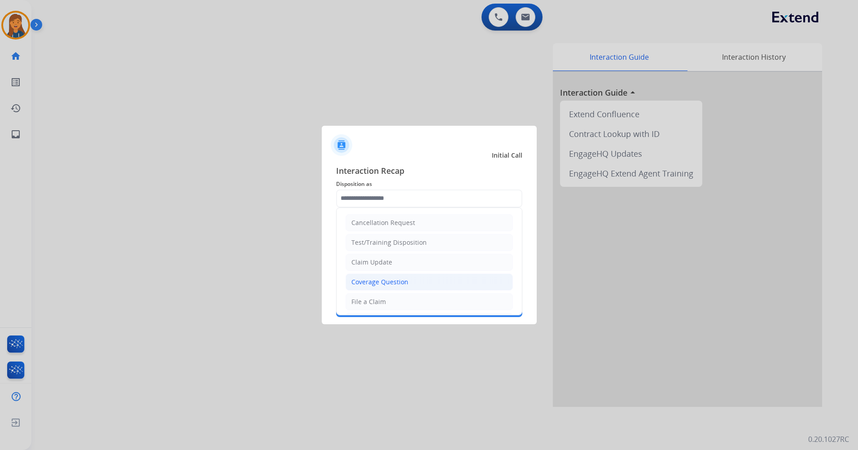
click at [381, 280] on div "Coverage Question" at bounding box center [379, 281] width 57 height 9
type input "**********"
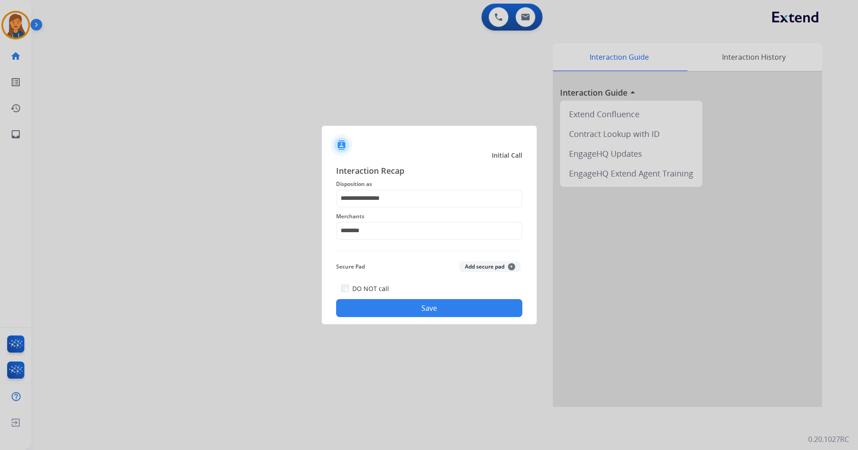
click at [395, 304] on button "Save" at bounding box center [429, 308] width 186 height 18
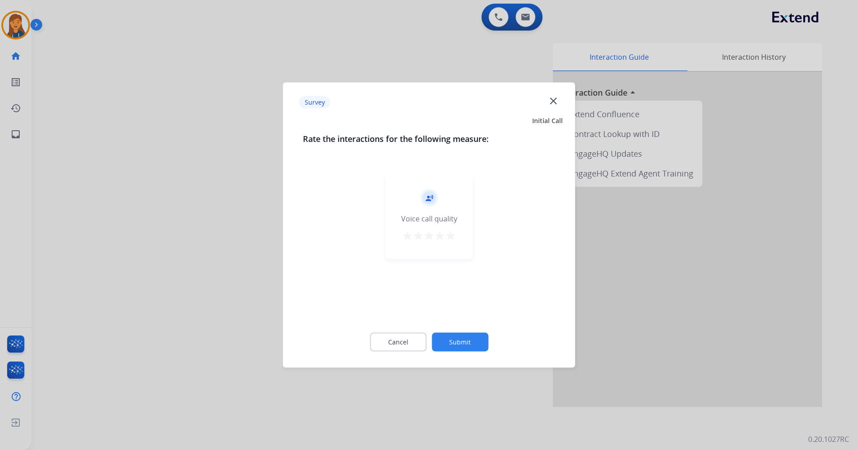
click at [447, 239] on mat-icon "star" at bounding box center [450, 235] width 11 height 11
click at [468, 338] on button "Submit" at bounding box center [460, 342] width 57 height 19
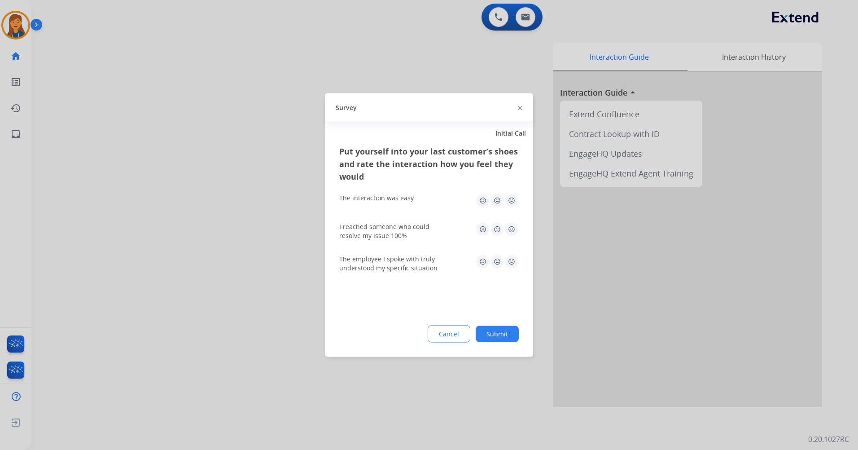
click at [517, 199] on img at bounding box center [511, 200] width 14 height 14
drag, startPoint x: 516, startPoint y: 230, endPoint x: 513, endPoint y: 241, distance: 11.0
click at [514, 230] on img at bounding box center [511, 229] width 14 height 14
click at [508, 271] on div "The employee I spoke with truly understood my specific situation" at bounding box center [429, 263] width 180 height 18
click at [512, 262] on img at bounding box center [511, 261] width 14 height 14
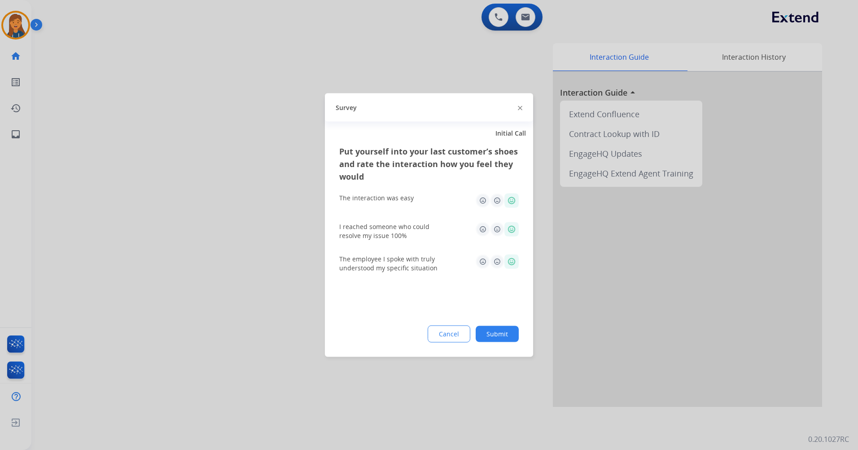
click at [494, 332] on button "Submit" at bounding box center [497, 334] width 43 height 16
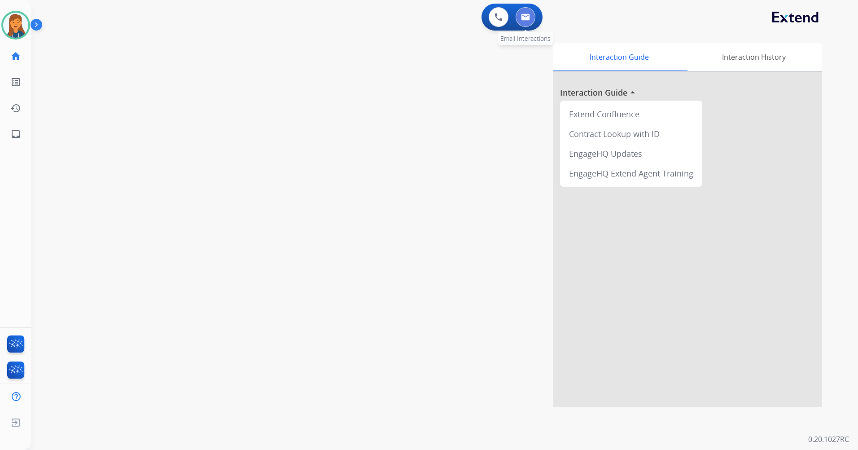
click at [521, 18] on img at bounding box center [525, 16] width 9 height 7
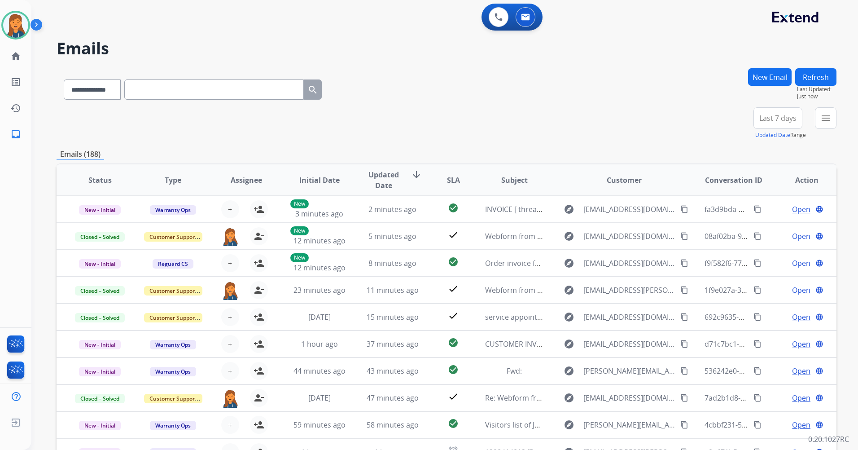
click at [766, 119] on span "Last 7 days" at bounding box center [777, 118] width 37 height 4
click at [757, 223] on div "Last 90 days" at bounding box center [774, 226] width 49 height 13
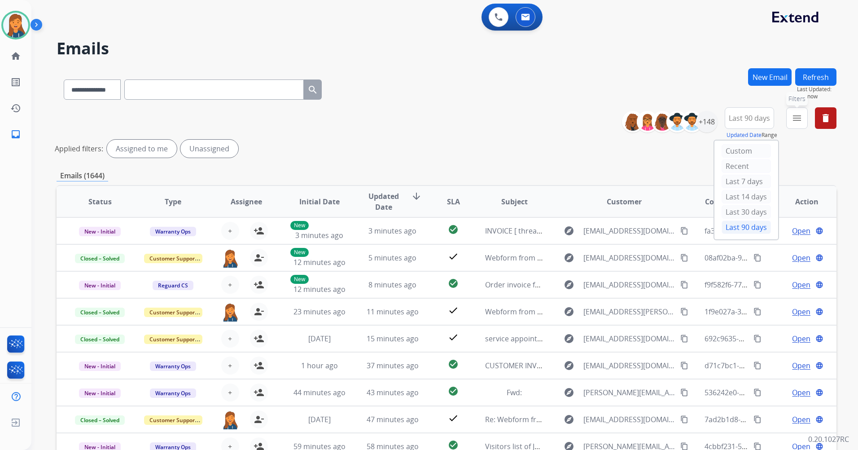
click at [797, 119] on mat-icon "menu" at bounding box center [797, 118] width 11 height 11
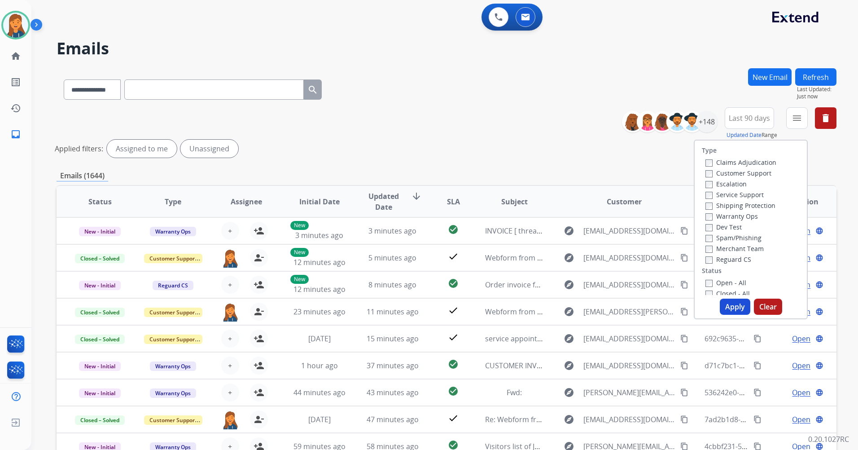
click at [751, 171] on label "Customer Support" at bounding box center [738, 173] width 66 height 9
click at [735, 205] on label "Shipping Protection" at bounding box center [740, 205] width 70 height 9
click at [723, 260] on label "Reguard CS" at bounding box center [728, 259] width 46 height 9
click at [721, 280] on label "Open - All" at bounding box center [725, 282] width 41 height 9
click at [731, 317] on div "Type Claims Adjudication Customer Support Escalation Service Support Shipping P…" at bounding box center [751, 230] width 114 height 180
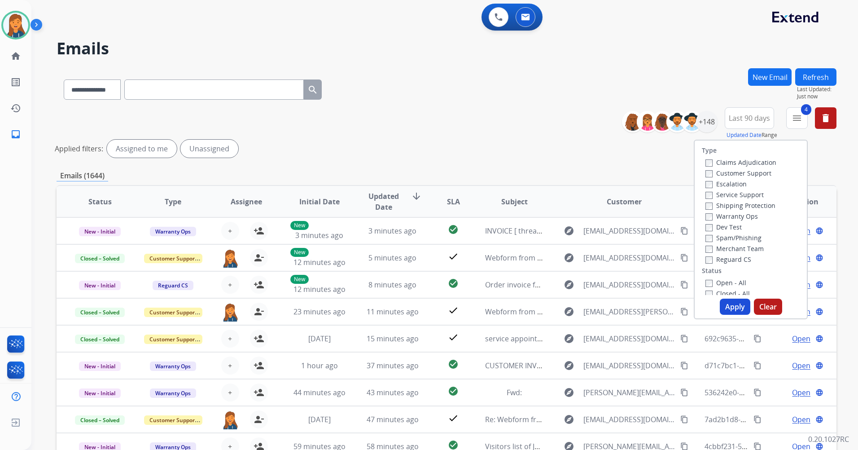
click at [727, 308] on button "Apply" at bounding box center [735, 306] width 31 height 16
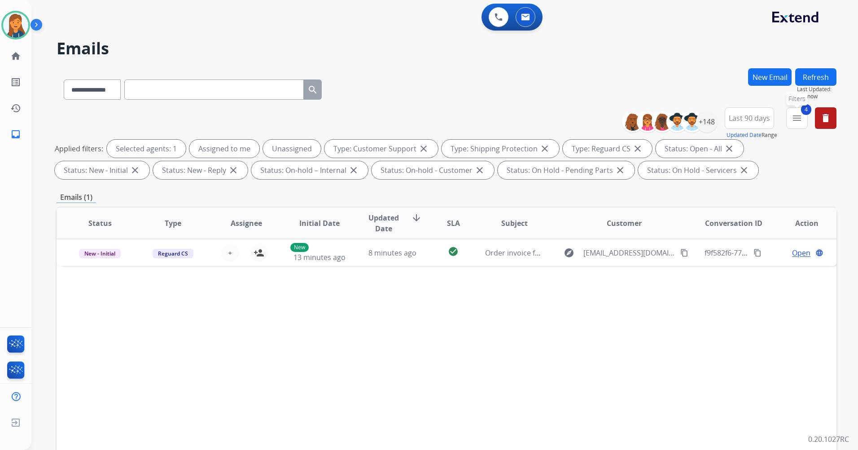
click at [796, 117] on mat-icon "menu" at bounding box center [797, 118] width 11 height 11
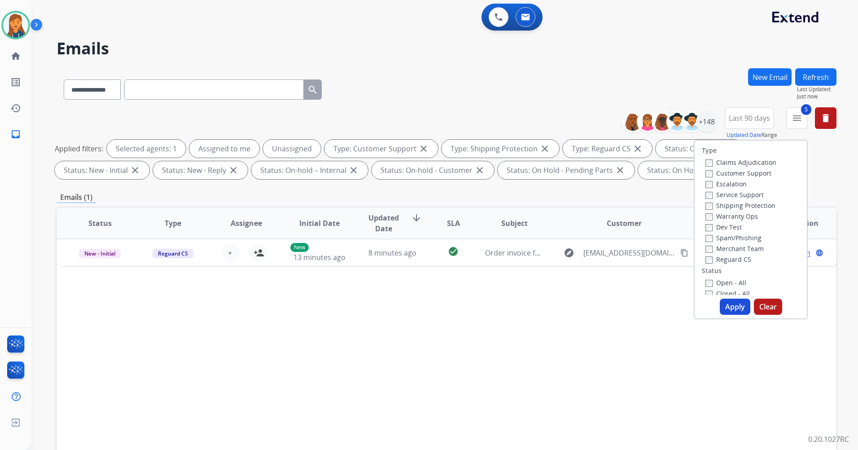
click at [725, 305] on button "Apply" at bounding box center [735, 306] width 31 height 16
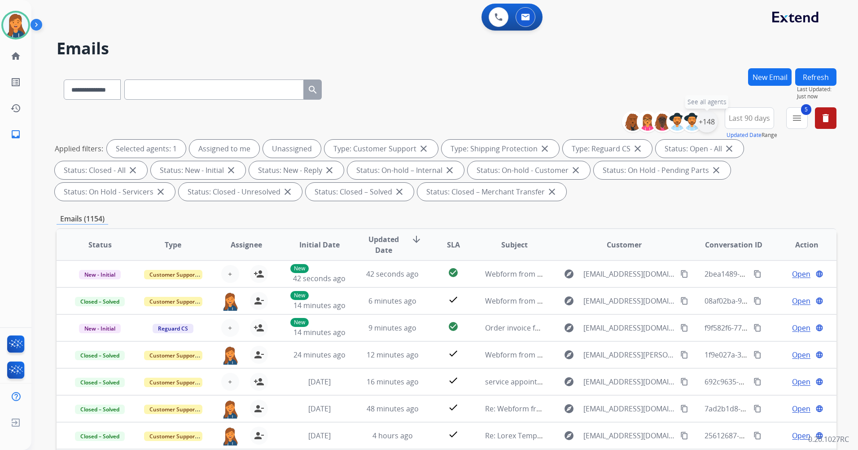
click at [705, 123] on div "+148" at bounding box center [707, 122] width 22 height 22
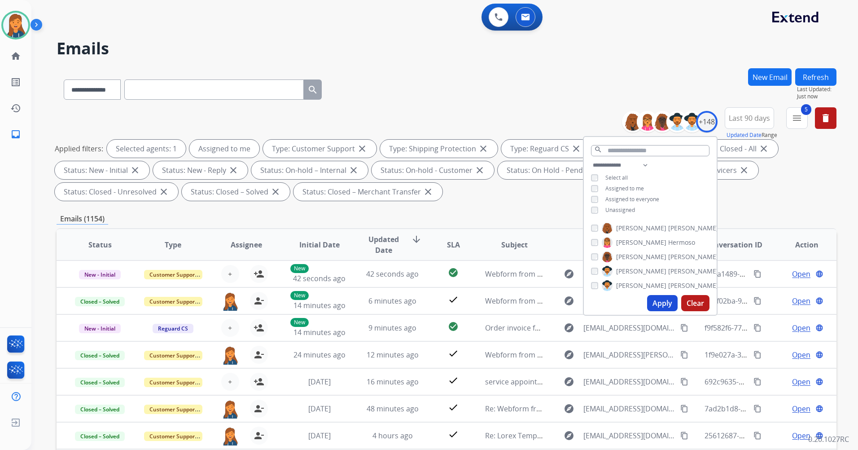
click at [655, 302] on button "Apply" at bounding box center [662, 303] width 31 height 16
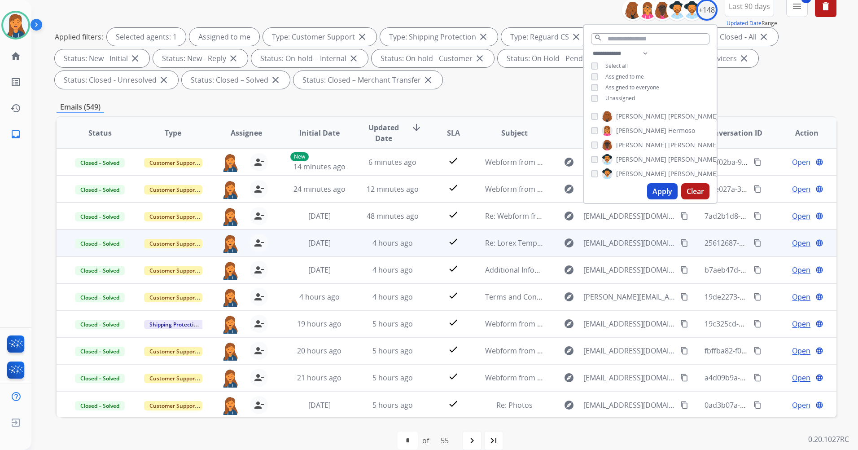
scroll to position [126, 0]
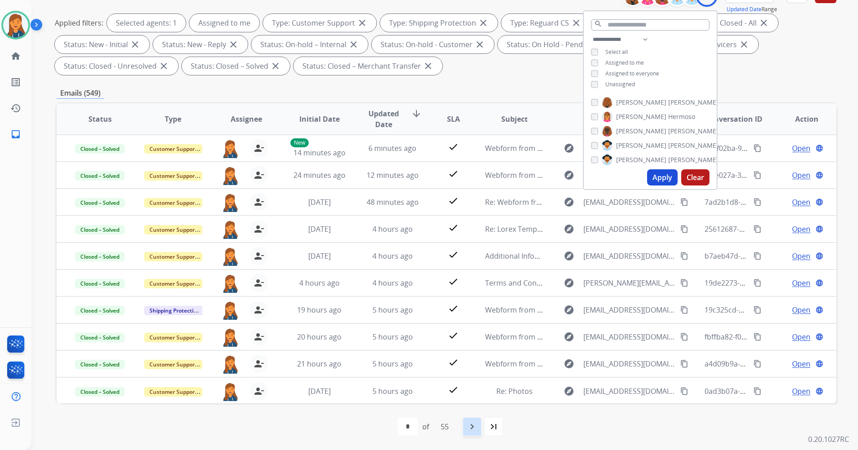
click at [476, 426] on mat-icon "navigate_next" at bounding box center [472, 426] width 11 height 11
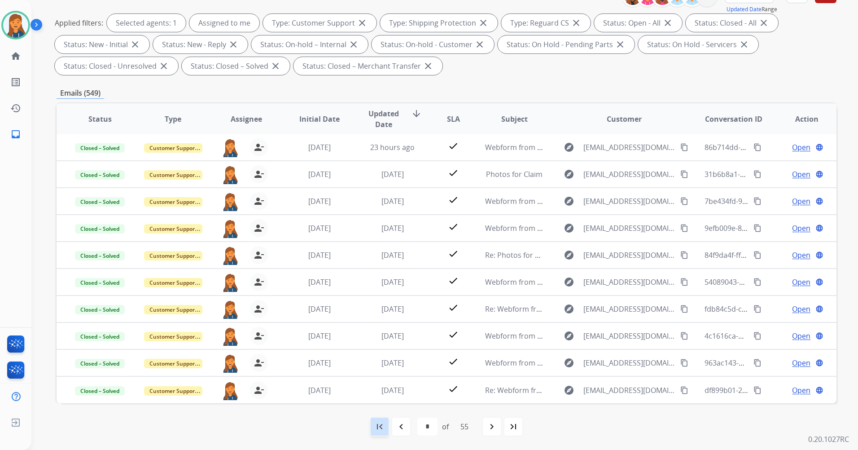
click at [371, 427] on div "first_page" at bounding box center [380, 426] width 20 height 20
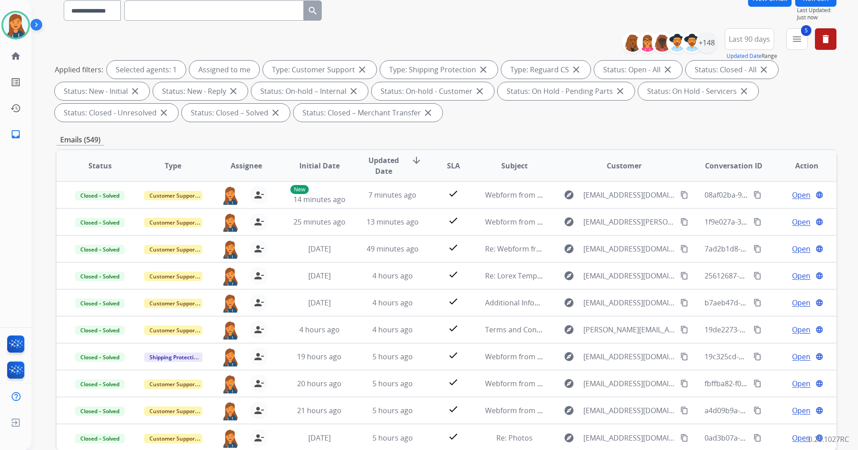
scroll to position [0, 0]
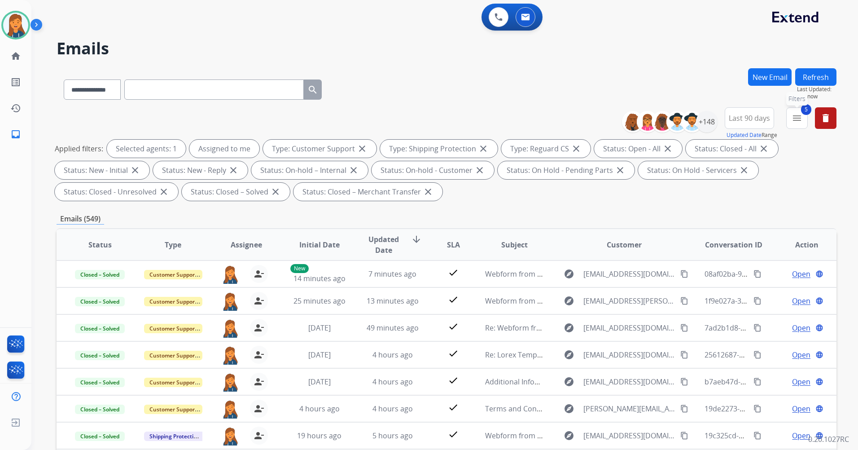
click at [792, 111] on button "5 menu Filters" at bounding box center [797, 118] width 22 height 22
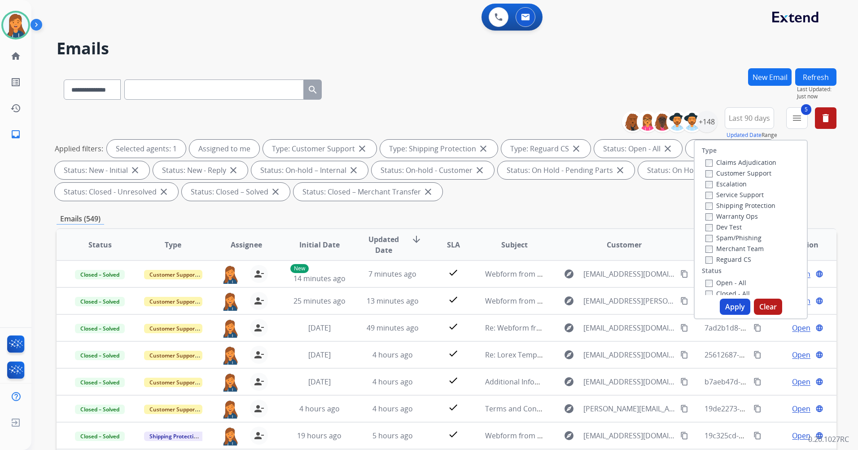
click at [707, 291] on label "Closed - All" at bounding box center [727, 293] width 44 height 9
click at [733, 305] on button "Apply" at bounding box center [735, 306] width 31 height 16
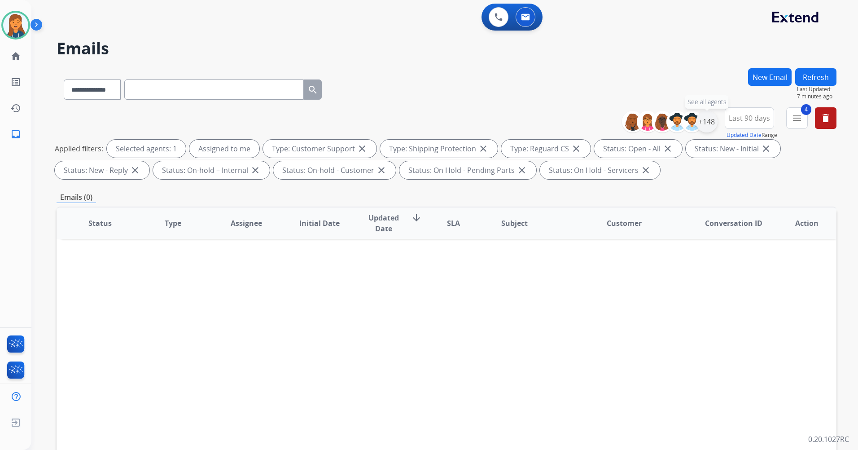
click at [711, 119] on div "+148" at bounding box center [707, 122] width 22 height 22
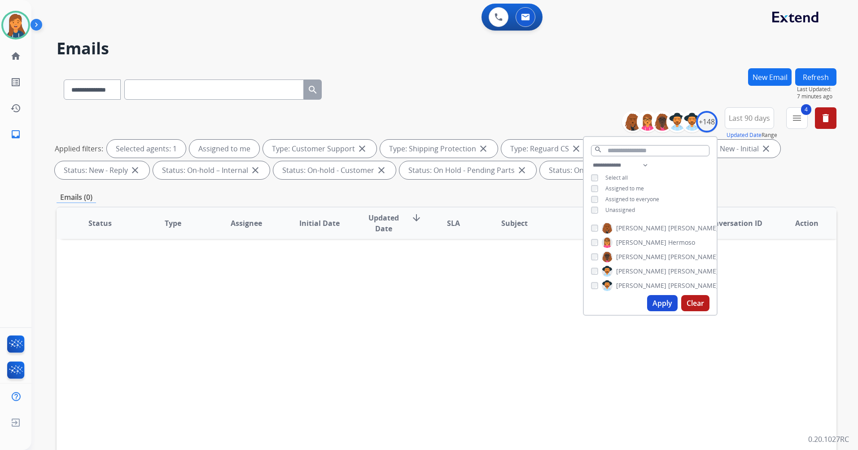
click at [624, 210] on span "Unassigned" at bounding box center [620, 210] width 30 height 8
click at [669, 306] on button "Apply" at bounding box center [662, 303] width 31 height 16
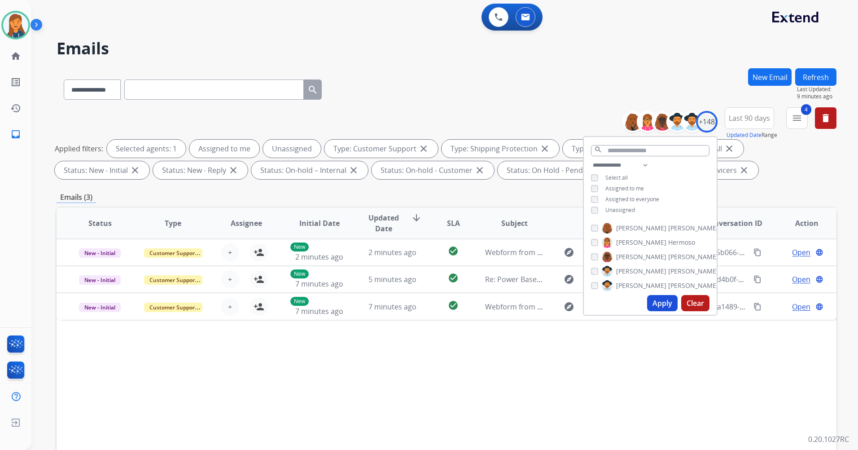
click at [388, 408] on div "Status Type Assignee Initial Date Updated Date arrow_downward SLA Subject Custo…" at bounding box center [447, 356] width 780 height 301
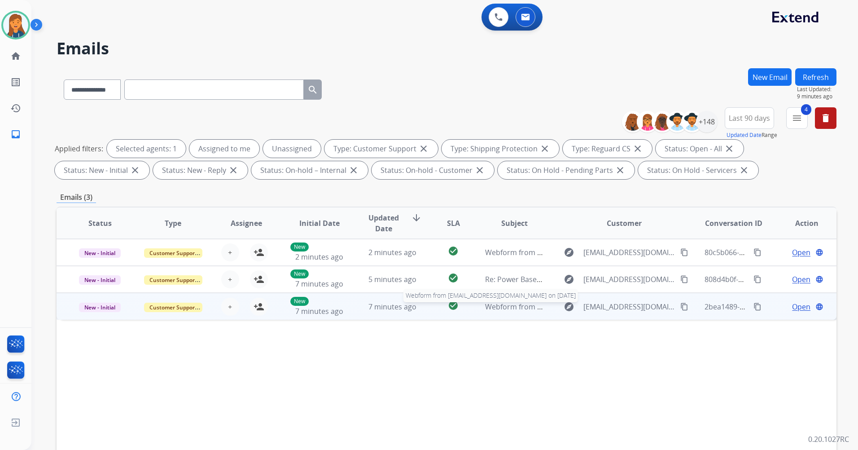
click at [493, 307] on span "Webform from [EMAIL_ADDRESS][DOMAIN_NAME] on [DATE]" at bounding box center [586, 307] width 203 height 10
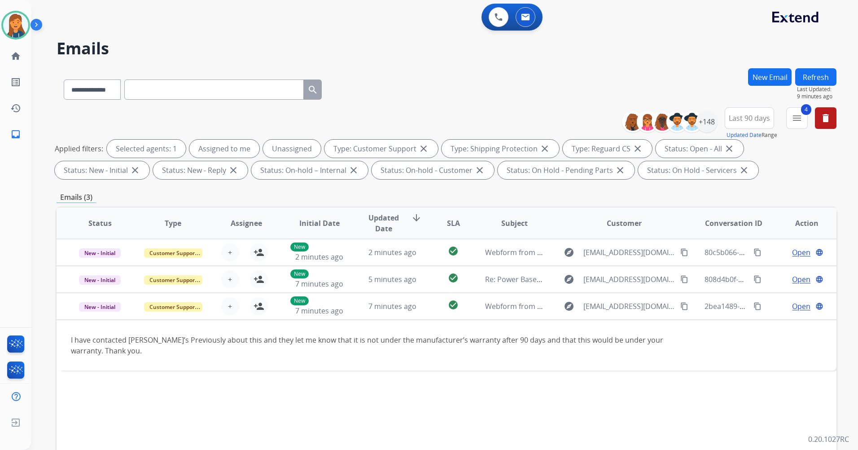
click at [530, 391] on div "Status Type Assignee Initial Date Updated Date arrow_downward SLA Subject Custo…" at bounding box center [447, 356] width 780 height 301
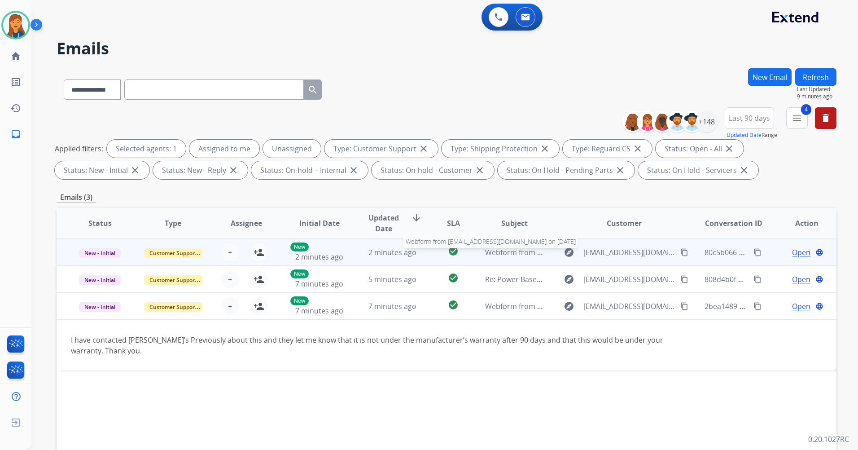
click at [512, 253] on span "Webform from [EMAIL_ADDRESS][DOMAIN_NAME] on [DATE]" at bounding box center [586, 252] width 203 height 10
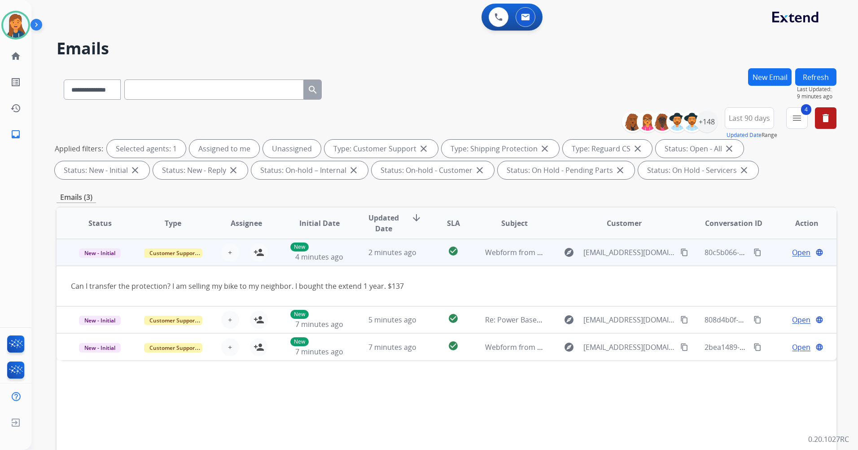
click at [794, 254] on span "Open" at bounding box center [801, 252] width 18 height 11
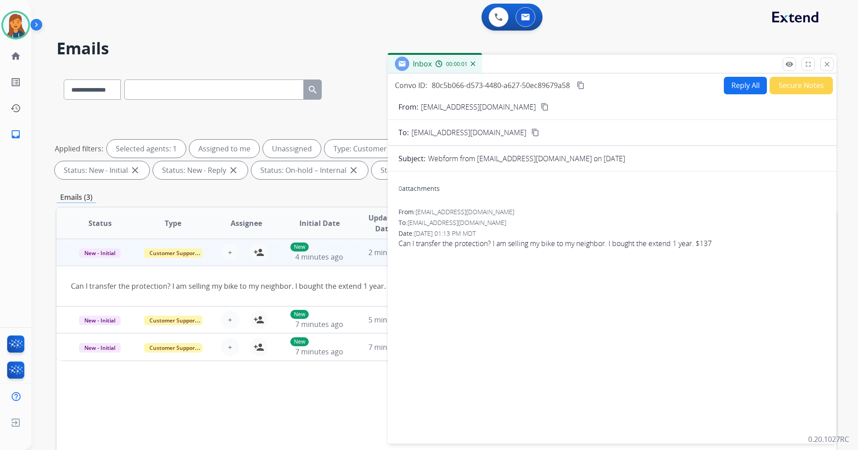
click at [541, 105] on mat-icon "content_copy" at bounding box center [545, 107] width 8 height 8
click at [732, 81] on button "Reply All" at bounding box center [745, 86] width 43 height 18
select select "**********"
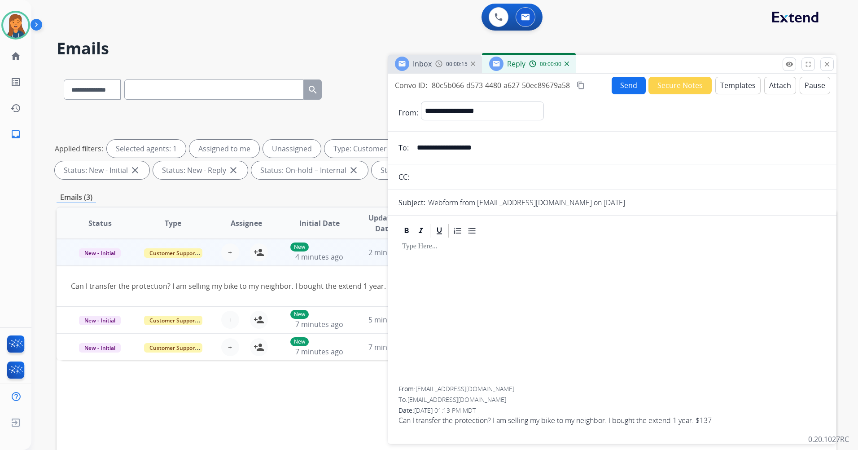
click at [728, 78] on button "Templates" at bounding box center [737, 86] width 45 height 18
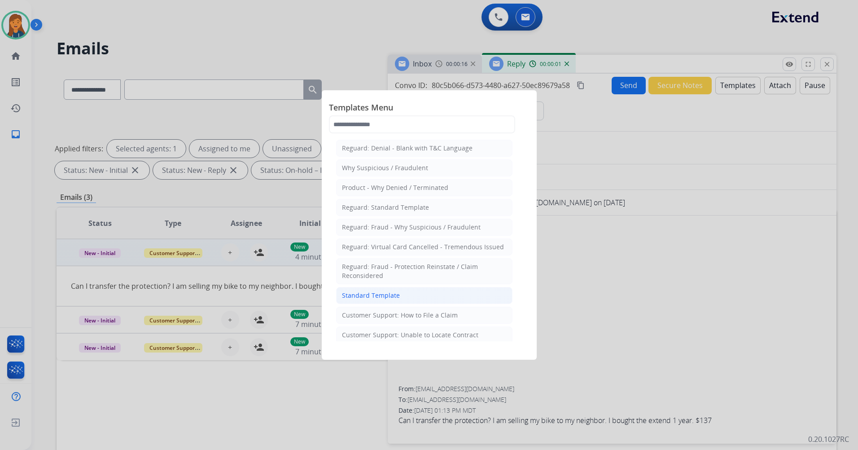
click at [377, 291] on div "Standard Template" at bounding box center [371, 295] width 58 height 9
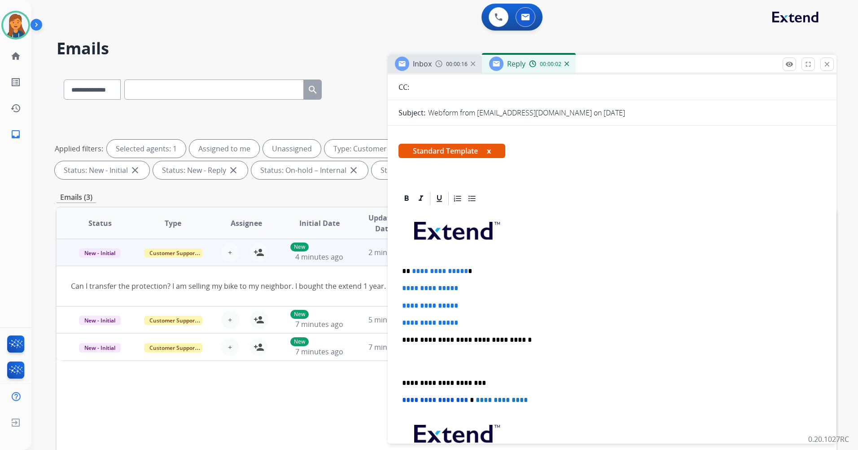
scroll to position [90, 0]
drag, startPoint x: 465, startPoint y: 322, endPoint x: 413, endPoint y: 272, distance: 72.4
click at [413, 272] on div "**********" at bounding box center [611, 360] width 427 height 309
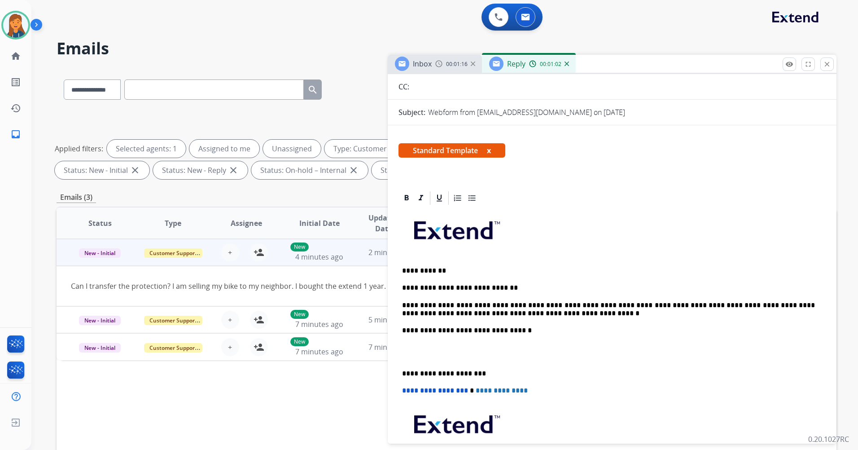
click at [678, 306] on p "**********" at bounding box center [608, 309] width 413 height 17
click at [684, 306] on p "**********" at bounding box center [608, 309] width 413 height 17
click at [762, 309] on p "**********" at bounding box center [608, 309] width 413 height 17
click at [633, 306] on p "**********" at bounding box center [608, 309] width 413 height 17
click at [399, 376] on div "**********" at bounding box center [611, 356] width 427 height 300
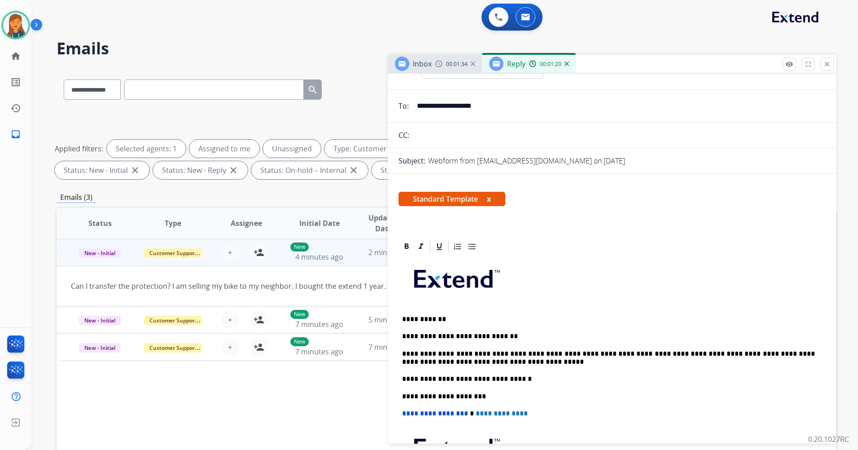
scroll to position [0, 0]
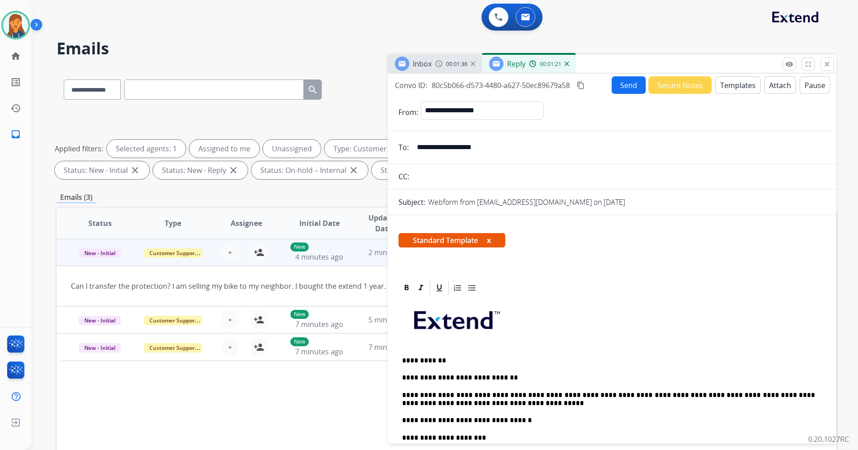
click at [575, 82] on div "Convo ID: 80c5b066-d573-4480-a627-50ec89679a58 content_copy" at bounding box center [490, 85] width 191 height 11
click at [579, 85] on mat-icon "content_copy" at bounding box center [581, 85] width 8 height 8
click at [620, 85] on button "Send" at bounding box center [629, 85] width 34 height 18
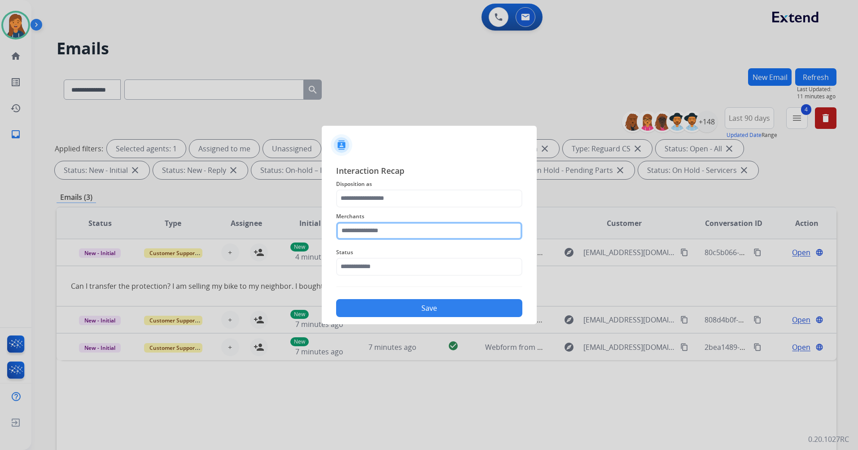
click at [368, 238] on input "text" at bounding box center [429, 231] width 186 height 18
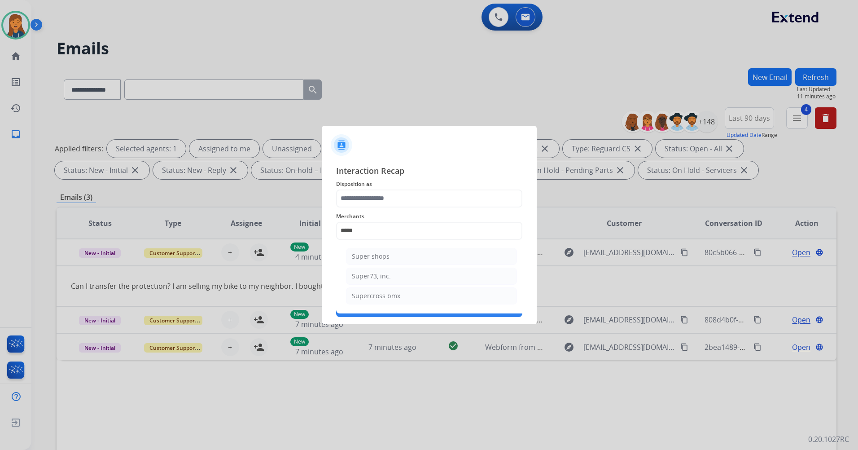
click at [358, 267] on ul "Super shops Super73, inc. Supercross bmx" at bounding box center [431, 278] width 176 height 70
drag, startPoint x: 364, startPoint y: 276, endPoint x: 364, endPoint y: 270, distance: 5.8
click at [364, 276] on div "Super73, inc." at bounding box center [371, 275] width 39 height 9
type input "**********"
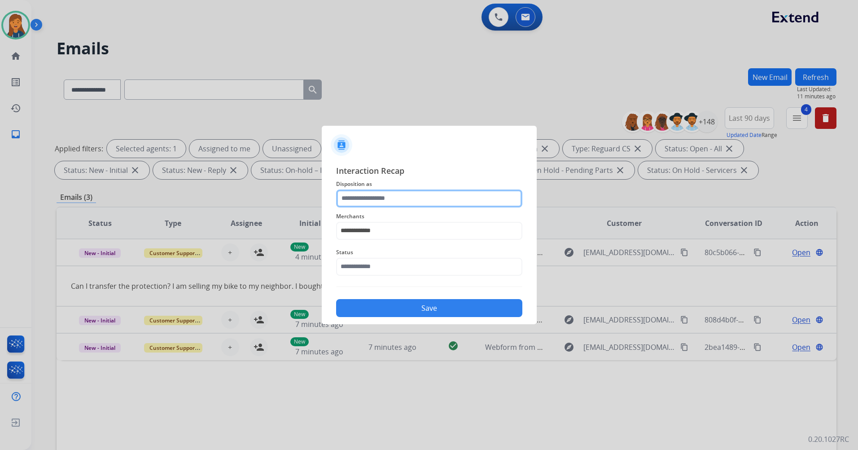
click at [371, 202] on input "text" at bounding box center [429, 198] width 186 height 18
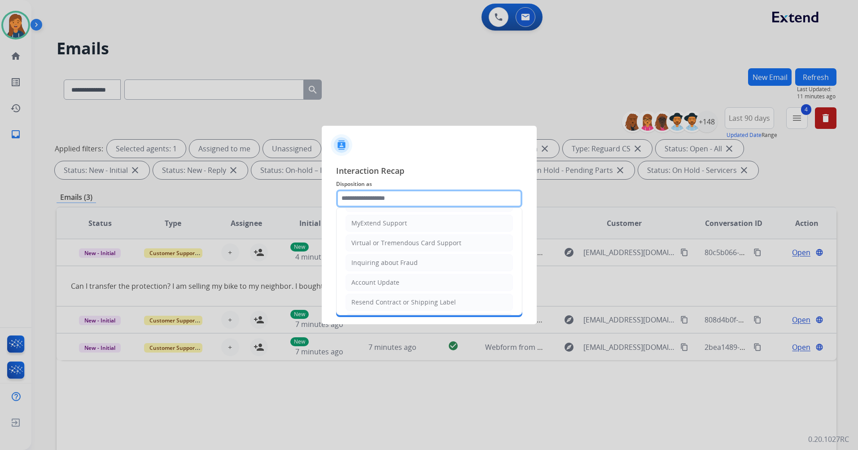
scroll to position [140, 0]
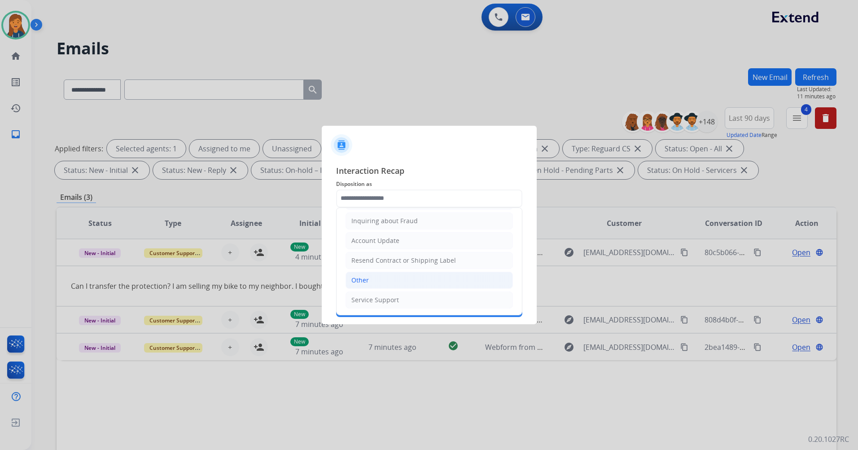
click at [393, 278] on li "Other" at bounding box center [429, 279] width 167 height 17
type input "*****"
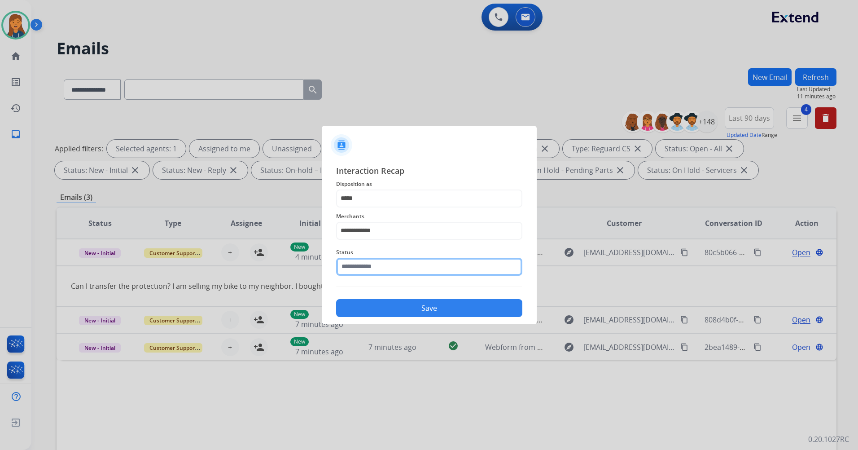
click at [388, 260] on input "text" at bounding box center [429, 267] width 186 height 18
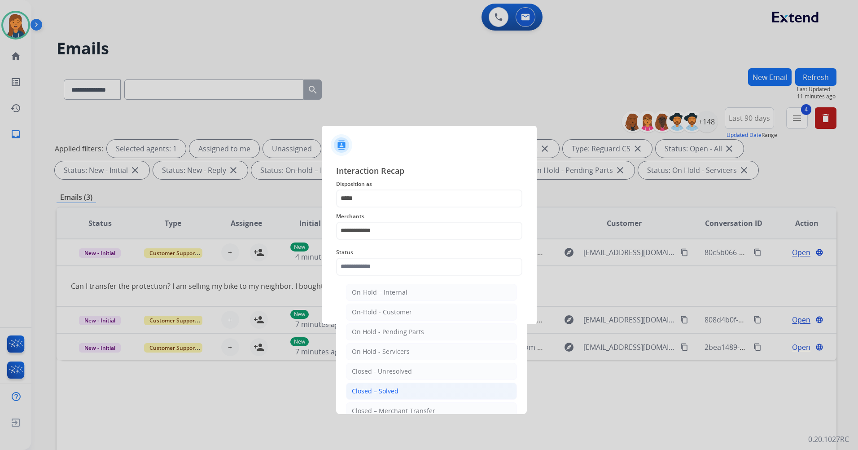
click at [370, 393] on div "Closed – Solved" at bounding box center [375, 390] width 47 height 9
type input "**********"
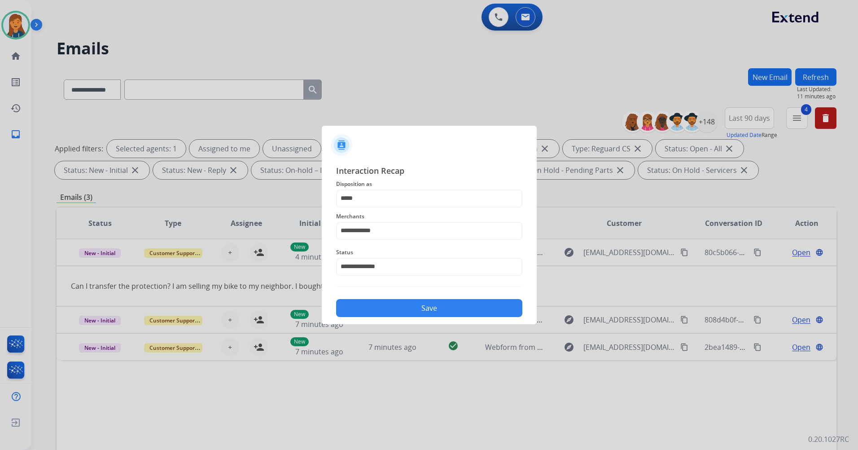
click at [393, 306] on button "Save" at bounding box center [429, 308] width 186 height 18
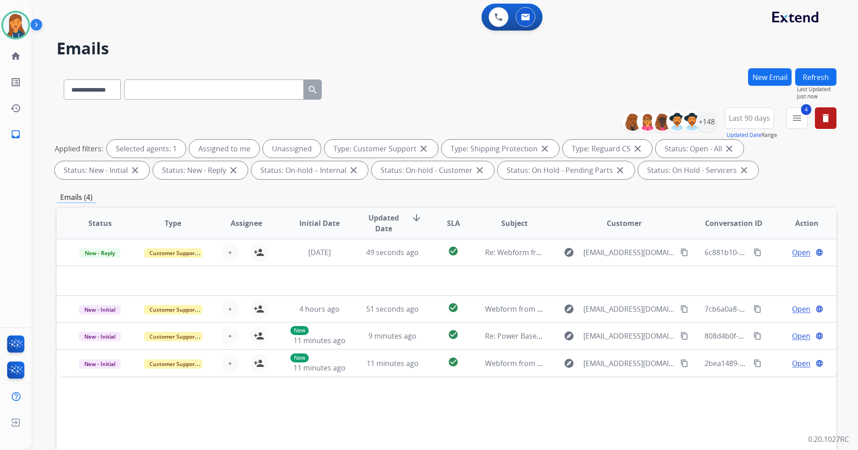
click at [801, 74] on button "Refresh" at bounding box center [815, 77] width 41 height 18
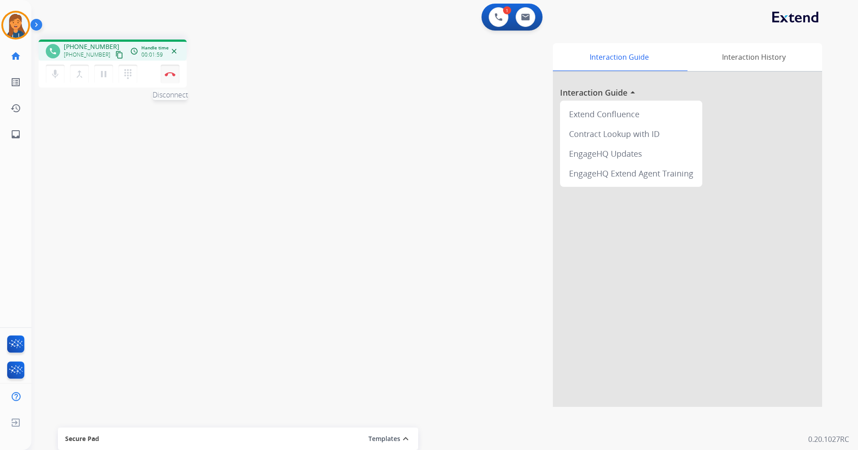
click at [173, 70] on button "Disconnect" at bounding box center [170, 74] width 19 height 19
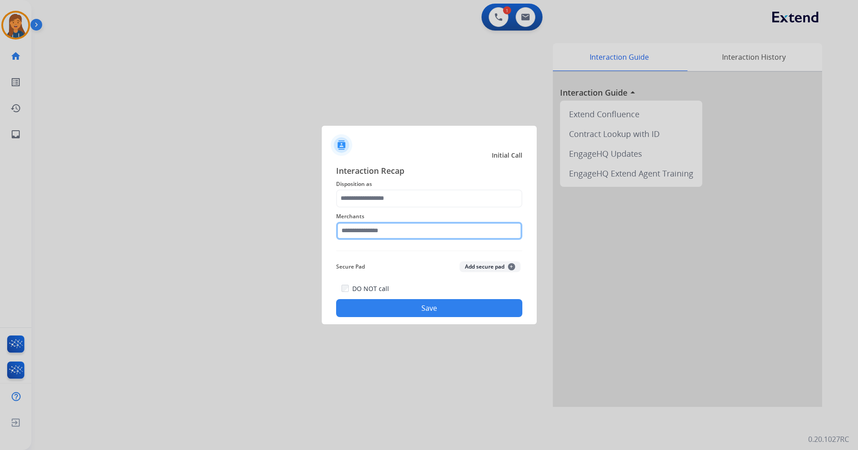
click at [392, 238] on input "text" at bounding box center [429, 231] width 186 height 18
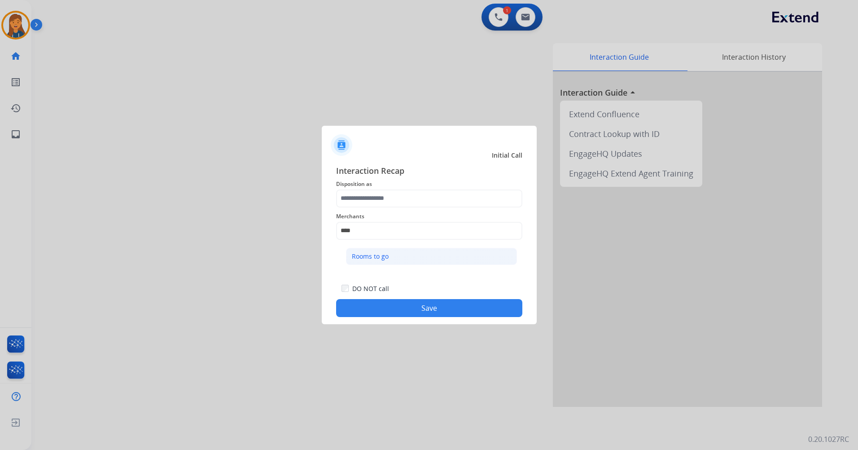
click at [385, 257] on div "Rooms to go" at bounding box center [370, 256] width 37 height 9
type input "**********"
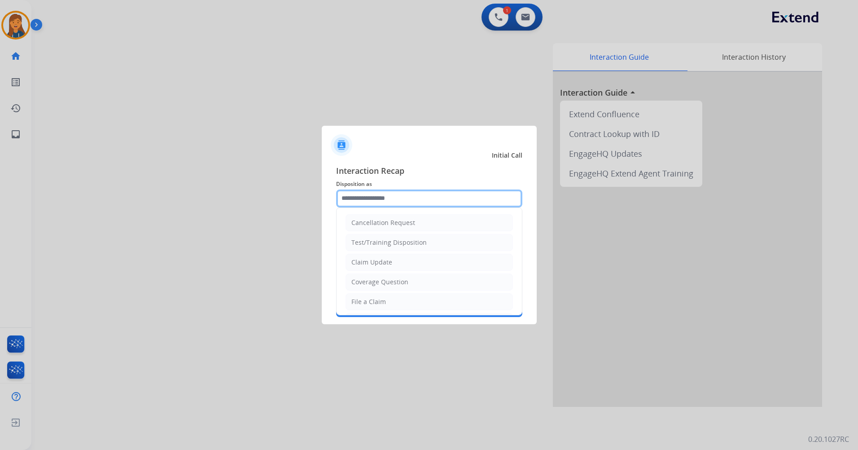
click at [378, 201] on input "text" at bounding box center [429, 198] width 186 height 18
click at [372, 276] on li "Other" at bounding box center [429, 279] width 167 height 17
type input "*****"
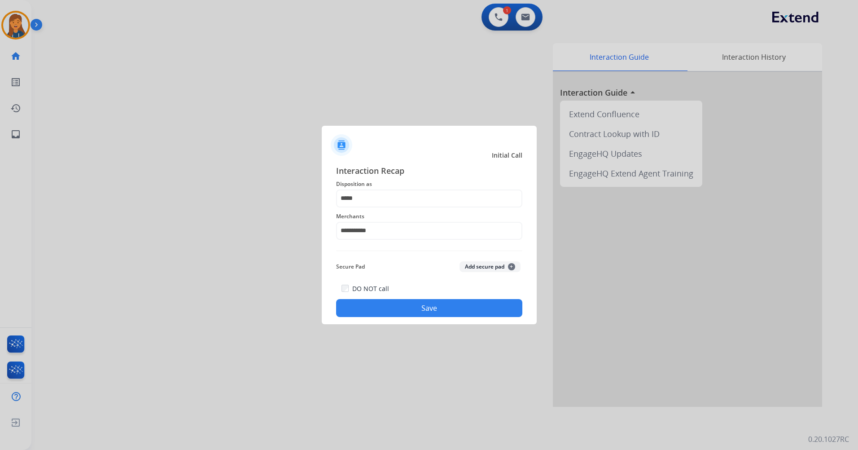
click at [383, 307] on button "Save" at bounding box center [429, 308] width 186 height 18
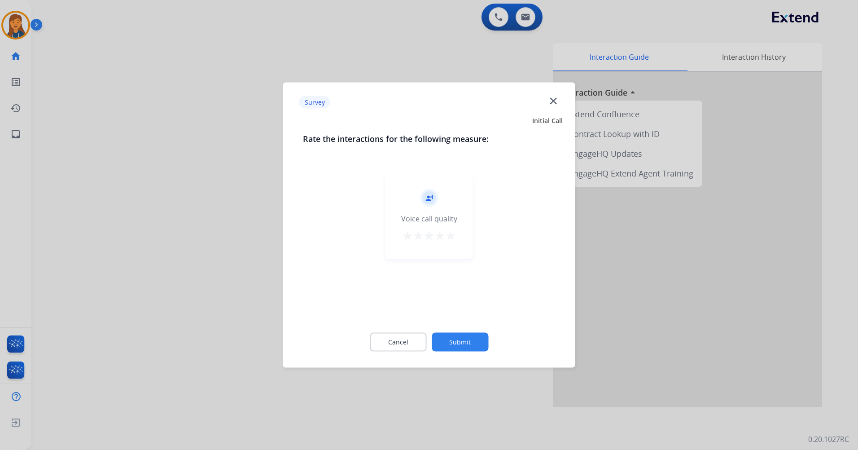
click at [451, 236] on mat-icon "star" at bounding box center [450, 235] width 11 height 11
click at [461, 335] on button "Submit" at bounding box center [460, 342] width 57 height 19
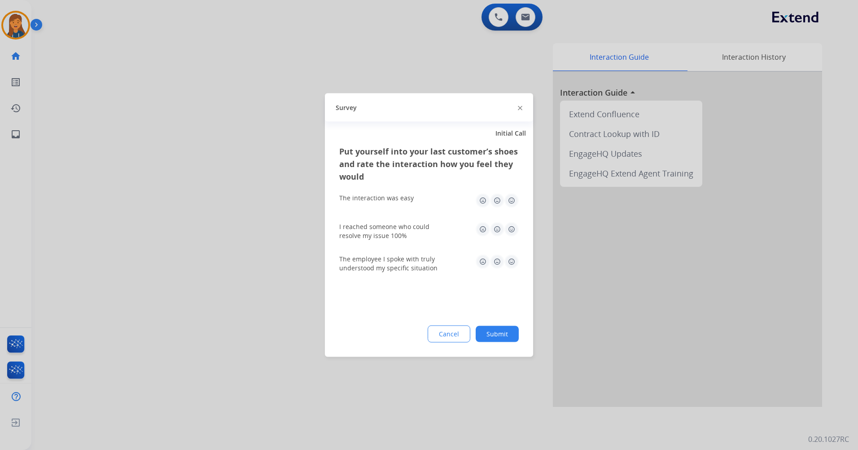
click at [510, 201] on img at bounding box center [511, 200] width 14 height 14
click at [512, 229] on img at bounding box center [511, 229] width 14 height 14
click at [513, 258] on img at bounding box center [511, 261] width 14 height 14
click at [507, 327] on button "Submit" at bounding box center [497, 334] width 43 height 16
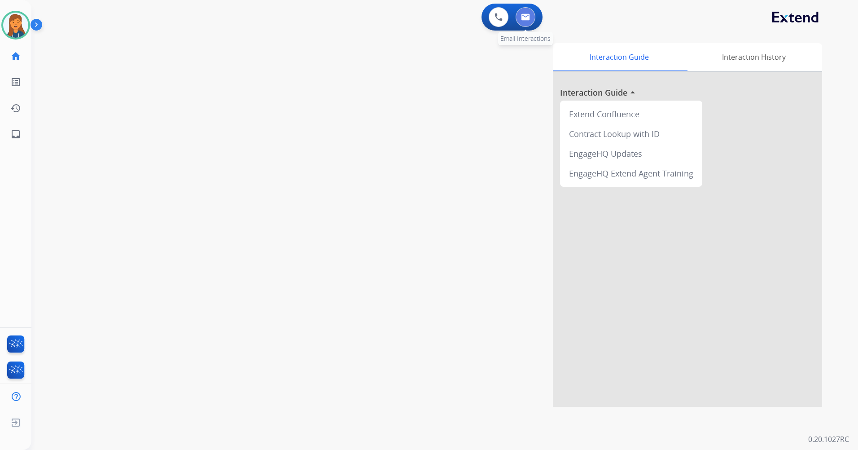
click at [525, 16] on img at bounding box center [525, 16] width 9 height 7
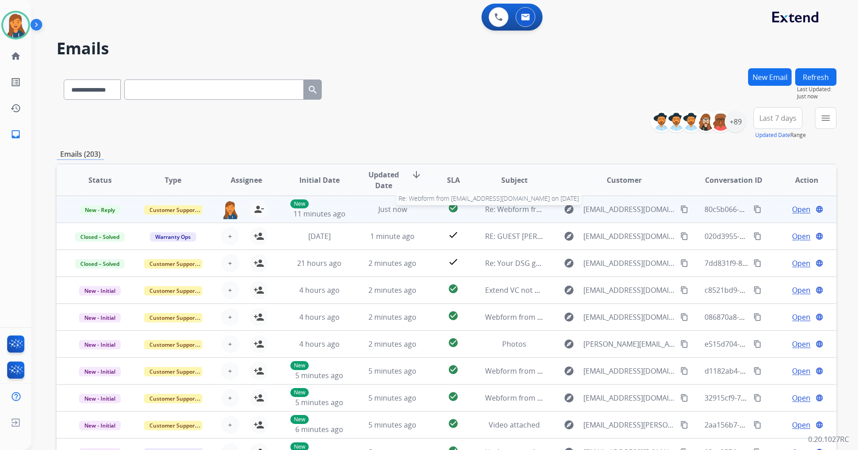
click at [514, 207] on span "Re: Webform from [EMAIL_ADDRESS][DOMAIN_NAME] on [DATE]" at bounding box center [592, 209] width 215 height 10
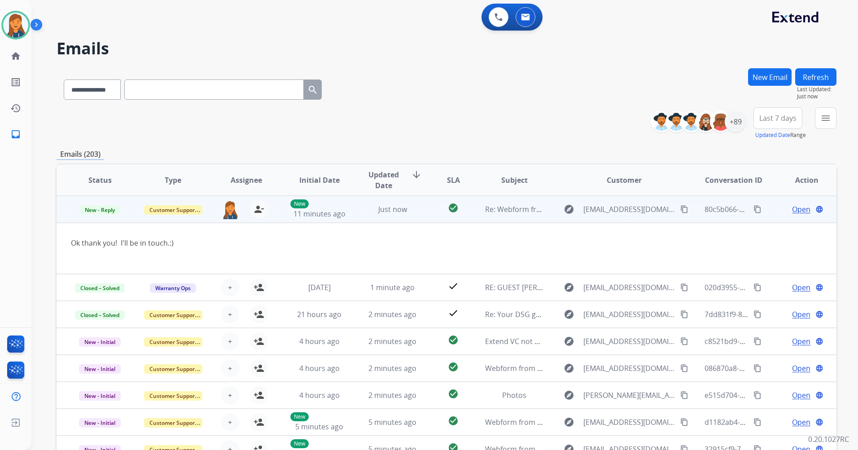
click at [799, 216] on td "Open language" at bounding box center [799, 209] width 73 height 27
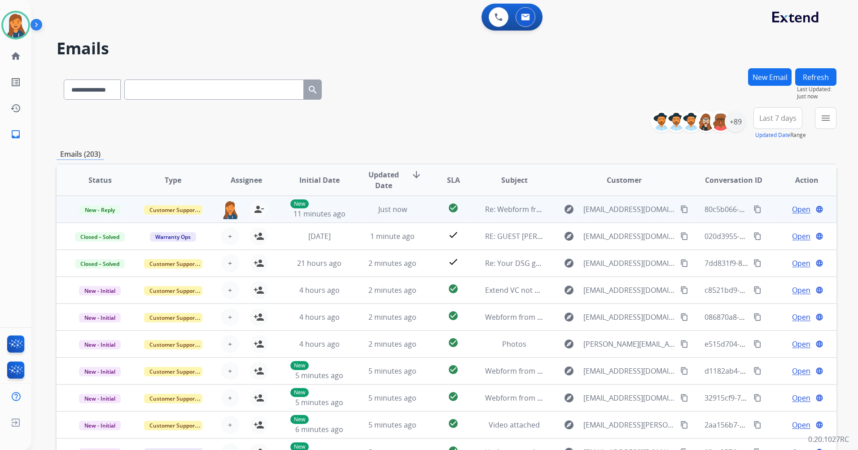
click at [796, 212] on span "Open" at bounding box center [801, 209] width 18 height 11
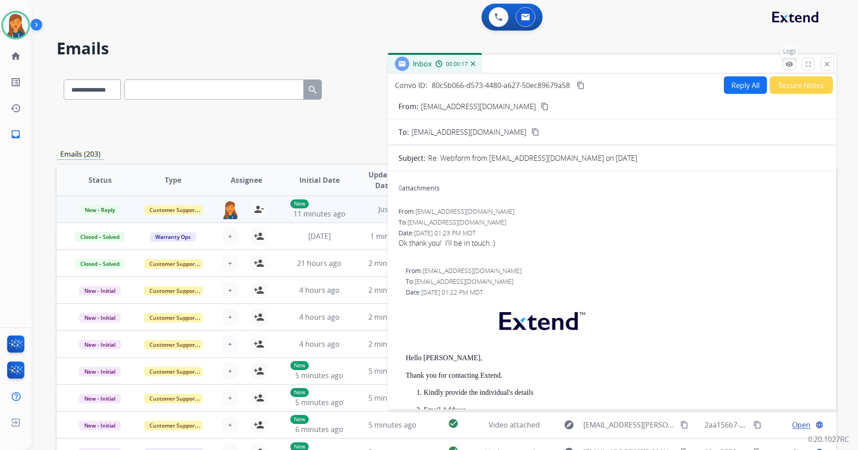
click at [788, 67] on mat-icon "remove_red_eye" at bounding box center [789, 64] width 8 height 8
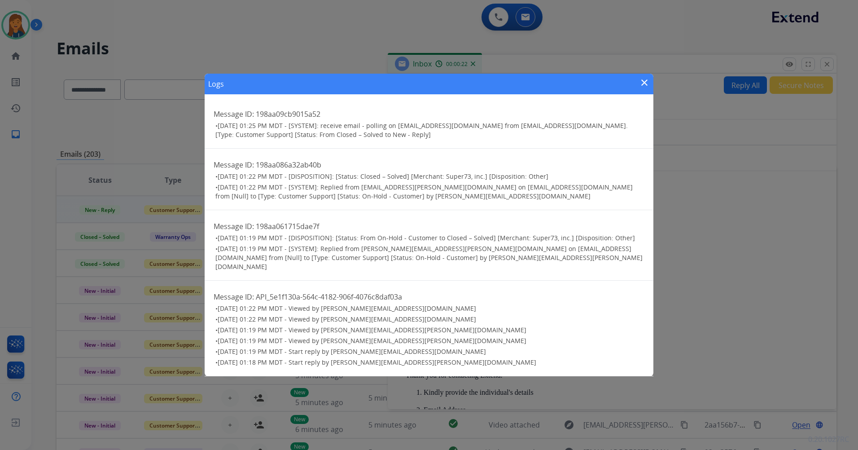
click at [645, 86] on mat-icon "close" at bounding box center [644, 82] width 11 height 11
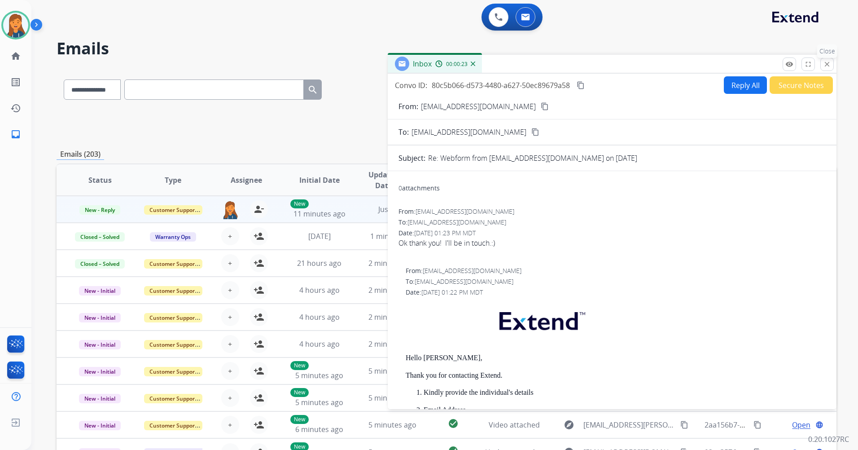
click at [832, 61] on button "close Close" at bounding box center [826, 63] width 13 height 13
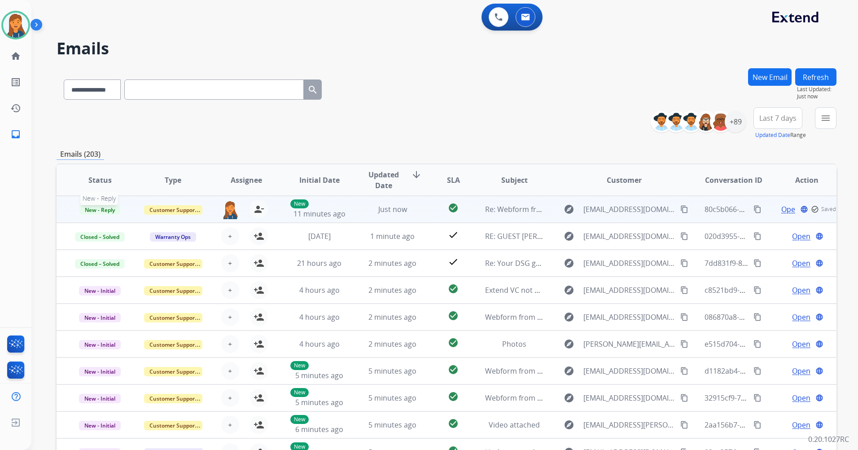
click at [96, 211] on span "New - Reply" at bounding box center [99, 209] width 41 height 9
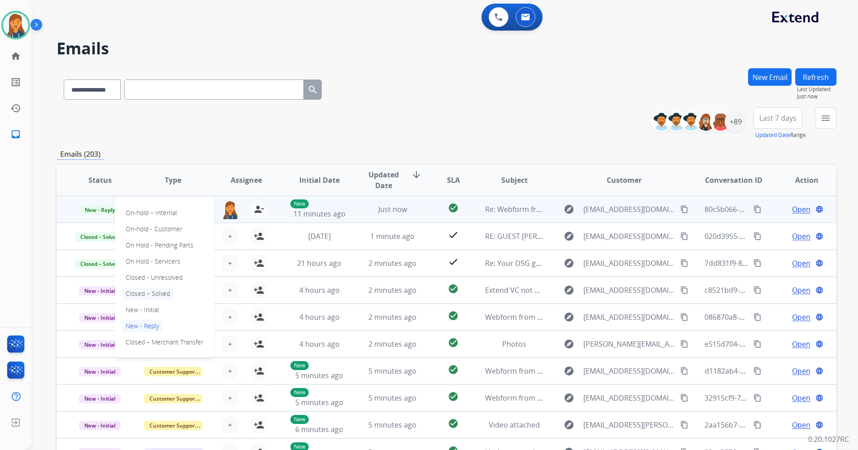
click at [134, 294] on p "Closed – Solved" at bounding box center [148, 293] width 52 height 13
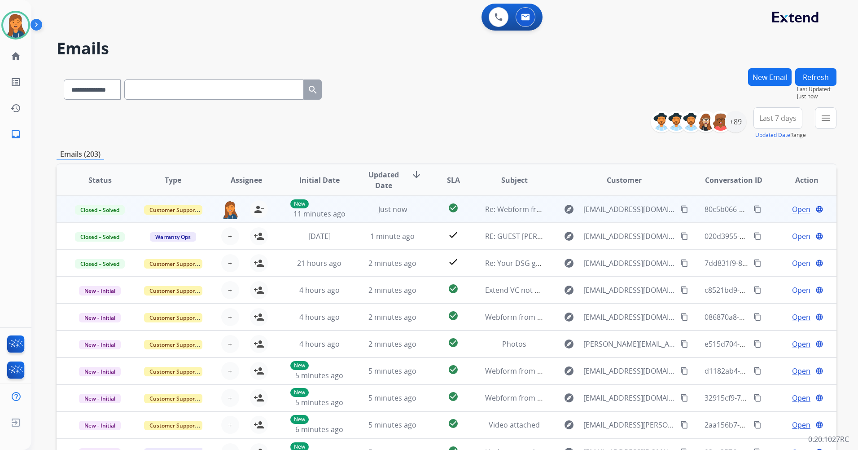
click at [792, 210] on span "Open" at bounding box center [801, 209] width 18 height 11
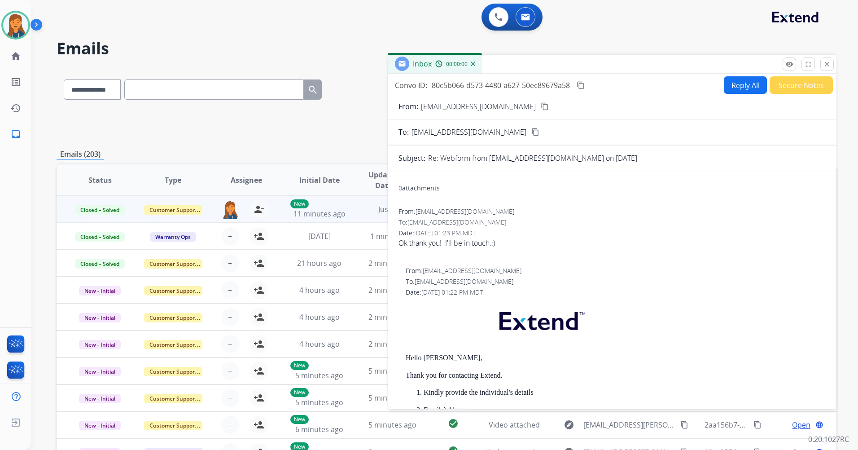
click at [779, 84] on button "Secure Notes" at bounding box center [801, 85] width 63 height 18
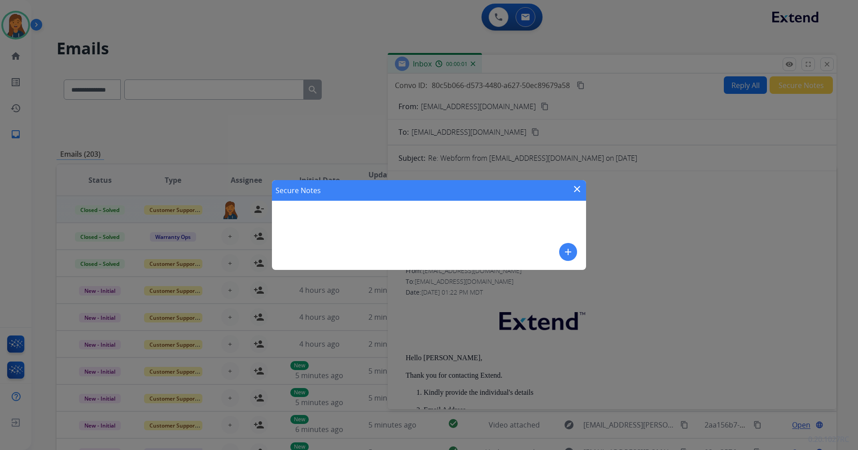
click at [567, 249] on mat-icon "add" at bounding box center [568, 251] width 11 height 11
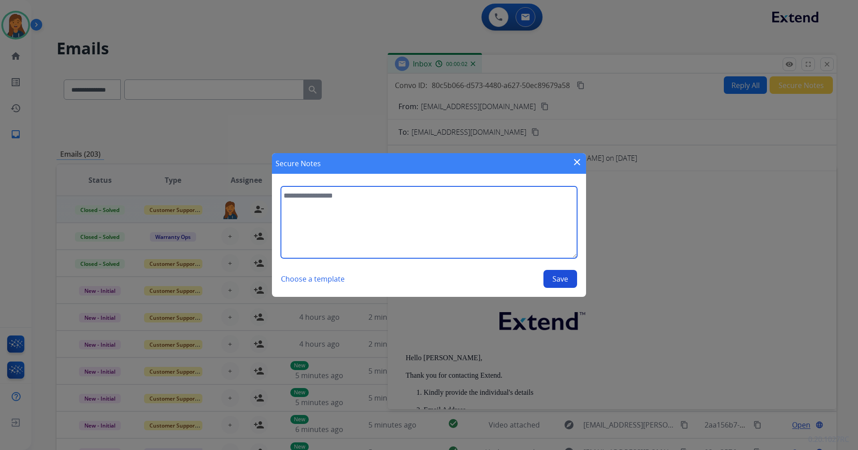
click at [422, 224] on textarea at bounding box center [429, 222] width 296 height 72
type textarea "**********"
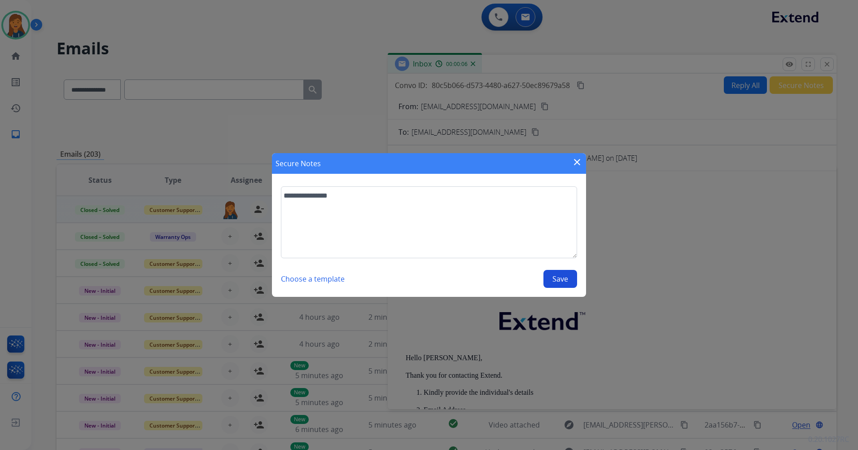
click at [558, 280] on button "Save" at bounding box center [560, 279] width 34 height 18
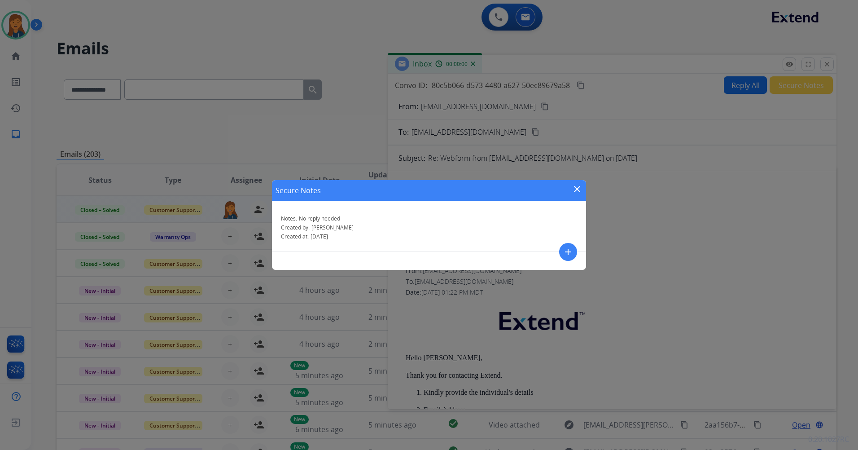
drag, startPoint x: 575, startPoint y: 190, endPoint x: 582, endPoint y: 187, distance: 7.2
click at [577, 190] on mat-icon "close" at bounding box center [577, 189] width 11 height 11
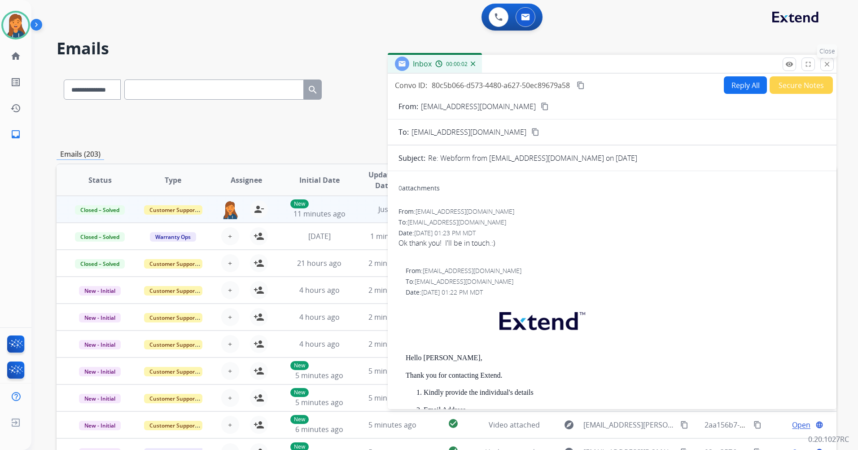
click at [824, 61] on mat-icon "close" at bounding box center [827, 64] width 8 height 8
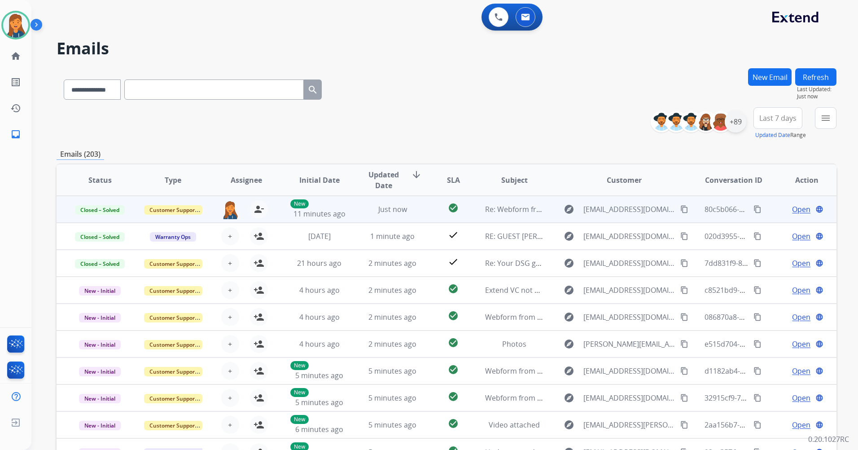
click at [734, 119] on div "+89" at bounding box center [736, 122] width 22 height 22
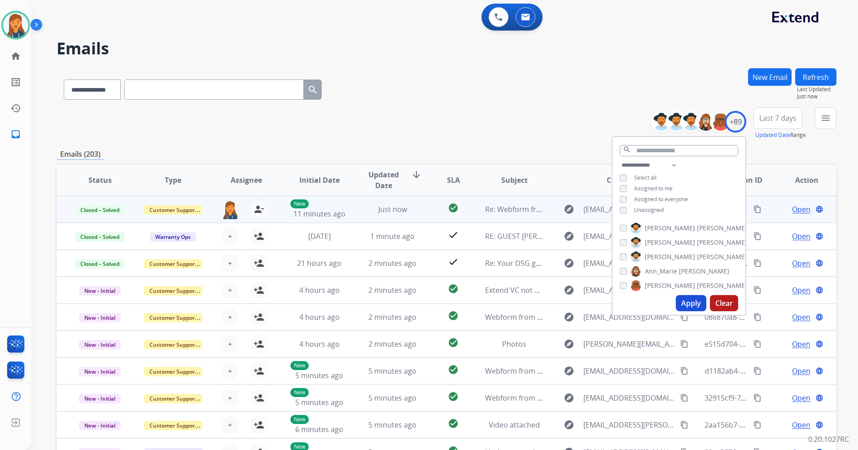
click at [790, 120] on span "Last 7 days" at bounding box center [777, 118] width 37 height 4
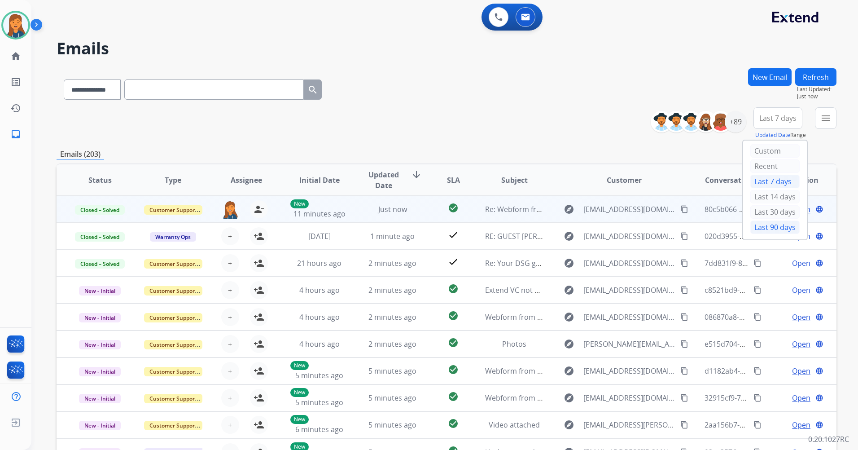
click at [750, 229] on div "Last 90 days" at bounding box center [774, 226] width 49 height 13
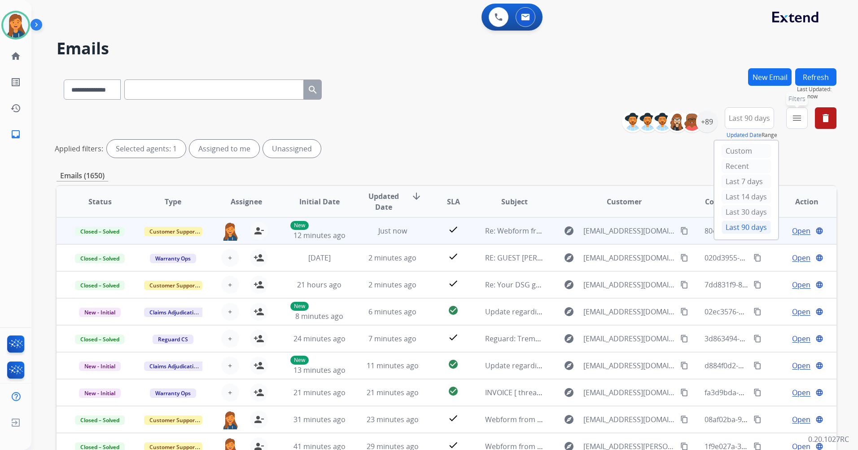
click at [792, 117] on button "menu Filters" at bounding box center [797, 118] width 22 height 22
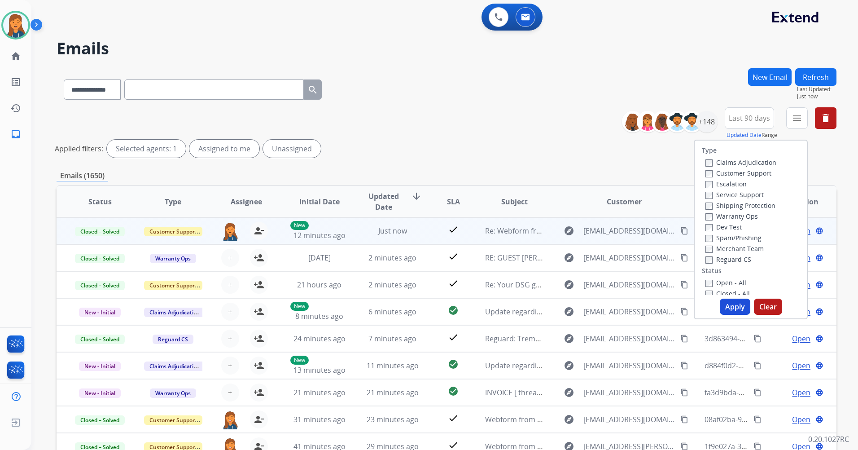
click at [729, 173] on label "Customer Support" at bounding box center [738, 173] width 66 height 9
click at [725, 203] on label "Shipping Protection" at bounding box center [740, 205] width 70 height 9
click at [724, 254] on div "Reguard CS" at bounding box center [740, 259] width 71 height 11
click at [723, 280] on label "Open - All" at bounding box center [725, 282] width 41 height 9
click at [720, 256] on label "Reguard CS" at bounding box center [728, 259] width 46 height 9
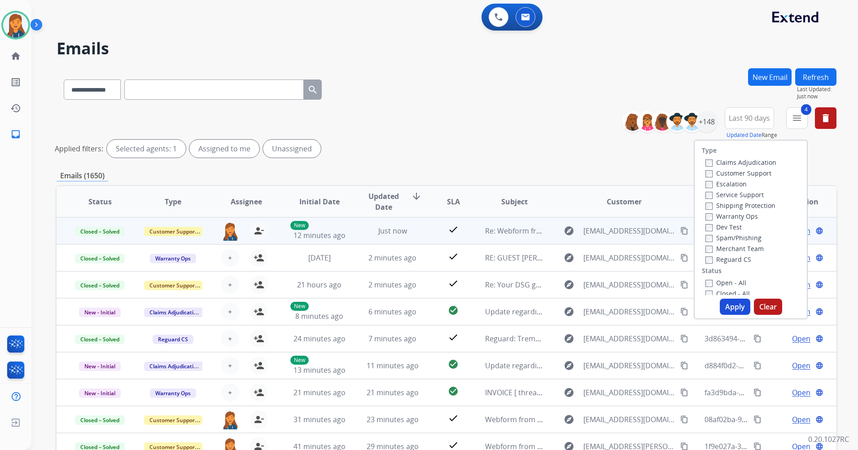
click at [724, 307] on button "Apply" at bounding box center [735, 306] width 31 height 16
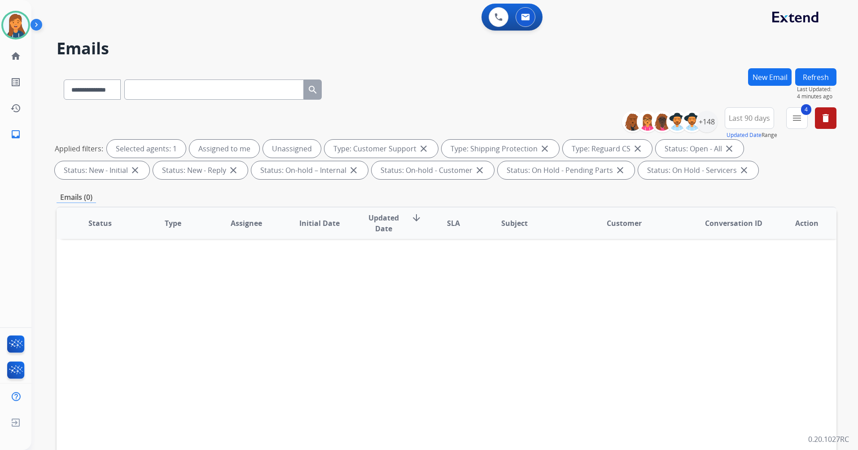
click at [830, 79] on button "Refresh" at bounding box center [815, 77] width 41 height 18
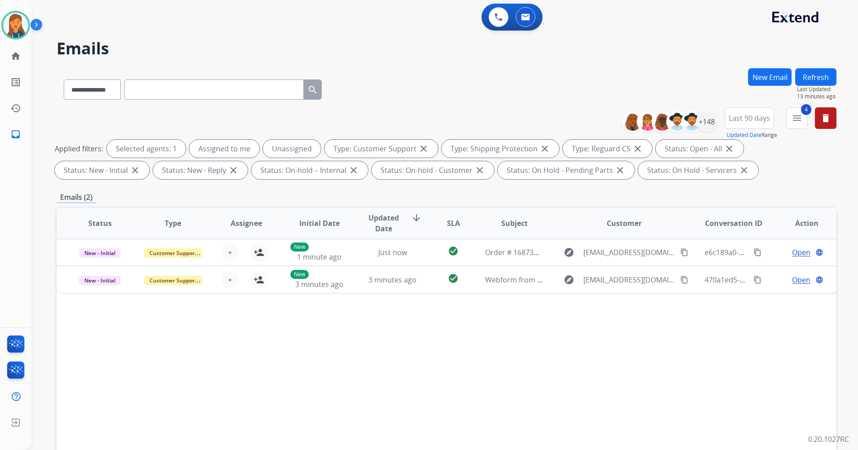
click at [817, 77] on button "Refresh" at bounding box center [815, 77] width 41 height 18
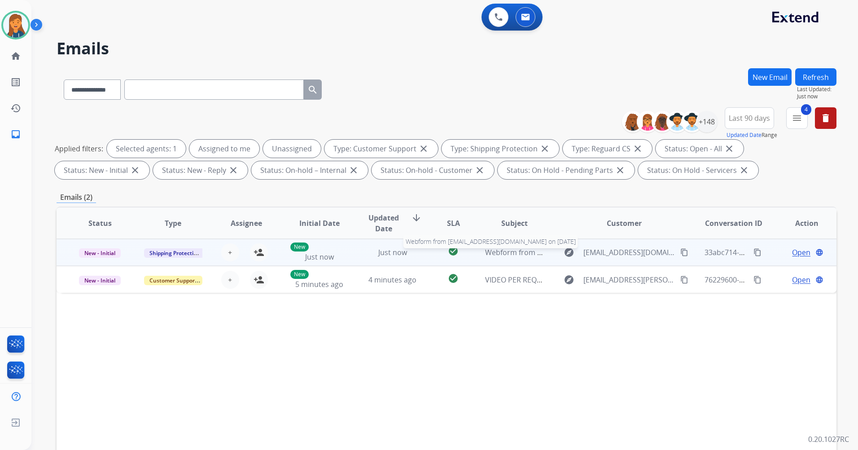
click at [516, 249] on span "Webform from [EMAIL_ADDRESS][DOMAIN_NAME] on [DATE]" at bounding box center [586, 252] width 203 height 10
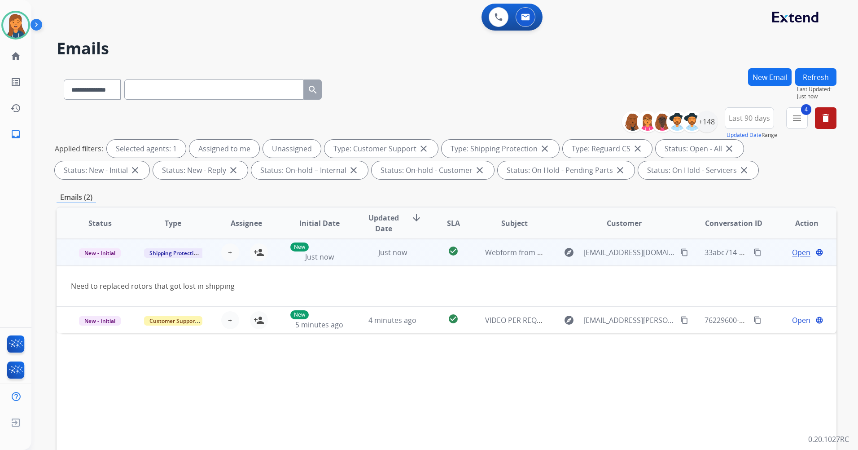
click at [680, 253] on mat-icon "content_copy" at bounding box center [684, 252] width 8 height 8
click at [256, 250] on mat-icon "person_add" at bounding box center [259, 252] width 11 height 11
click at [794, 256] on span "Open" at bounding box center [801, 252] width 18 height 11
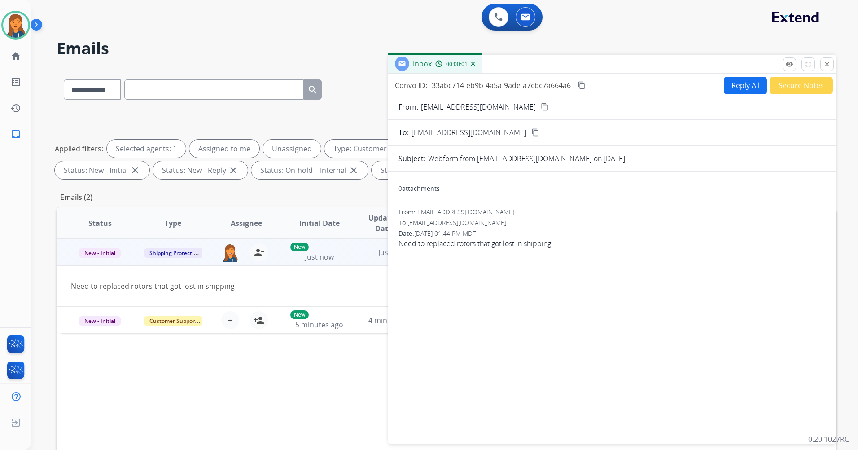
click at [727, 83] on button "Reply All" at bounding box center [745, 86] width 43 height 18
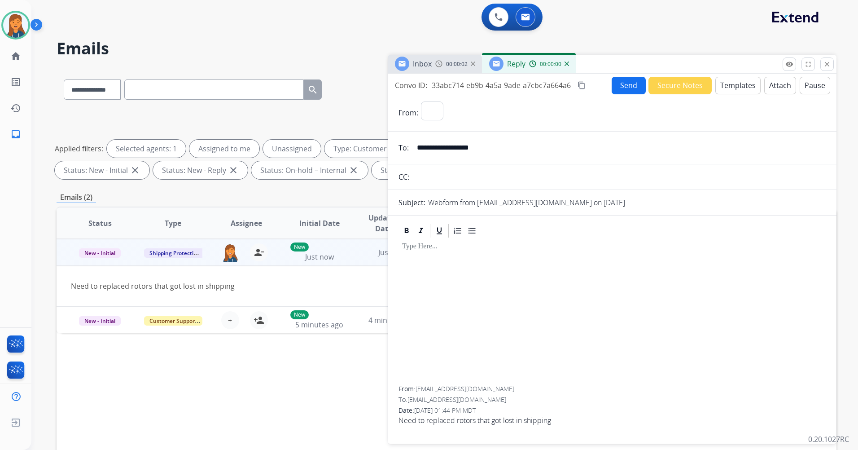
select select "**********"
click at [742, 88] on button "Templates" at bounding box center [737, 86] width 45 height 18
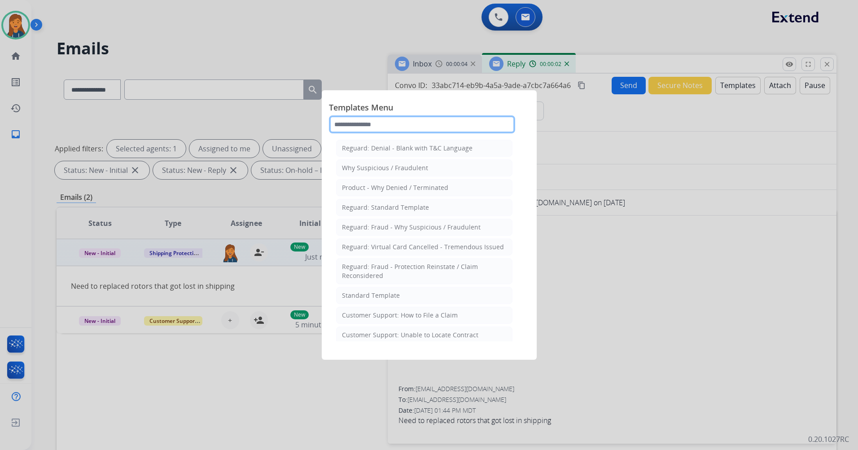
click at [428, 128] on input "text" at bounding box center [422, 124] width 186 height 18
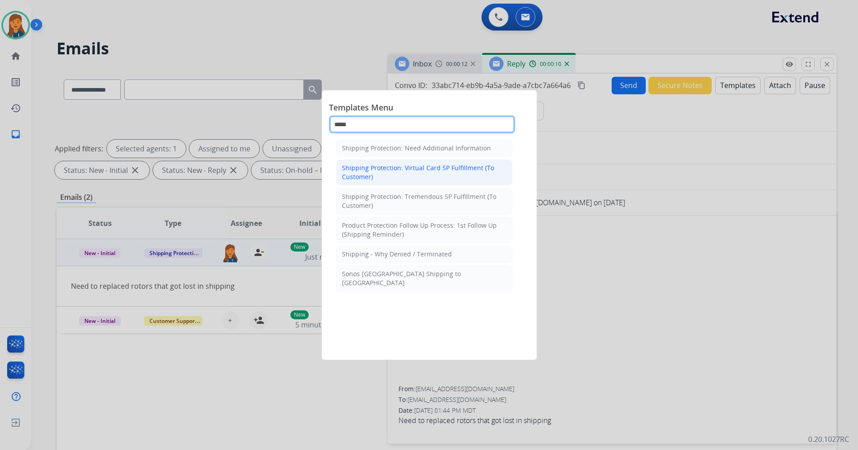
type input "*****"
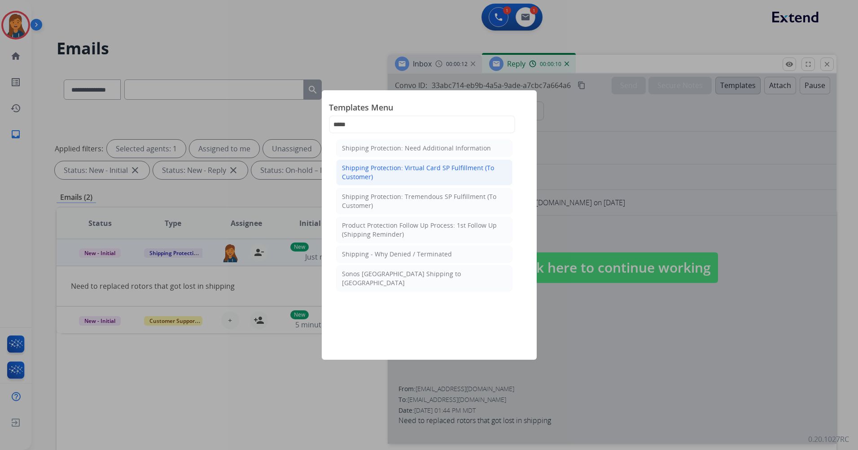
click at [404, 177] on div "Shipping Protection: Virtual Card SP Fulfillment (To Customer)" at bounding box center [424, 172] width 165 height 18
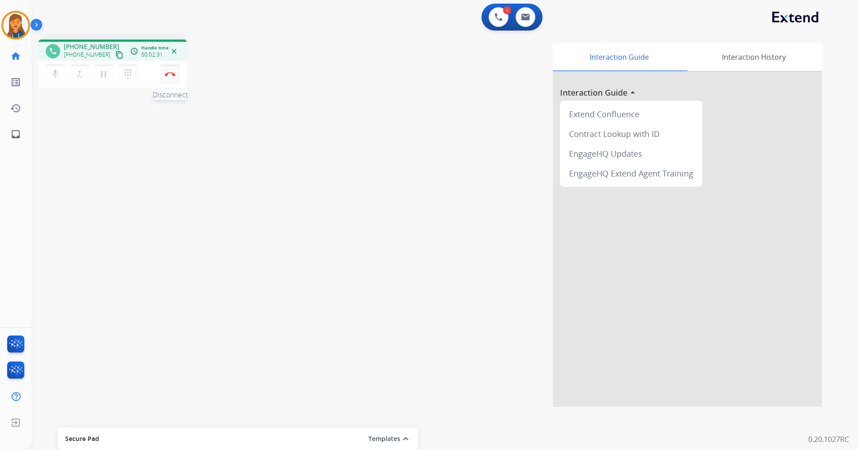
click at [162, 79] on button "Disconnect" at bounding box center [170, 74] width 19 height 19
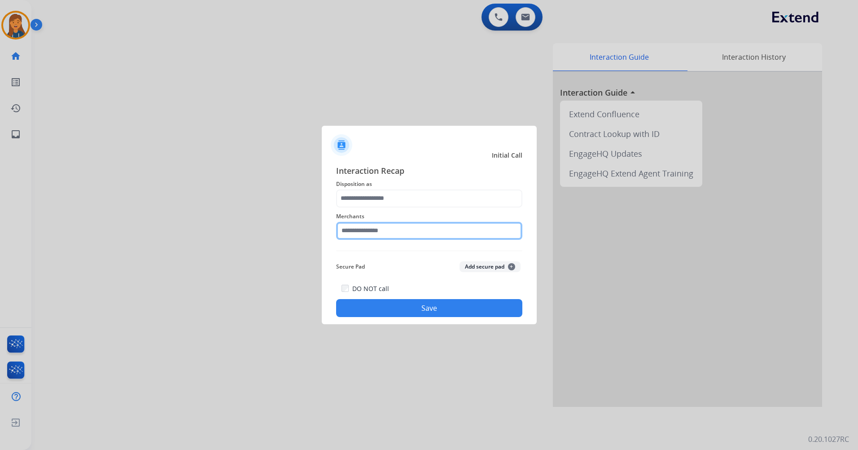
click at [436, 237] on input "text" at bounding box center [429, 231] width 186 height 18
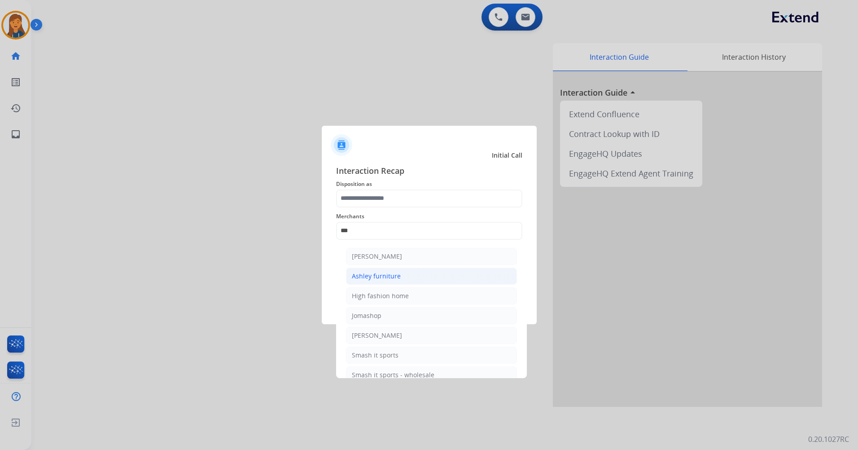
click at [396, 272] on div "Ashley furniture" at bounding box center [376, 275] width 49 height 9
type input "**********"
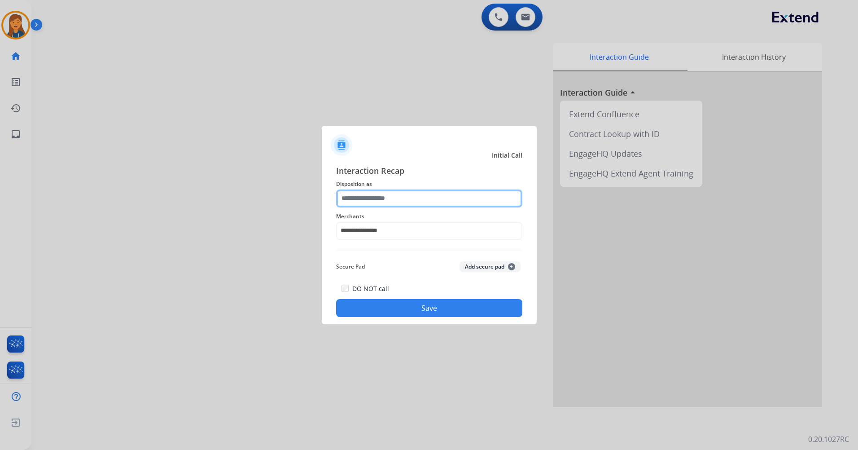
click at [407, 195] on input "text" at bounding box center [429, 198] width 186 height 18
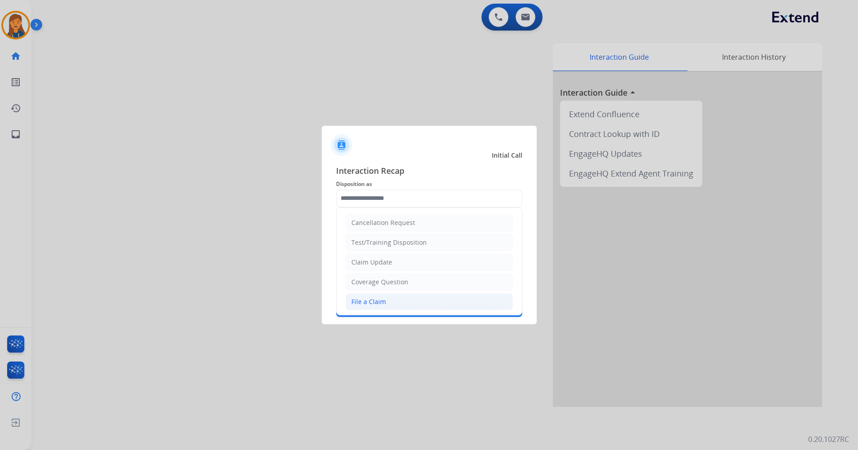
click at [374, 302] on div "File a Claim" at bounding box center [368, 301] width 35 height 9
type input "**********"
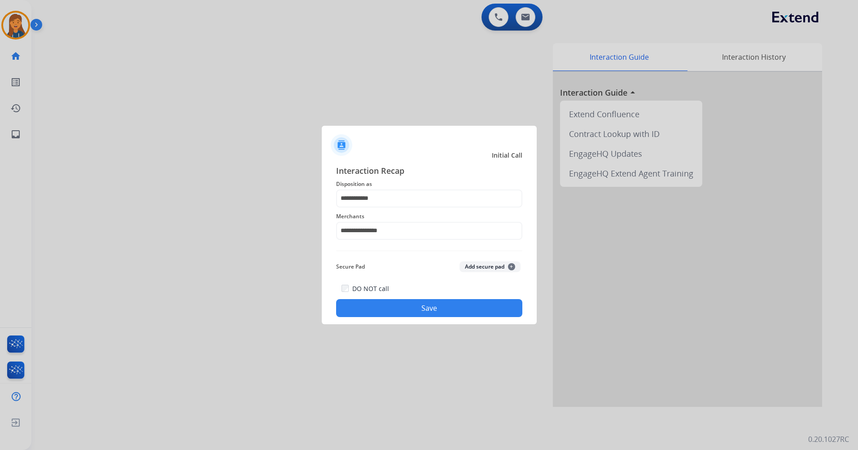
click at [400, 310] on button "Save" at bounding box center [429, 308] width 186 height 18
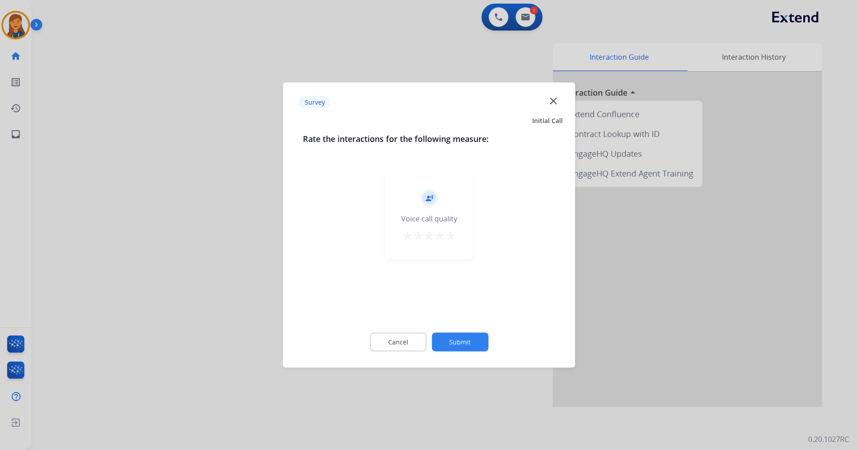
click at [448, 232] on mat-icon "star" at bounding box center [450, 235] width 11 height 11
click at [454, 339] on button "Submit" at bounding box center [460, 342] width 57 height 19
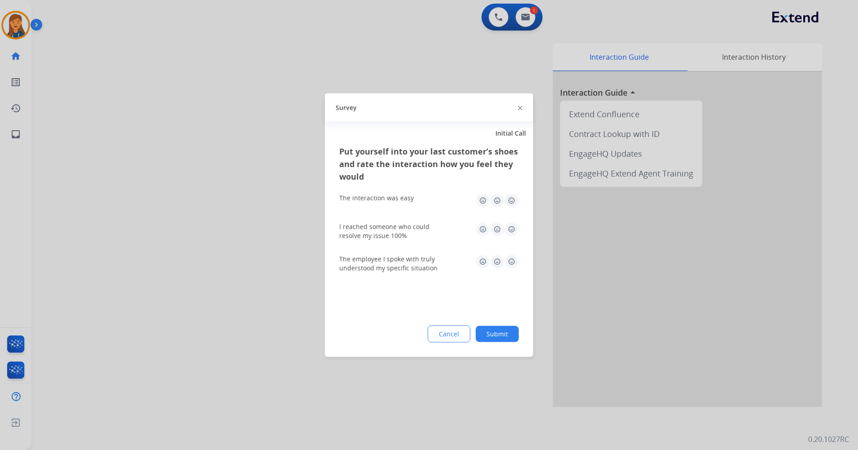
click at [509, 207] on img at bounding box center [511, 200] width 14 height 14
click at [512, 230] on img at bounding box center [511, 229] width 14 height 14
click at [512, 261] on img at bounding box center [511, 261] width 14 height 14
drag, startPoint x: 501, startPoint y: 339, endPoint x: 516, endPoint y: 338, distance: 15.3
click at [504, 339] on button "Submit" at bounding box center [497, 334] width 43 height 16
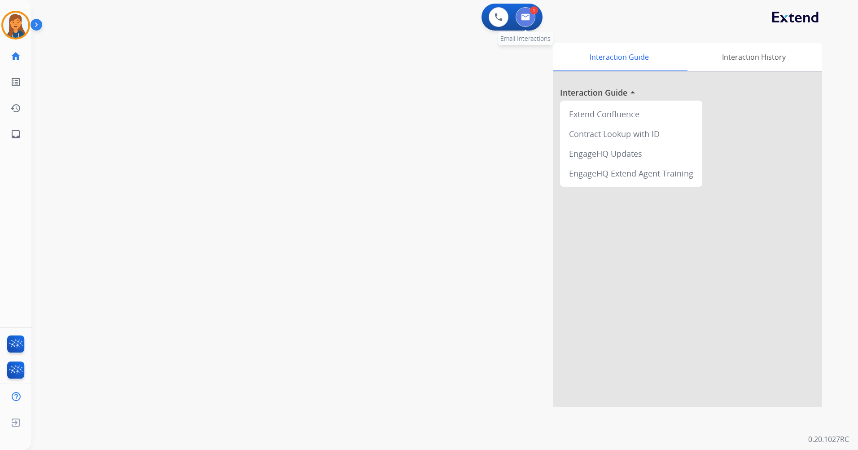
click at [517, 17] on button at bounding box center [526, 17] width 20 height 20
select select "**********"
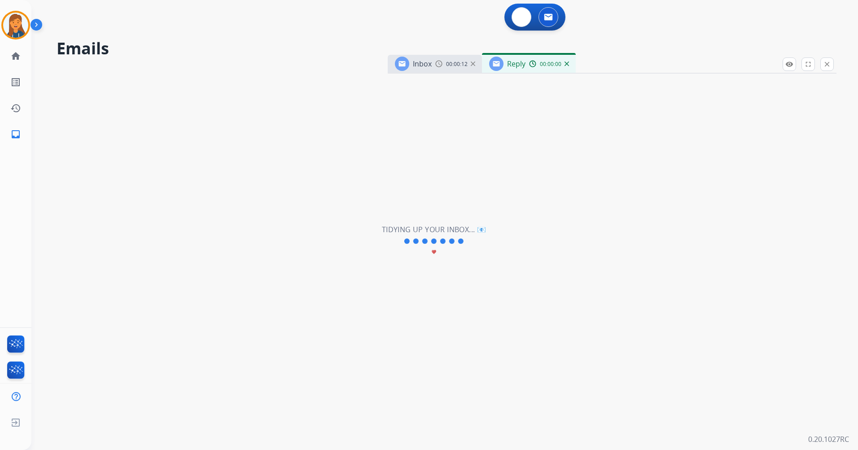
select select "**********"
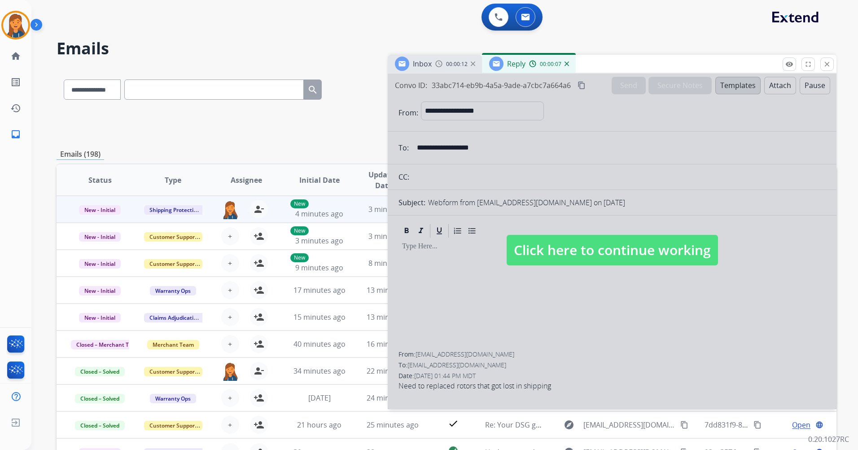
click at [566, 253] on span "Click here to continue working" at bounding box center [612, 250] width 211 height 31
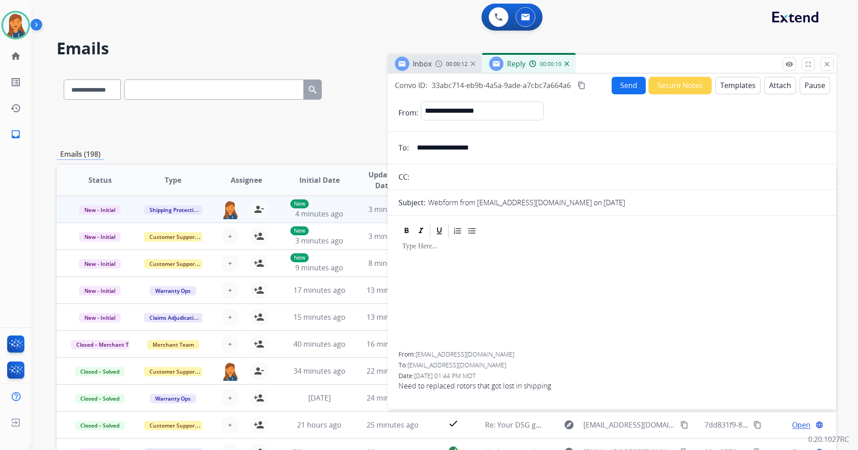
drag, startPoint x: 500, startPoint y: 154, endPoint x: 336, endPoint y: 160, distance: 163.9
click at [336, 160] on div "**********" at bounding box center [447, 289] width 780 height 442
click at [726, 85] on button "Templates" at bounding box center [737, 86] width 45 height 18
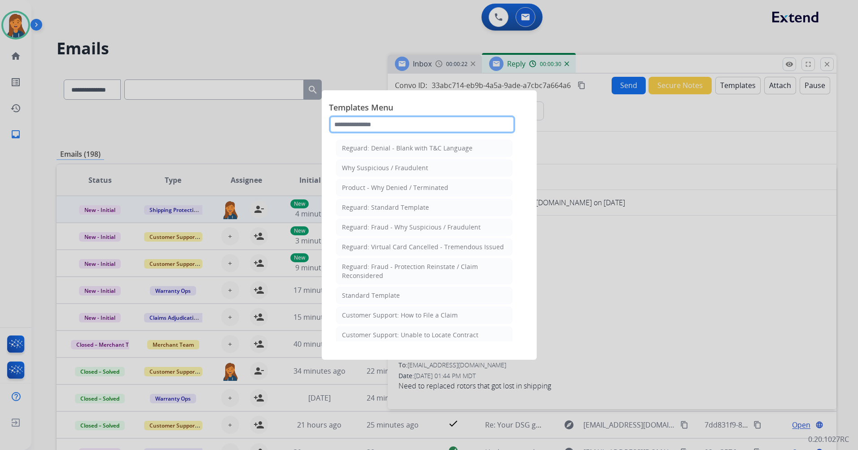
click at [461, 118] on input "text" at bounding box center [422, 124] width 186 height 18
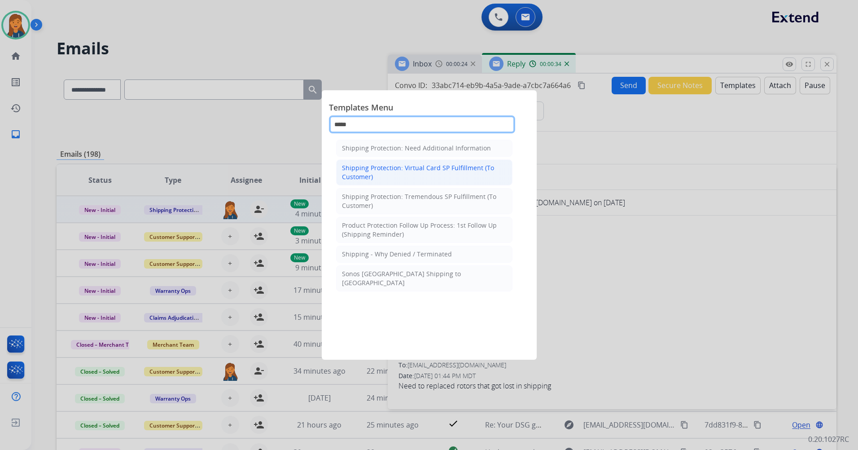
type input "*****"
click at [432, 169] on div "Shipping Protection: Virtual Card SP Fulfillment (To Customer)" at bounding box center [424, 172] width 165 height 18
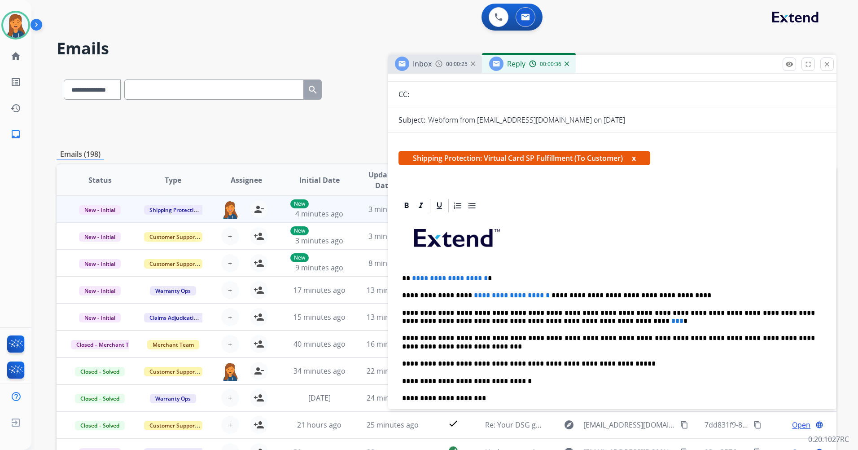
scroll to position [90, 0]
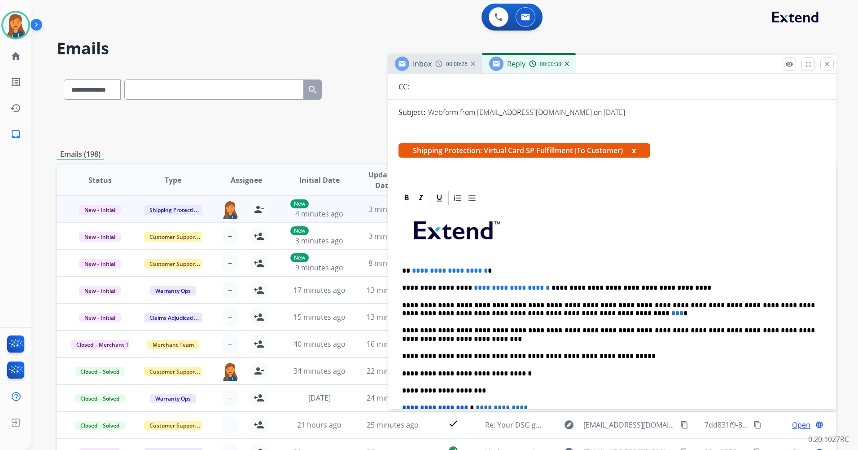
click at [499, 273] on p "**********" at bounding box center [608, 271] width 413 height 8
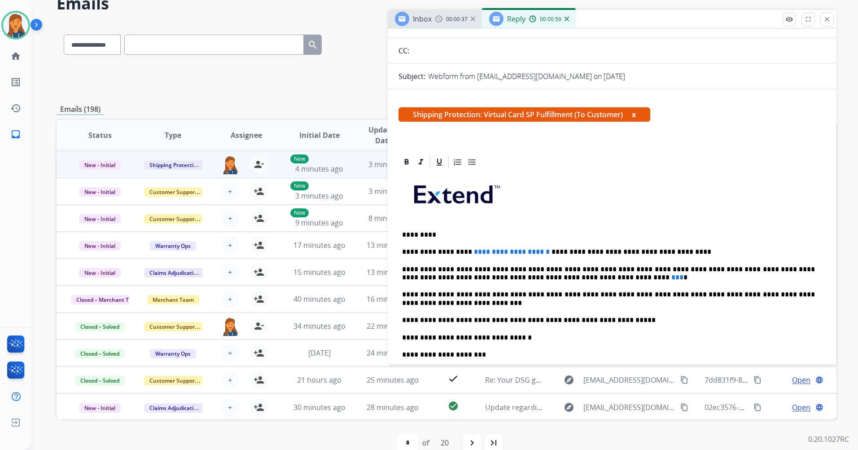
scroll to position [78, 0]
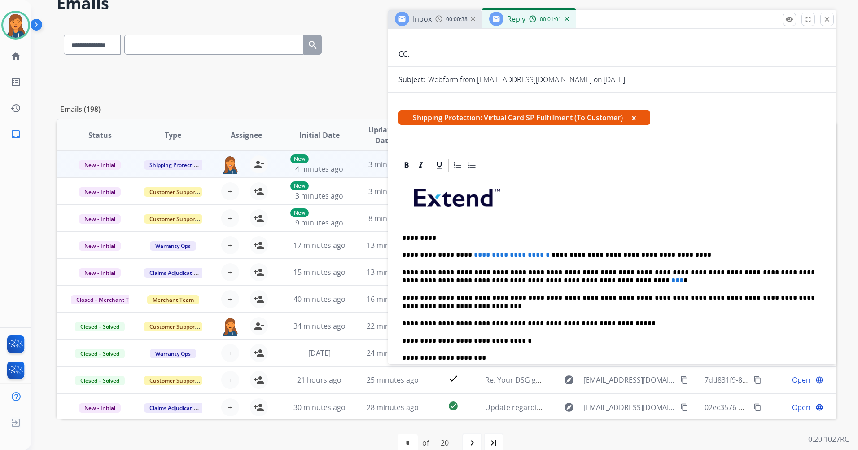
click at [528, 254] on p "**********" at bounding box center [608, 255] width 413 height 8
click at [671, 277] on span "***" at bounding box center [677, 280] width 12 height 7
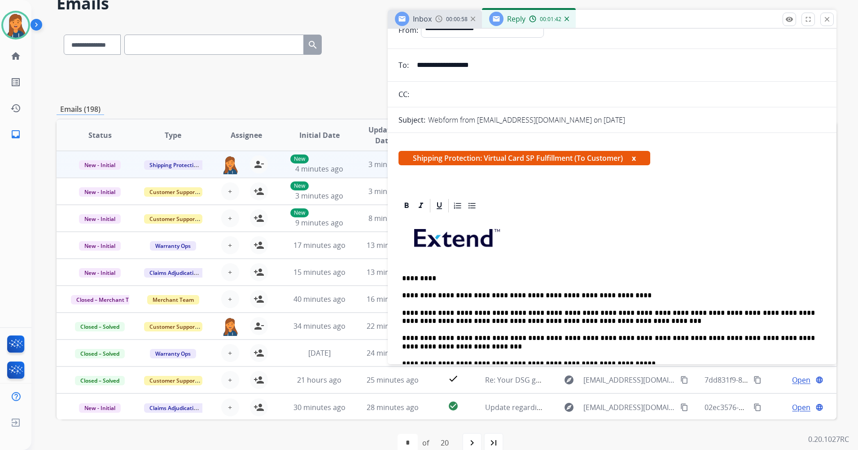
scroll to position [0, 0]
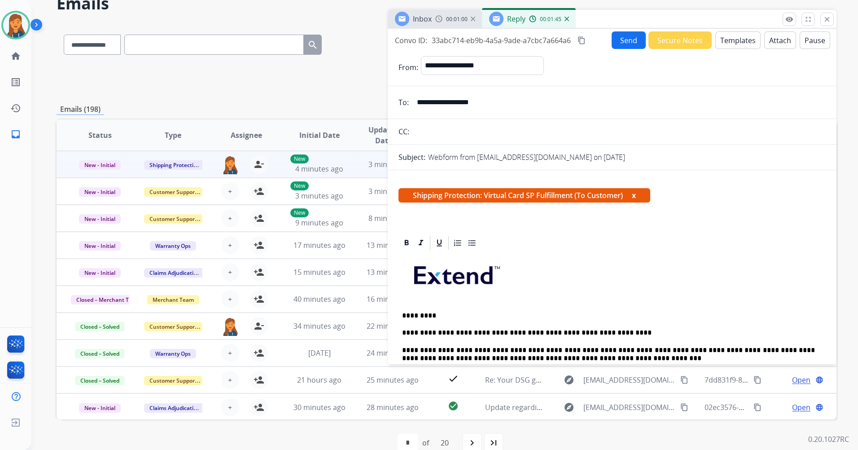
click at [581, 40] on mat-icon "content_copy" at bounding box center [582, 40] width 8 height 8
click at [620, 40] on button "Send" at bounding box center [629, 41] width 34 height 18
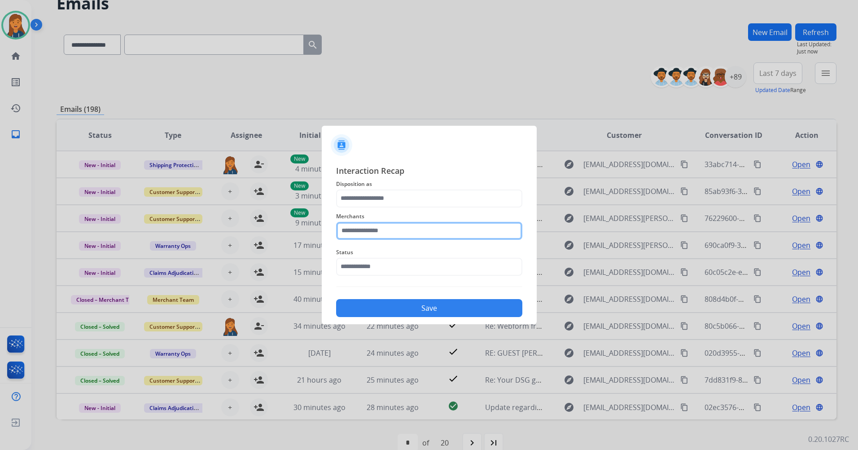
click at [378, 236] on input "text" at bounding box center [429, 231] width 186 height 18
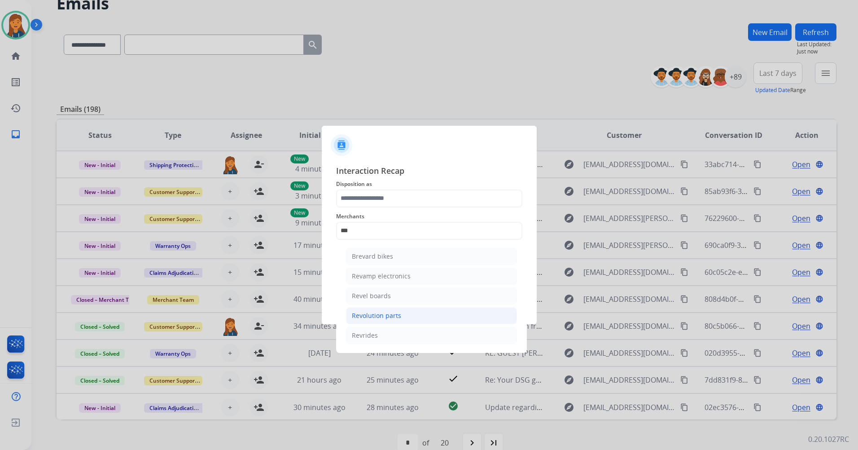
click at [368, 310] on li "Revolution parts" at bounding box center [431, 315] width 171 height 17
type input "**********"
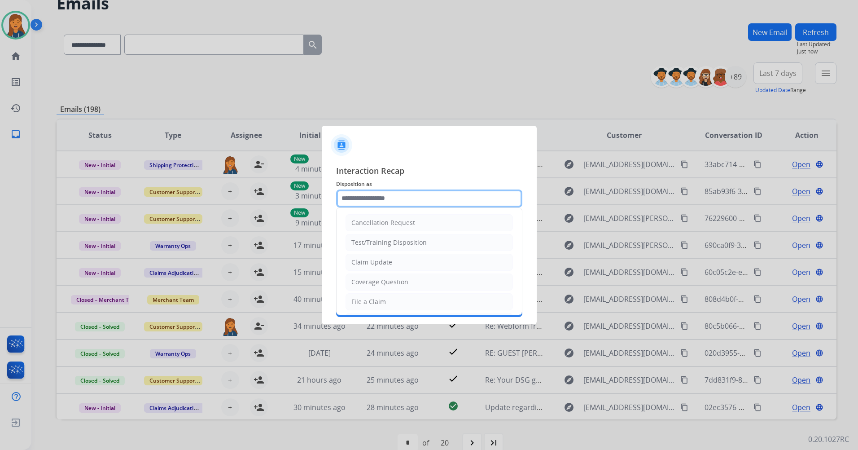
click at [370, 200] on input "text" at bounding box center [429, 198] width 186 height 18
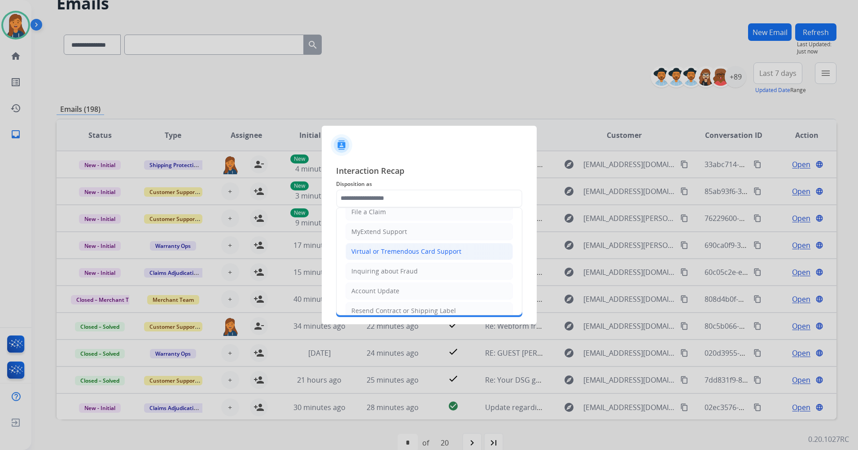
click at [381, 250] on div "Virtual or Tremendous Card Support" at bounding box center [406, 251] width 110 height 9
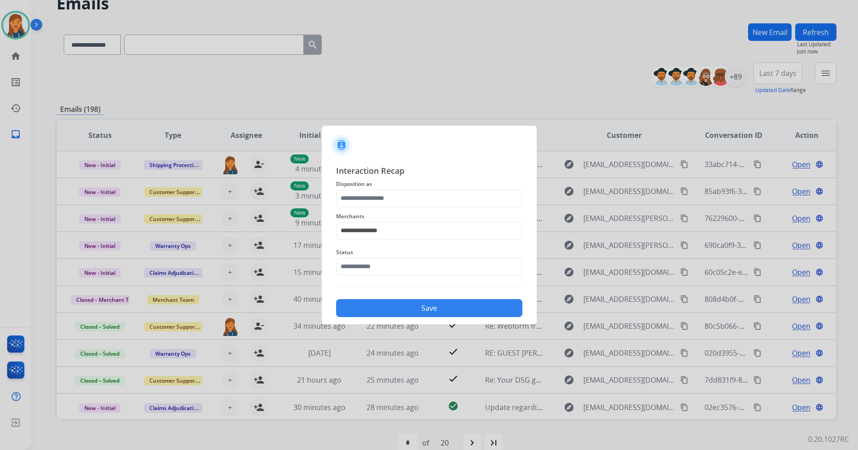
type input "**********"
click at [375, 267] on input "text" at bounding box center [429, 267] width 186 height 18
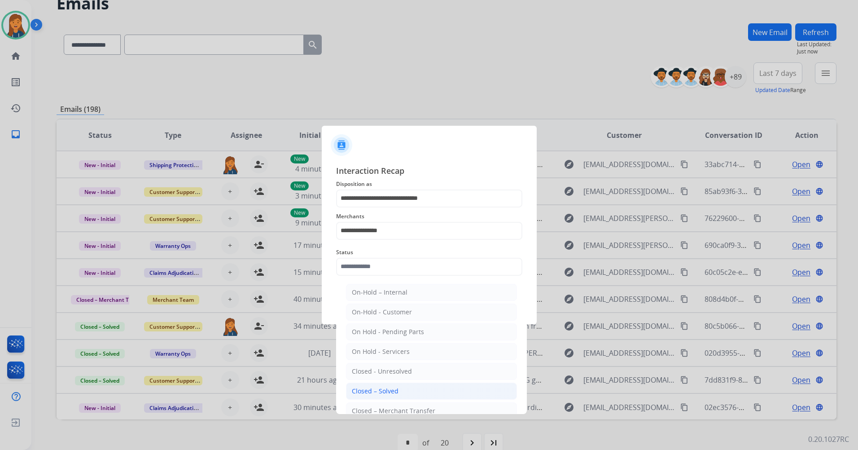
click at [377, 385] on li "Closed – Solved" at bounding box center [431, 390] width 171 height 17
type input "**********"
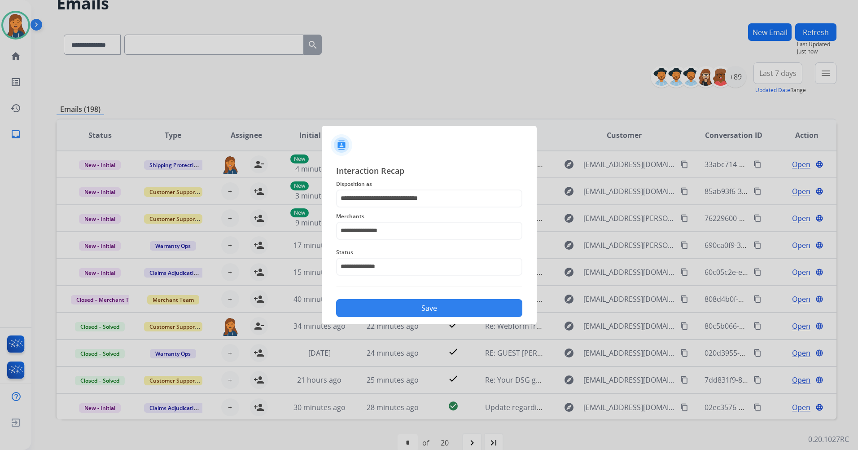
click at [425, 308] on button "Save" at bounding box center [429, 308] width 186 height 18
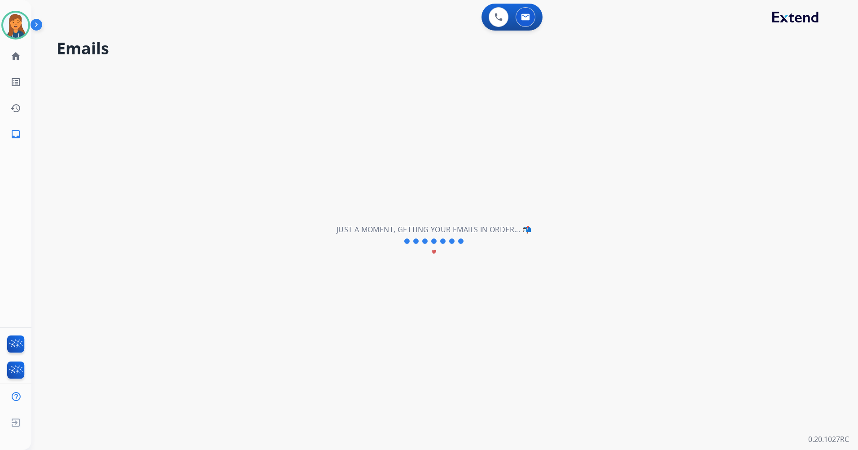
scroll to position [0, 0]
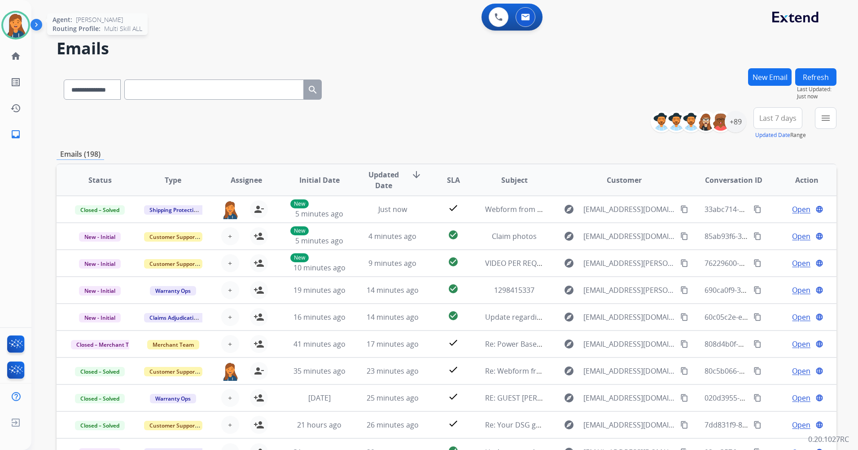
click at [22, 27] on img at bounding box center [15, 25] width 25 height 25
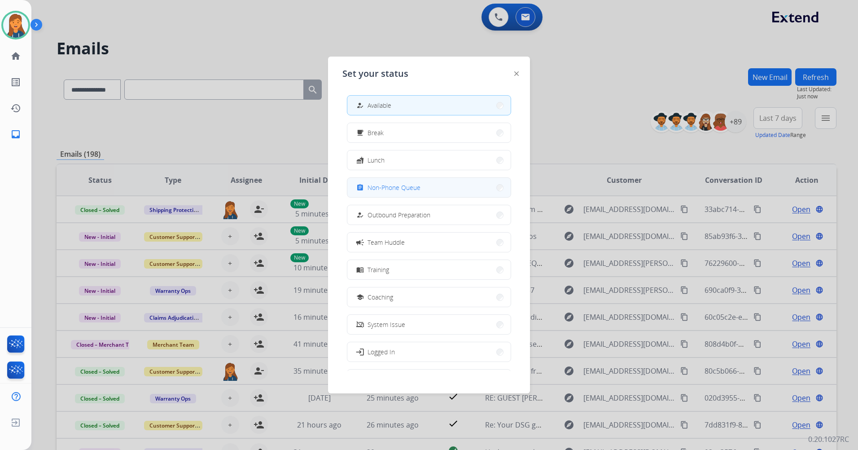
click at [413, 183] on span "Non-Phone Queue" at bounding box center [394, 187] width 53 height 9
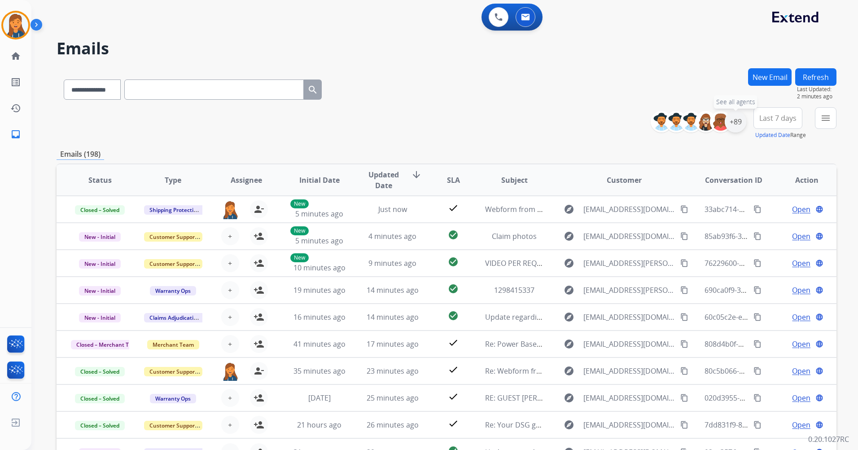
click at [739, 122] on div "+89" at bounding box center [736, 122] width 22 height 22
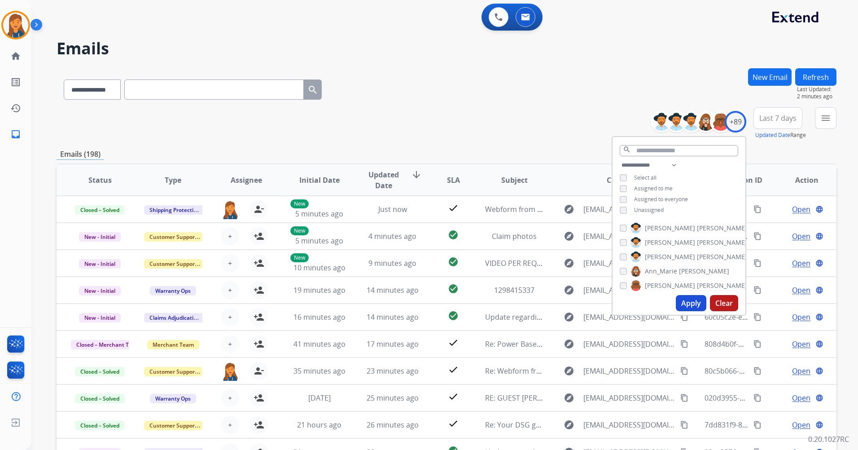
click at [778, 116] on span "Last 7 days" at bounding box center [777, 118] width 37 height 4
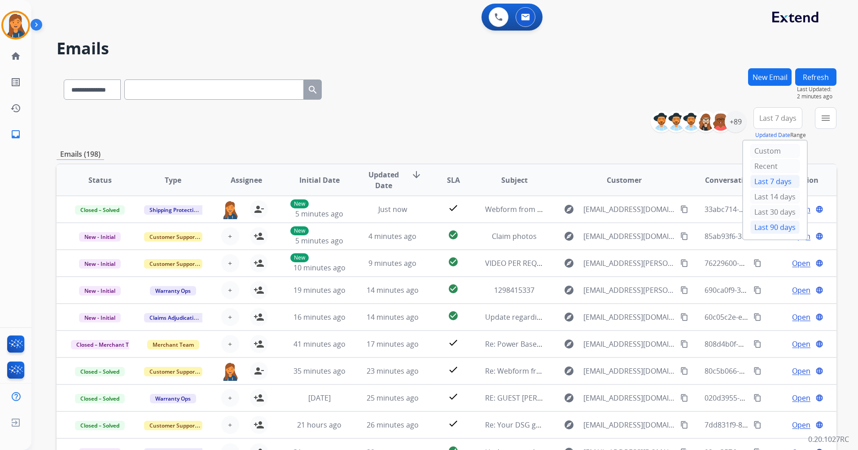
drag, startPoint x: 757, startPoint y: 224, endPoint x: 763, endPoint y: 205, distance: 20.7
click at [757, 223] on div "Last 90 days" at bounding box center [774, 226] width 49 height 13
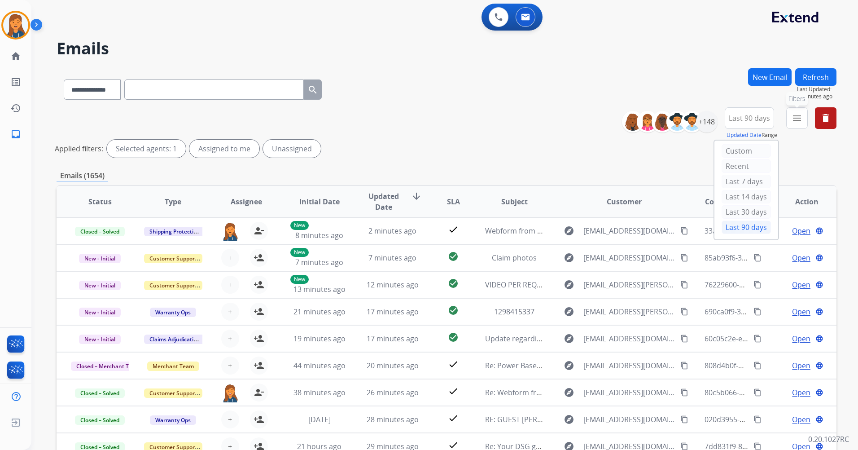
click at [792, 121] on mat-icon "menu" at bounding box center [797, 118] width 11 height 11
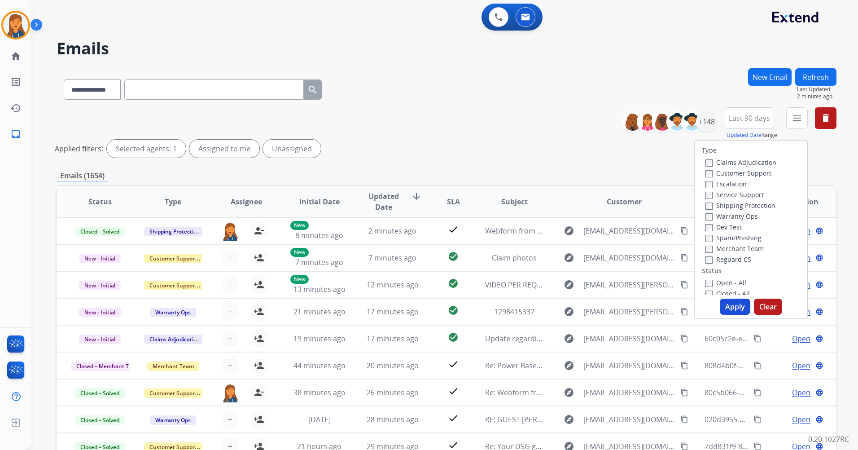
click at [721, 173] on label "Customer Support" at bounding box center [738, 173] width 66 height 9
drag, startPoint x: 721, startPoint y: 173, endPoint x: 724, endPoint y: 206, distance: 33.4
click at [725, 208] on label "Shipping Protection" at bounding box center [740, 205] width 70 height 9
click at [717, 173] on label "Customer Support" at bounding box center [738, 173] width 66 height 9
click at [730, 259] on label "Reguard CS" at bounding box center [728, 259] width 46 height 9
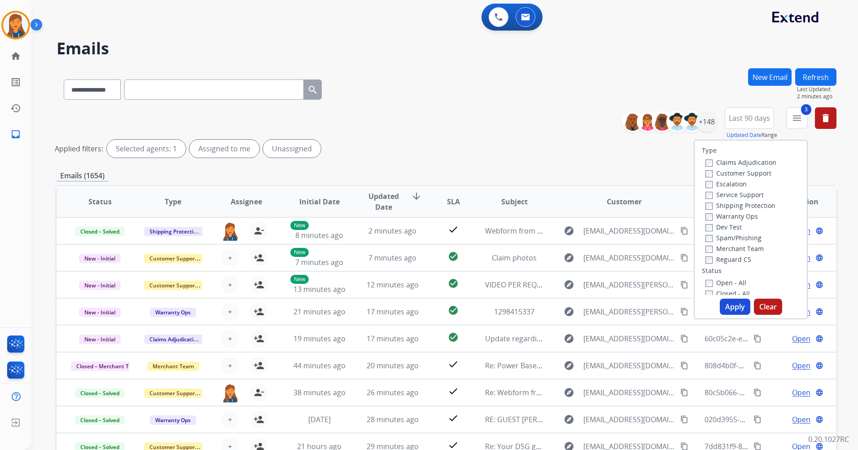
click at [722, 280] on label "Open - All" at bounding box center [725, 282] width 41 height 9
click at [727, 310] on button "Apply" at bounding box center [735, 306] width 31 height 16
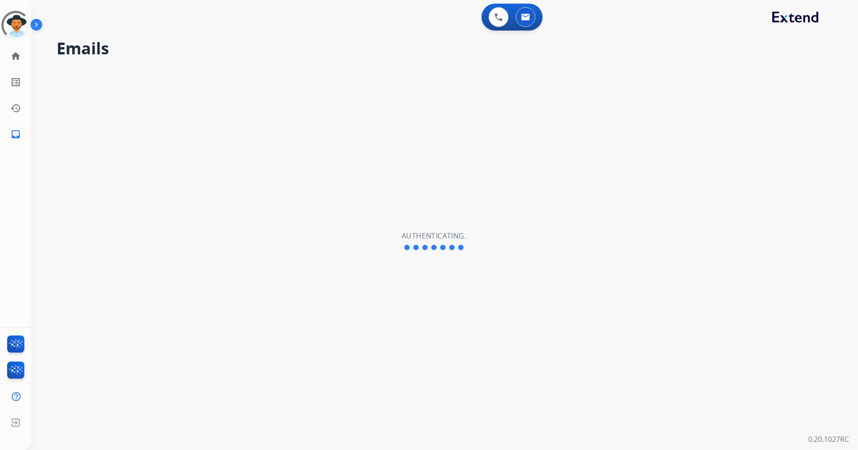
select select "**********"
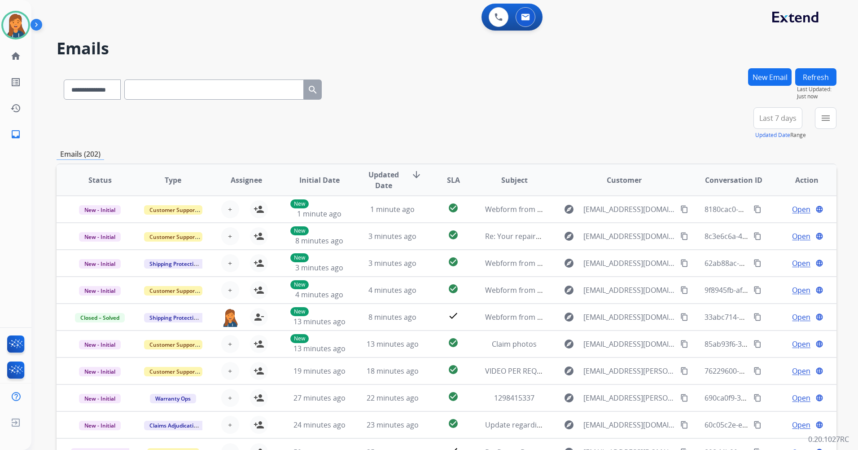
click at [765, 116] on span "Last 7 days" at bounding box center [777, 118] width 37 height 4
click at [764, 225] on div "Last 90 days" at bounding box center [774, 226] width 49 height 13
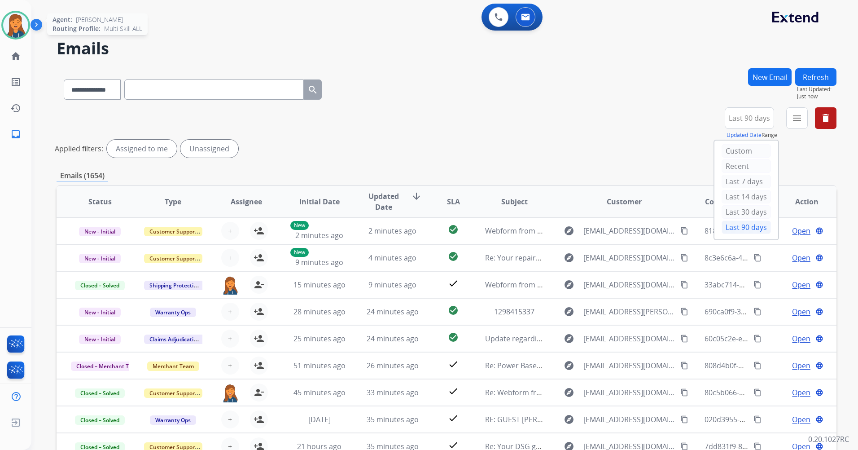
click at [14, 18] on img at bounding box center [15, 25] width 25 height 25
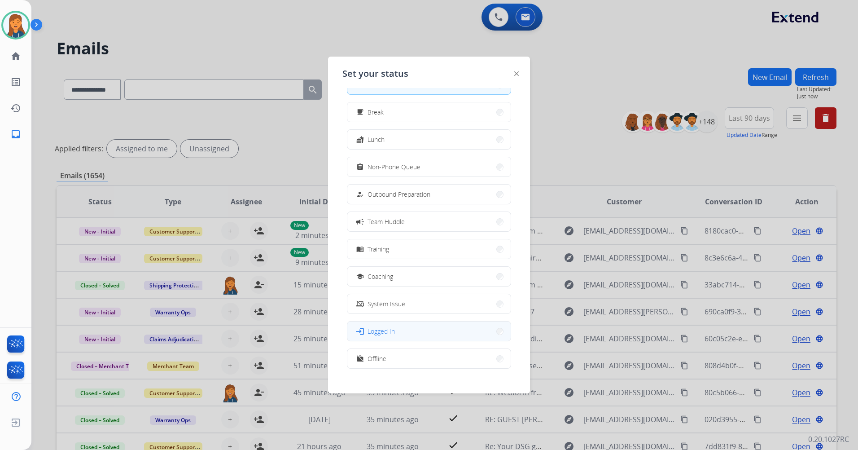
scroll to position [30, 0]
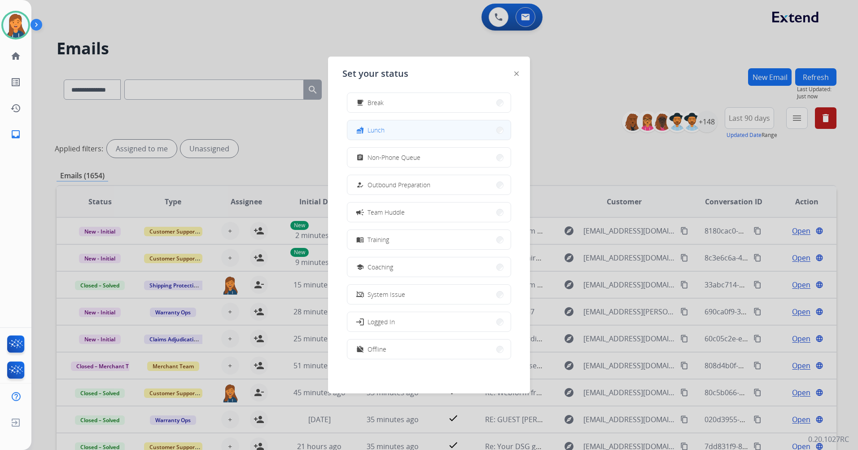
click at [399, 131] on button "fastfood Lunch" at bounding box center [428, 129] width 163 height 19
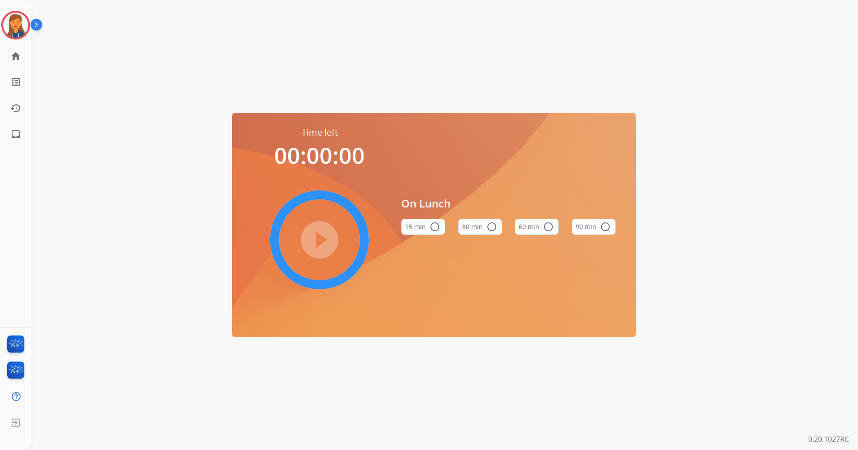
click at [539, 225] on button "60 min radio_button_unchecked" at bounding box center [537, 227] width 44 height 16
click at [297, 236] on div "play_circle_filled" at bounding box center [319, 239] width 135 height 135
click at [314, 240] on mat-icon "play_circle_filled" at bounding box center [319, 239] width 11 height 11
